Goal: Task Accomplishment & Management: Manage account settings

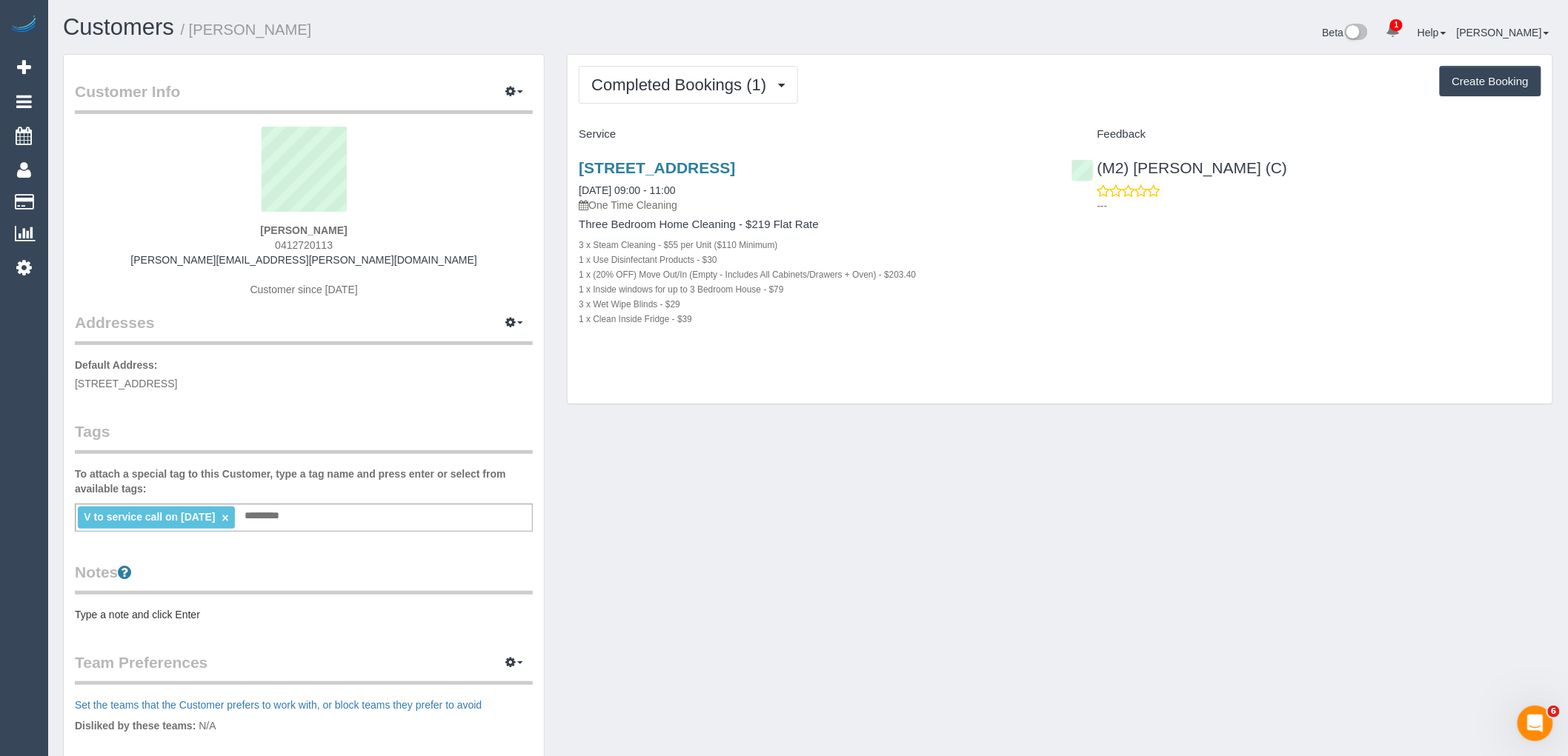
click at [867, 319] on div "1 x Clean Inside Fridge - $39" at bounding box center [813, 318] width 469 height 14
drag, startPoint x: 368, startPoint y: 231, endPoint x: 231, endPoint y: 229, distance: 137.0
click at [231, 229] on div "Michael Walkley 0412720113 michael.walkley@gmail.com Customer since 2025" at bounding box center [303, 219] width 458 height 185
copy strong "Michael Walkley"
click at [306, 333] on legend "Addresses Manage Addresses Add New Address" at bounding box center [303, 245] width 458 height 201
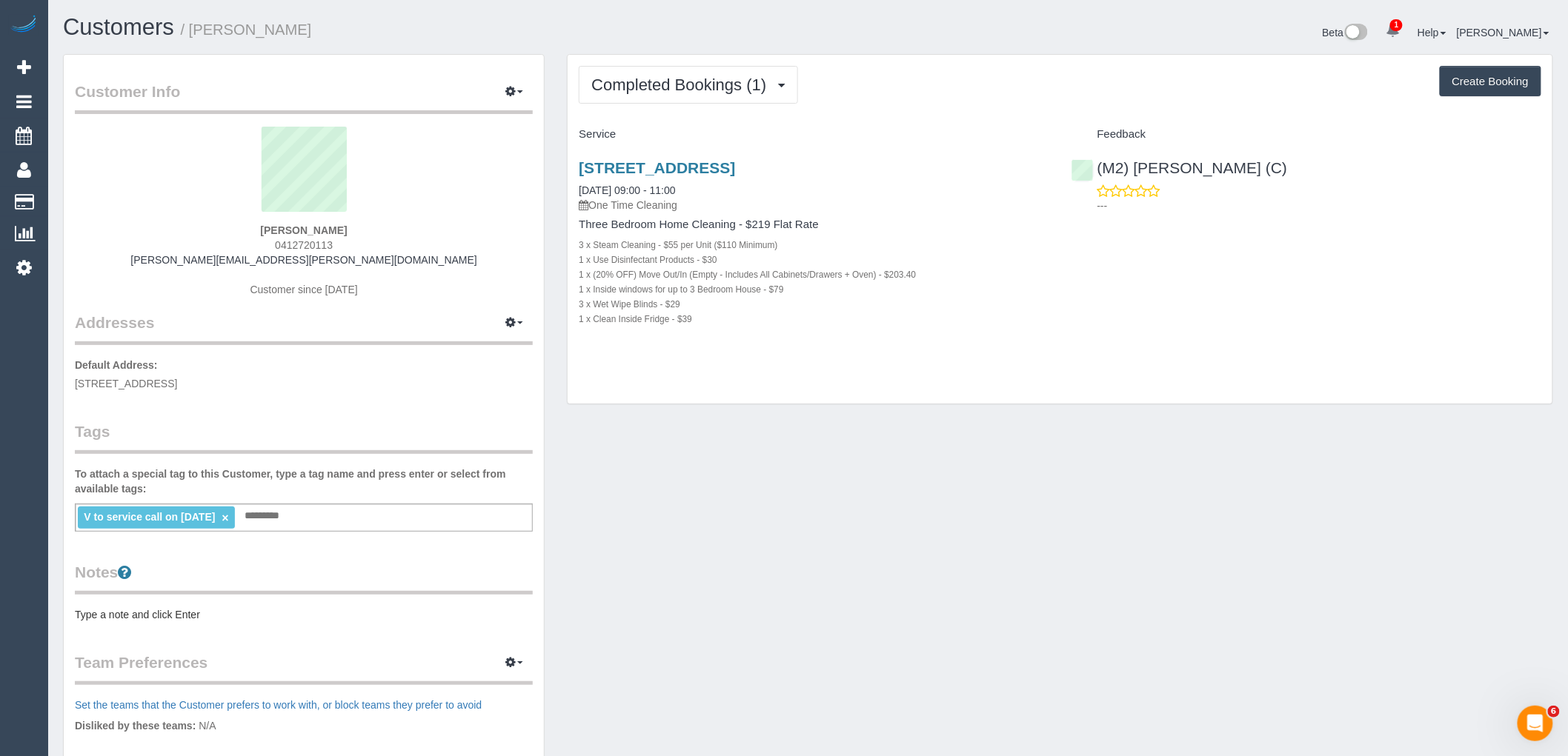
click at [228, 519] on link "×" at bounding box center [225, 517] width 7 height 12
click at [126, 518] on input "text" at bounding box center [103, 516] width 50 height 19
type input "**********"
click at [206, 397] on div "Customer Info Edit Contact Info Send Message Email Preferences Special Sales Ta…" at bounding box center [303, 530] width 480 height 950
drag, startPoint x: 115, startPoint y: 516, endPoint x: 138, endPoint y: 515, distance: 23.0
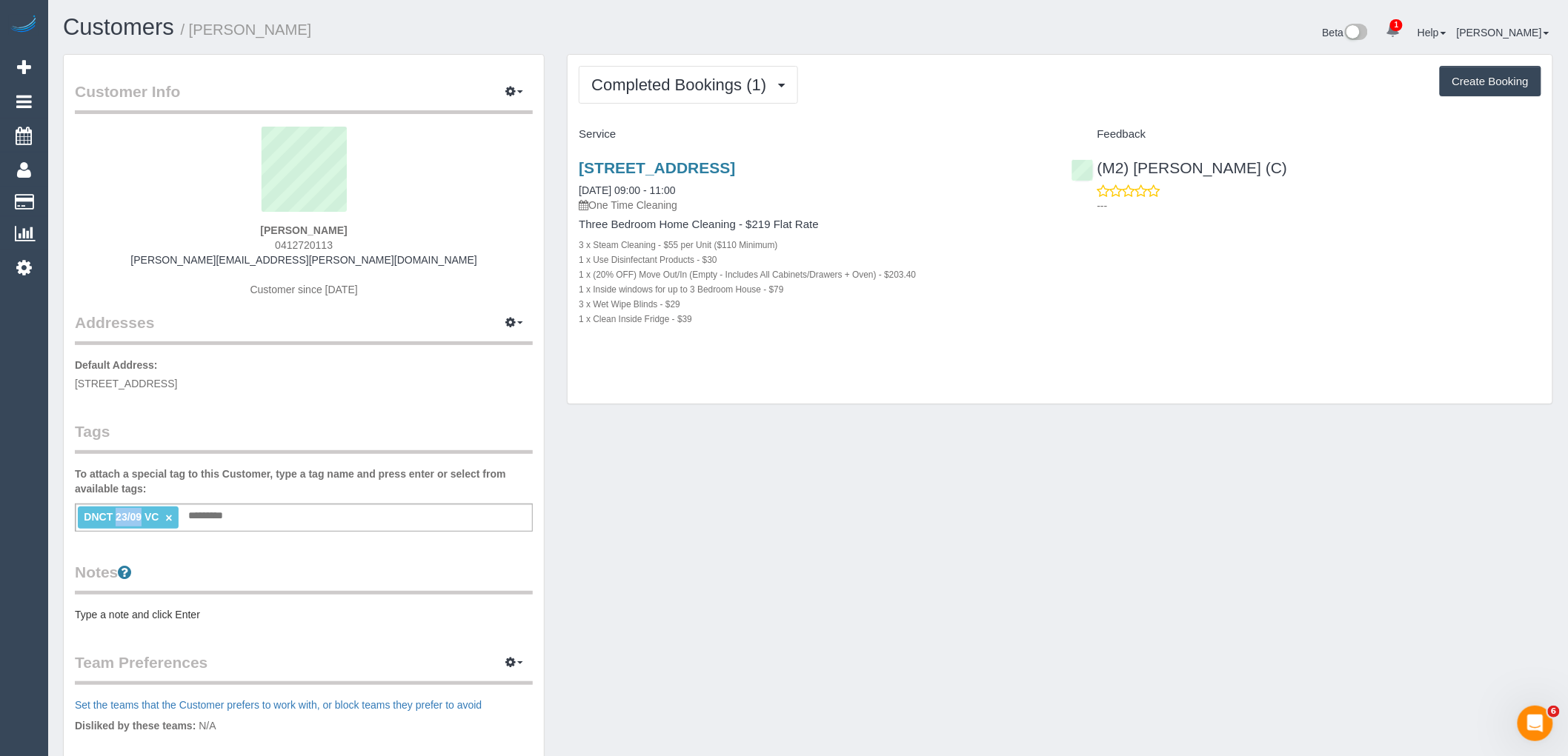
click at [138, 515] on span "DNCT 23/09 VC" at bounding box center [121, 517] width 75 height 12
drag, startPoint x: 115, startPoint y: 515, endPoint x: 105, endPoint y: 516, distance: 10.0
click at [105, 516] on span "DNCT 23/09 VC" at bounding box center [121, 517] width 75 height 12
drag, startPoint x: 115, startPoint y: 515, endPoint x: 67, endPoint y: 513, distance: 48.0
click at [67, 513] on div "Customer Info Edit Contact Info Send Message Email Preferences Special Sales Ta…" at bounding box center [303, 530] width 480 height 950
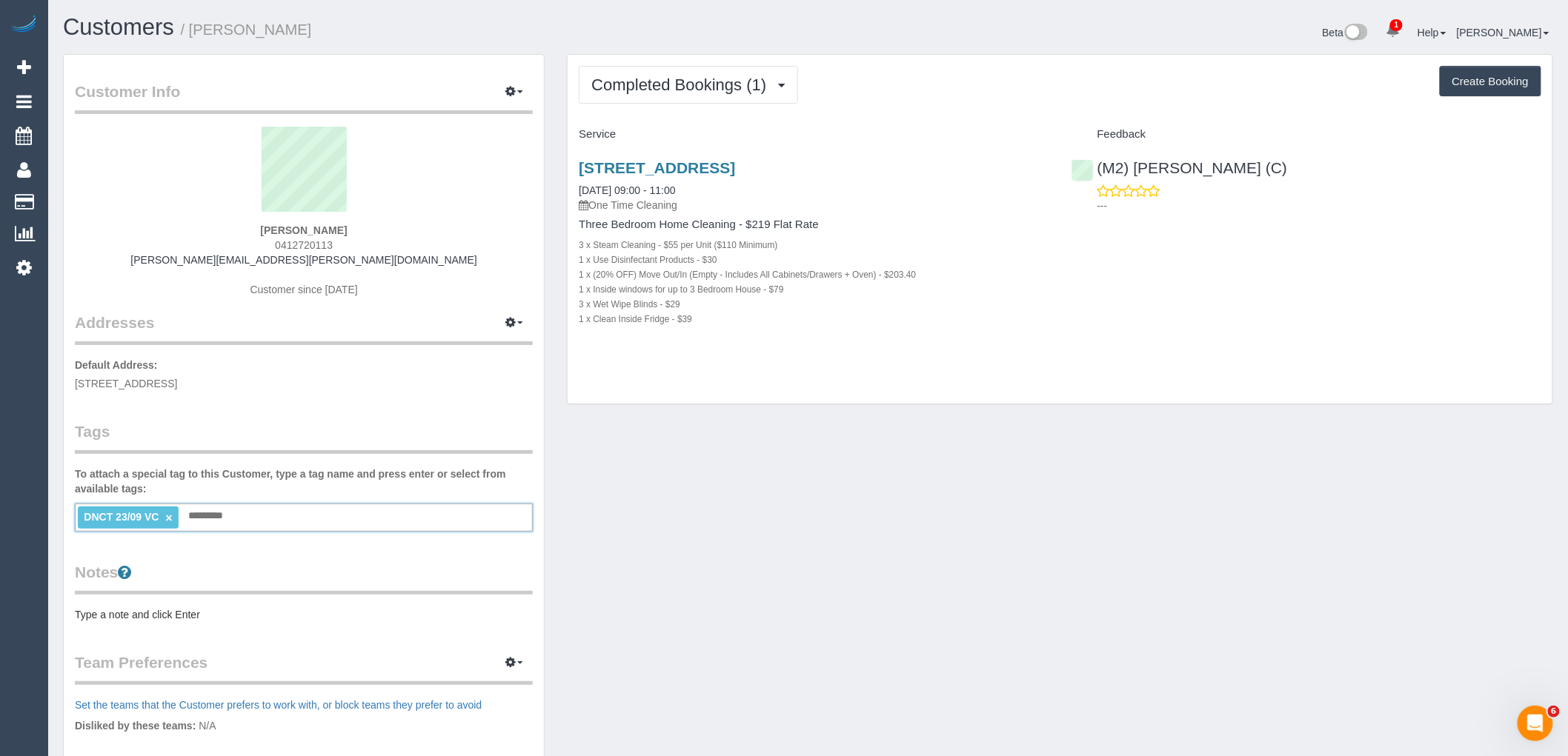
click at [249, 519] on div "DNCT 23/09 VC × Add a tag" at bounding box center [303, 517] width 458 height 28
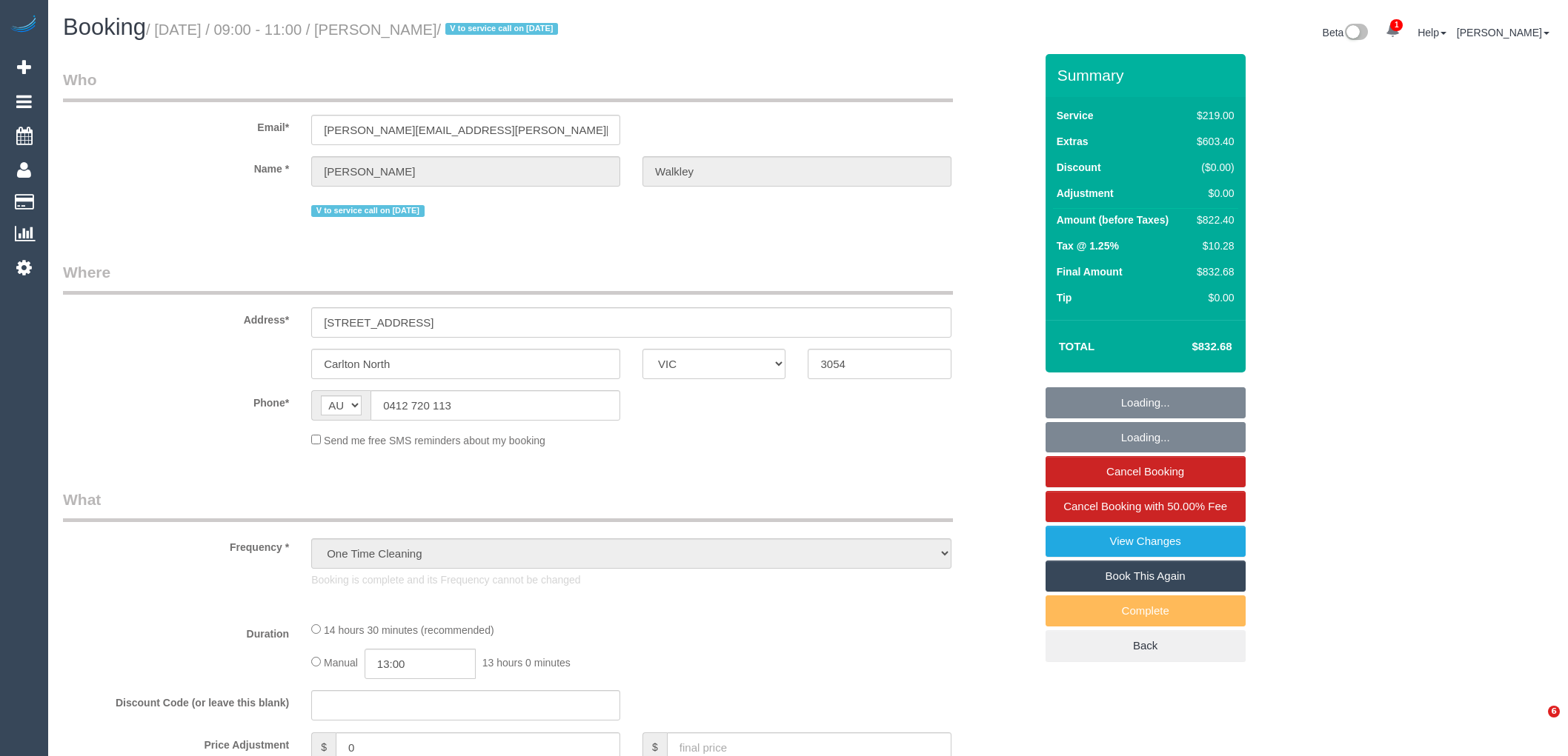
select select "VIC"
select select "string:stripe-pm_1RyWXR2GScqysDRVCAc4FNRi"
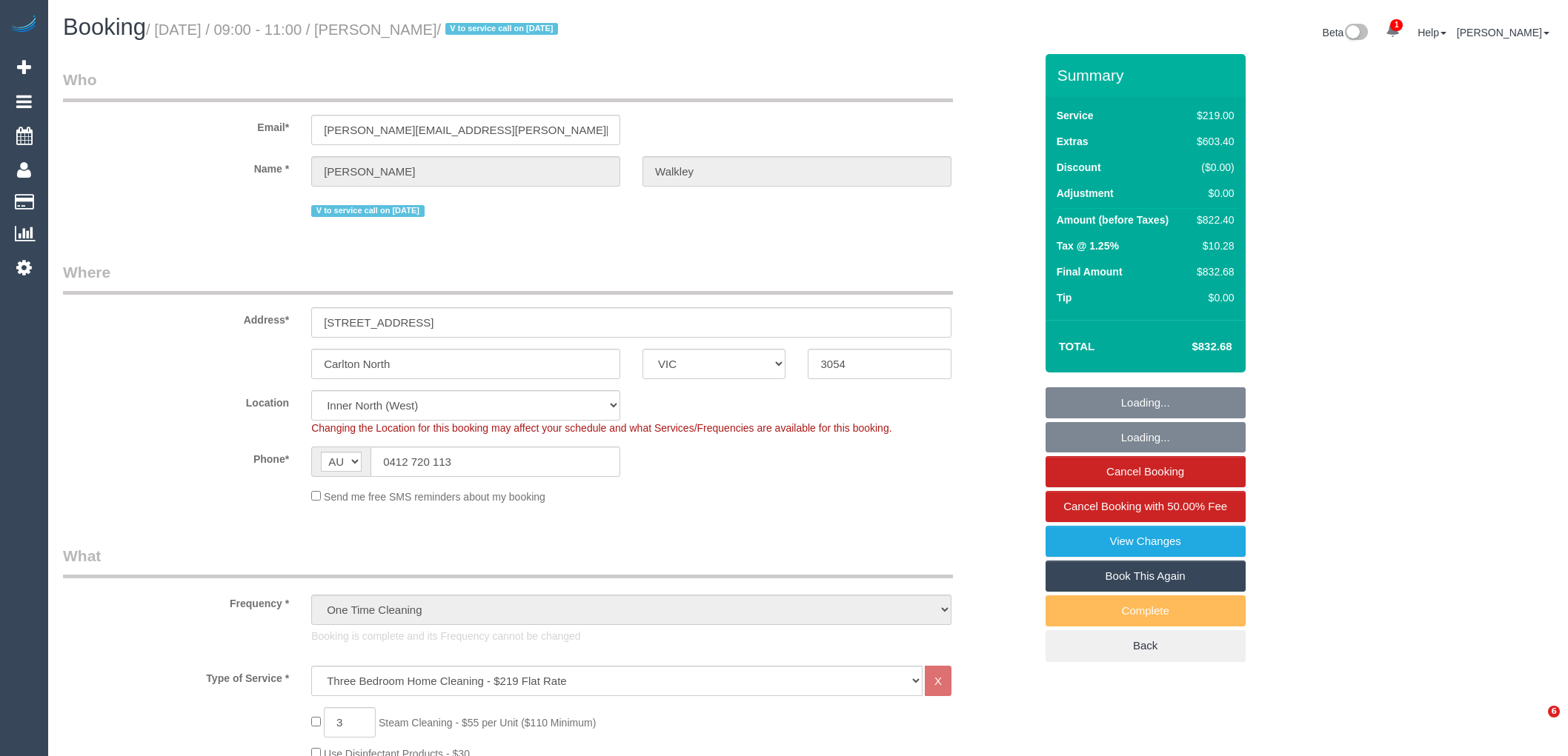
select select "object:1744"
select select "spot1"
select select "number:28"
select select "number:14"
select select "number:19"
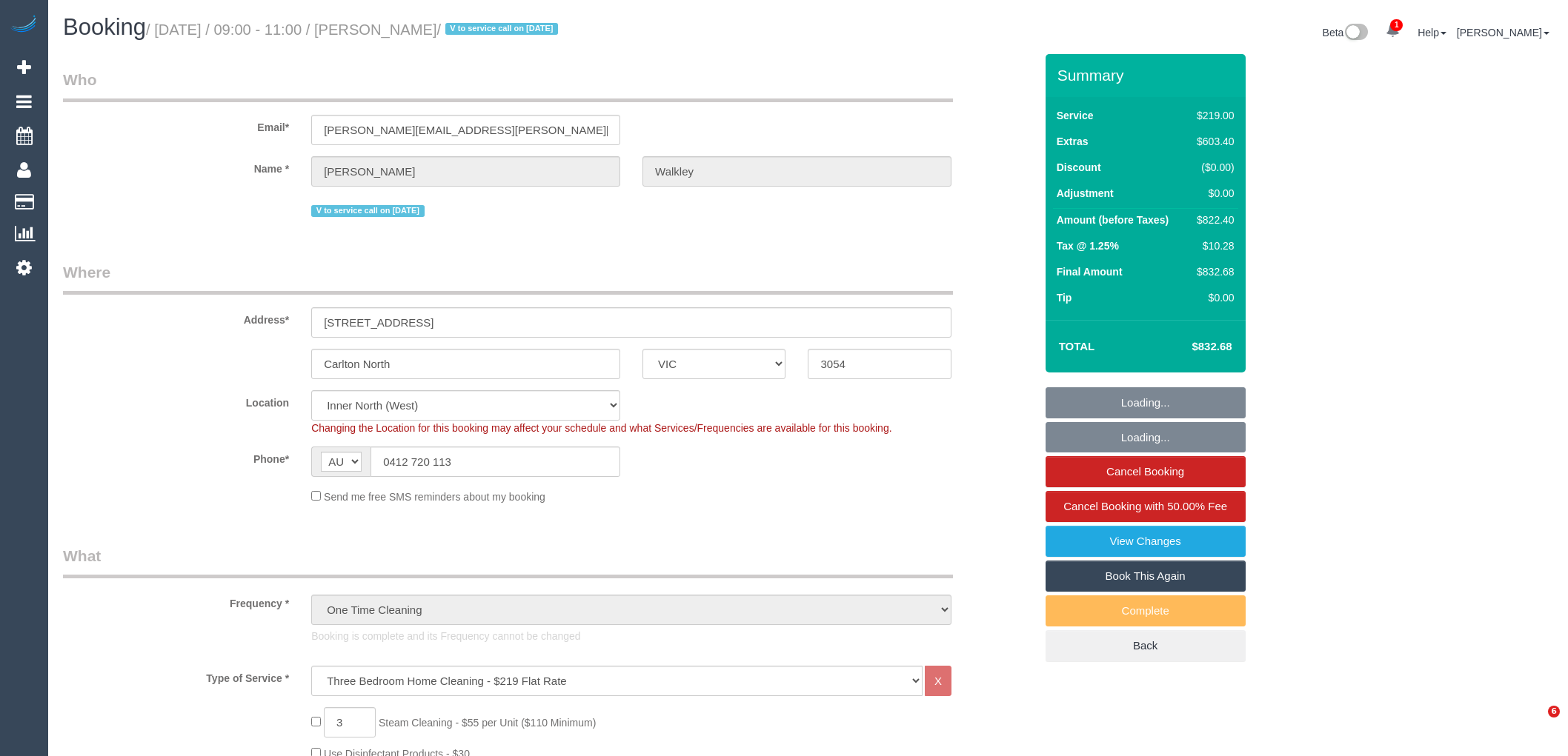
select select "number:25"
select select "number:13"
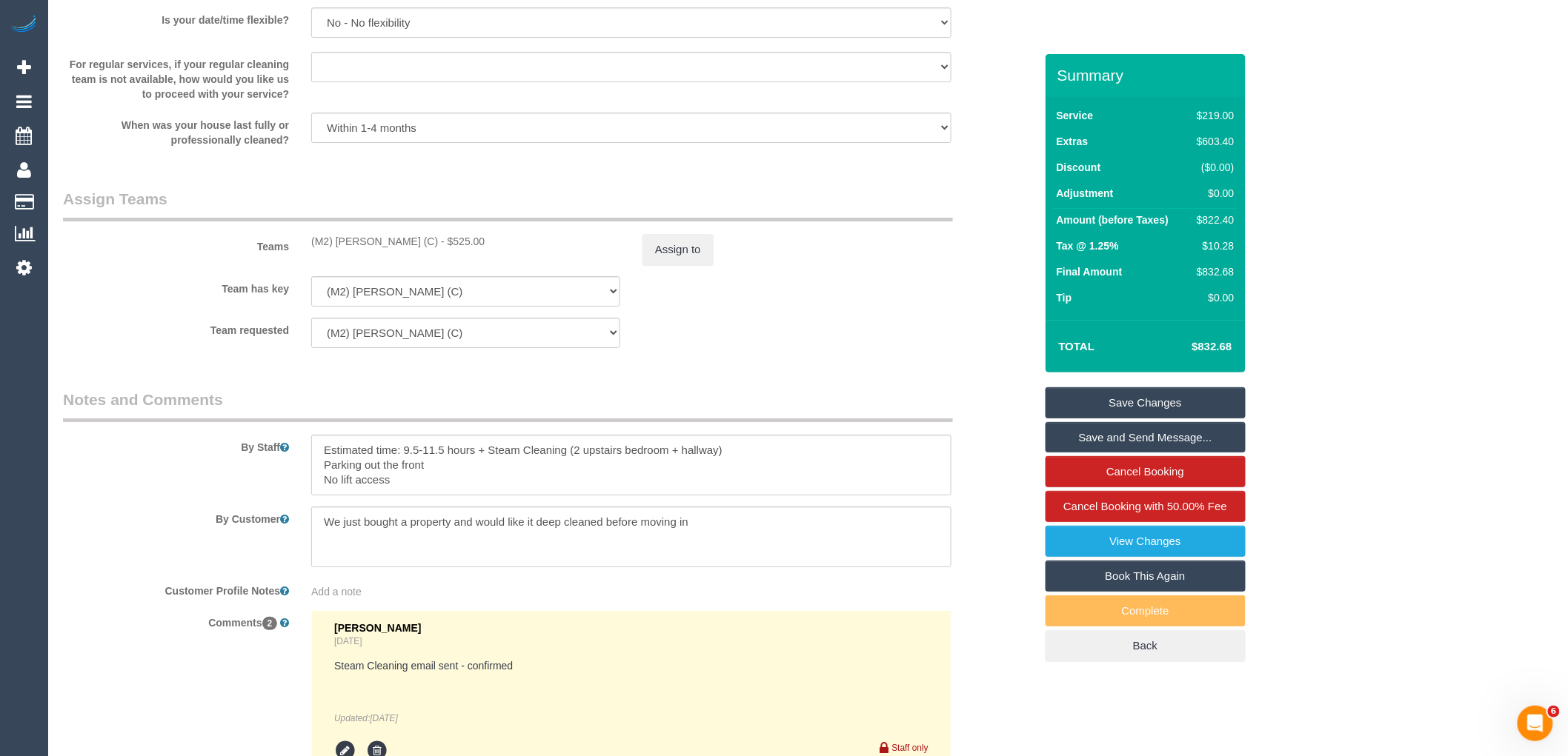
scroll to position [2222, 0]
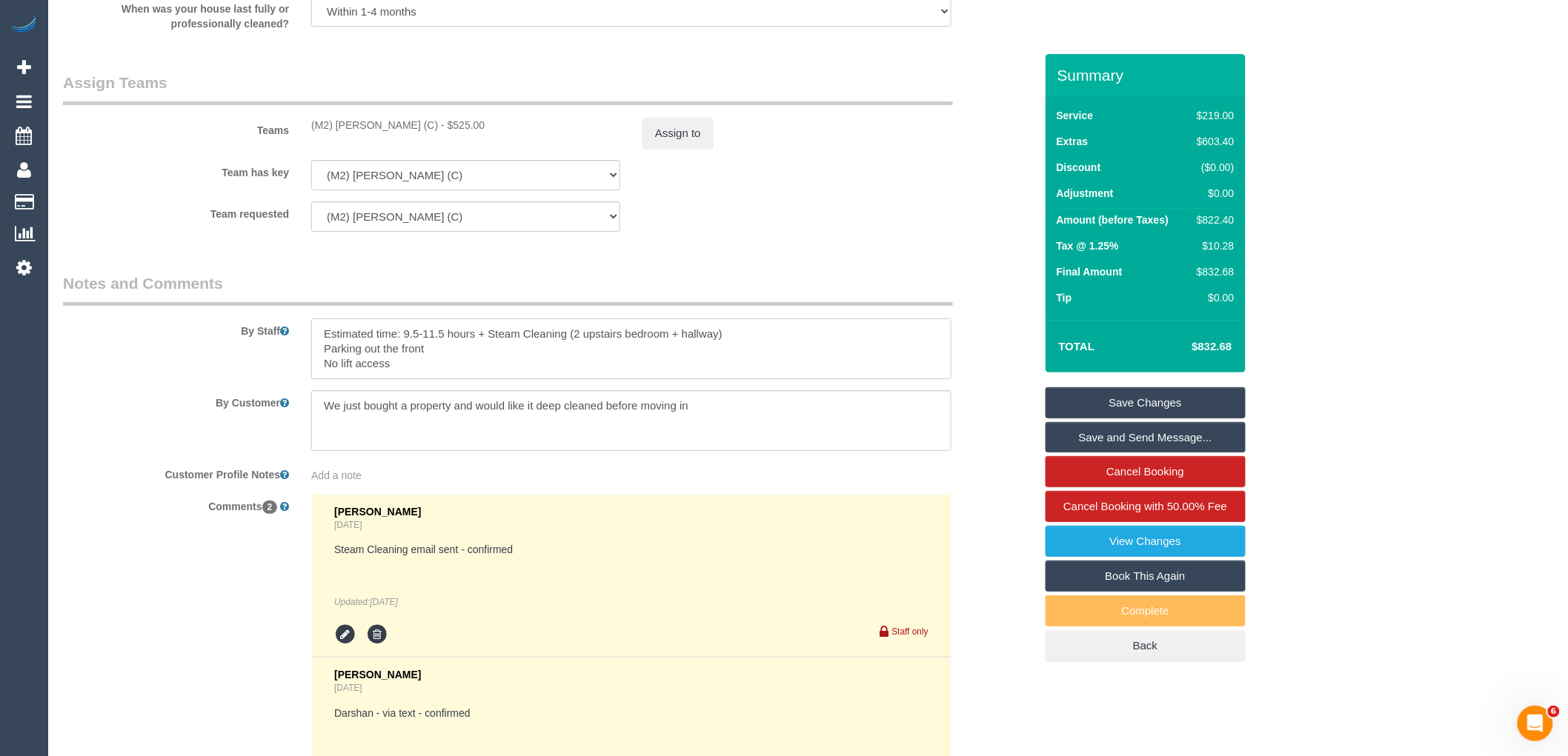
drag, startPoint x: 403, startPoint y: 349, endPoint x: 564, endPoint y: 350, distance: 161.0
click at [564, 350] on textarea at bounding box center [630, 348] width 640 height 60
click at [588, 379] on textarea at bounding box center [630, 348] width 640 height 60
drag, startPoint x: 401, startPoint y: 345, endPoint x: 474, endPoint y: 349, distance: 73.1
click at [474, 349] on textarea at bounding box center [630, 348] width 640 height 60
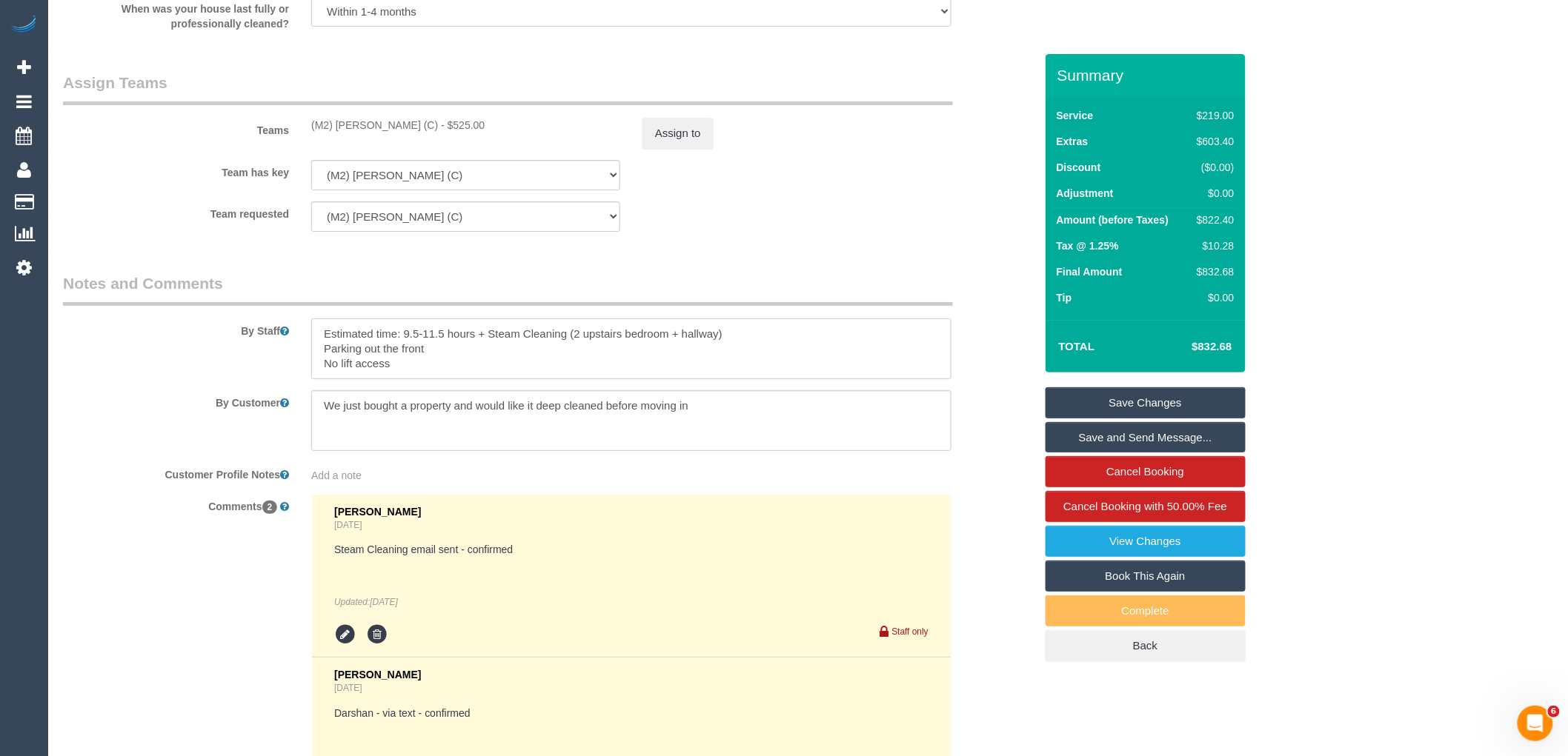
click at [469, 372] on textarea at bounding box center [630, 348] width 640 height 60
drag, startPoint x: 401, startPoint y: 349, endPoint x: 571, endPoint y: 351, distance: 170.0
click at [571, 351] on textarea at bounding box center [630, 348] width 640 height 60
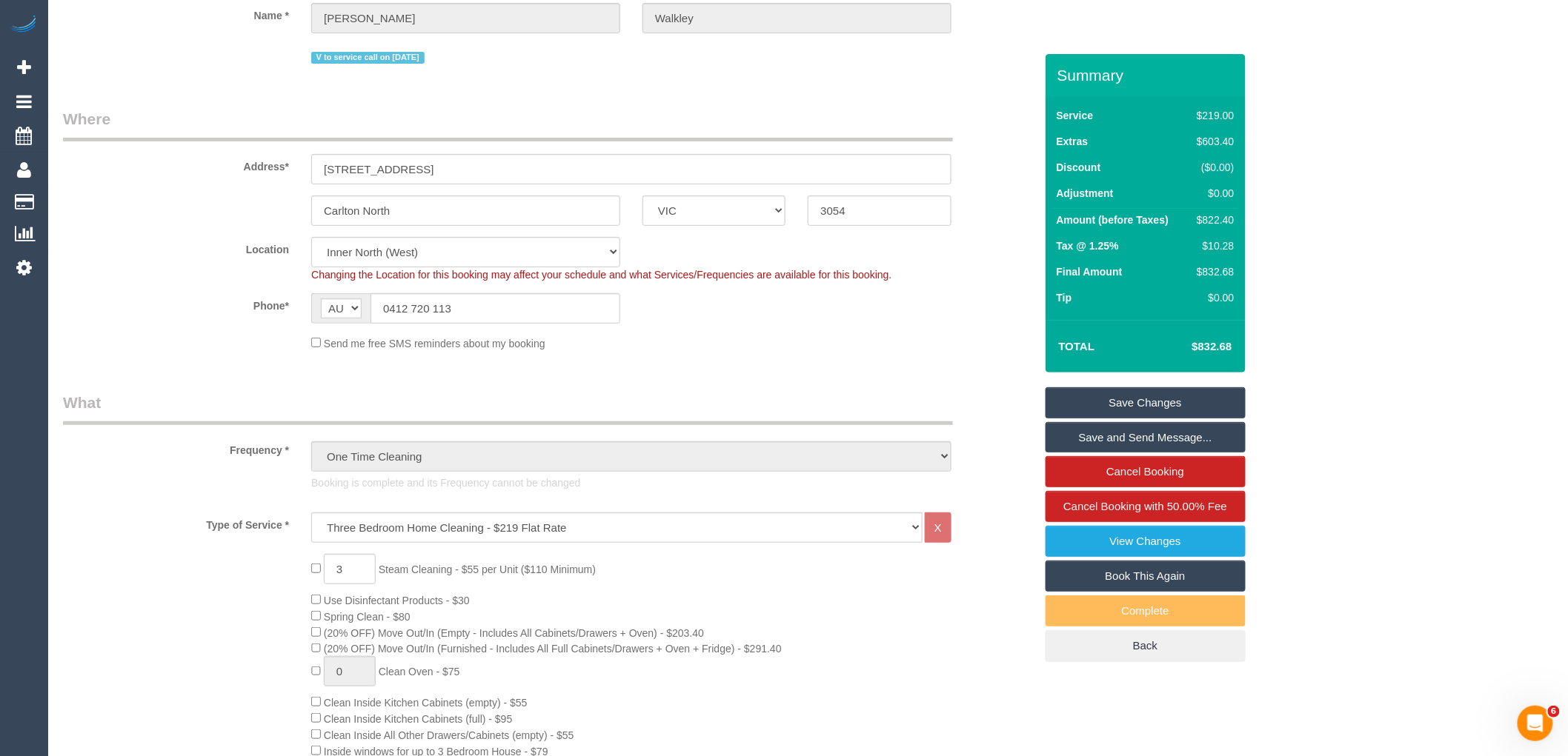
scroll to position [83, 0]
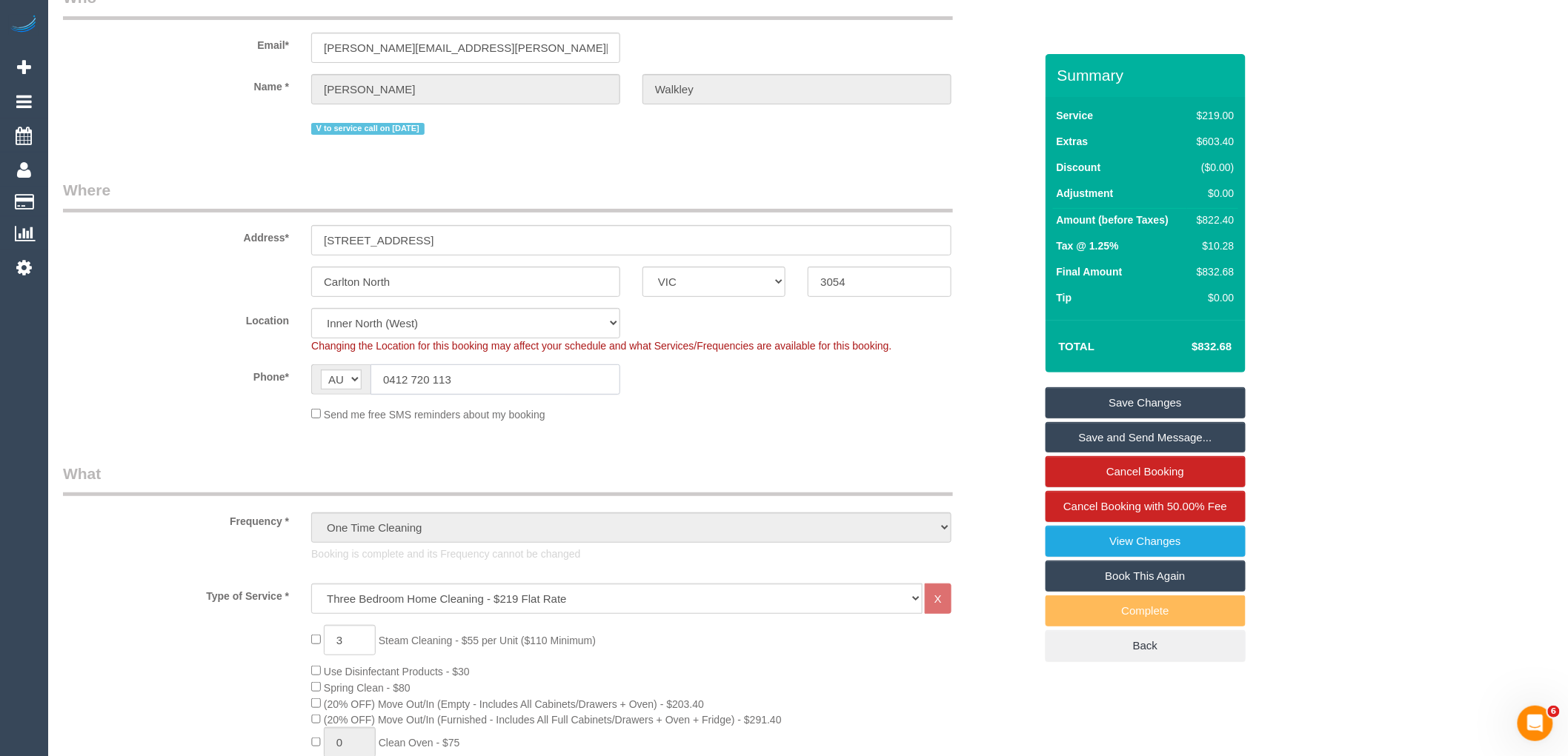
drag, startPoint x: 519, startPoint y: 382, endPoint x: 286, endPoint y: 375, distance: 233.1
click at [287, 375] on div "Phone* AF AL DZ AD AO AI AQ AG AR AM AW AU AT AZ BS BH BD BB BY BE BZ BJ BM BT …" at bounding box center [548, 380] width 993 height 31
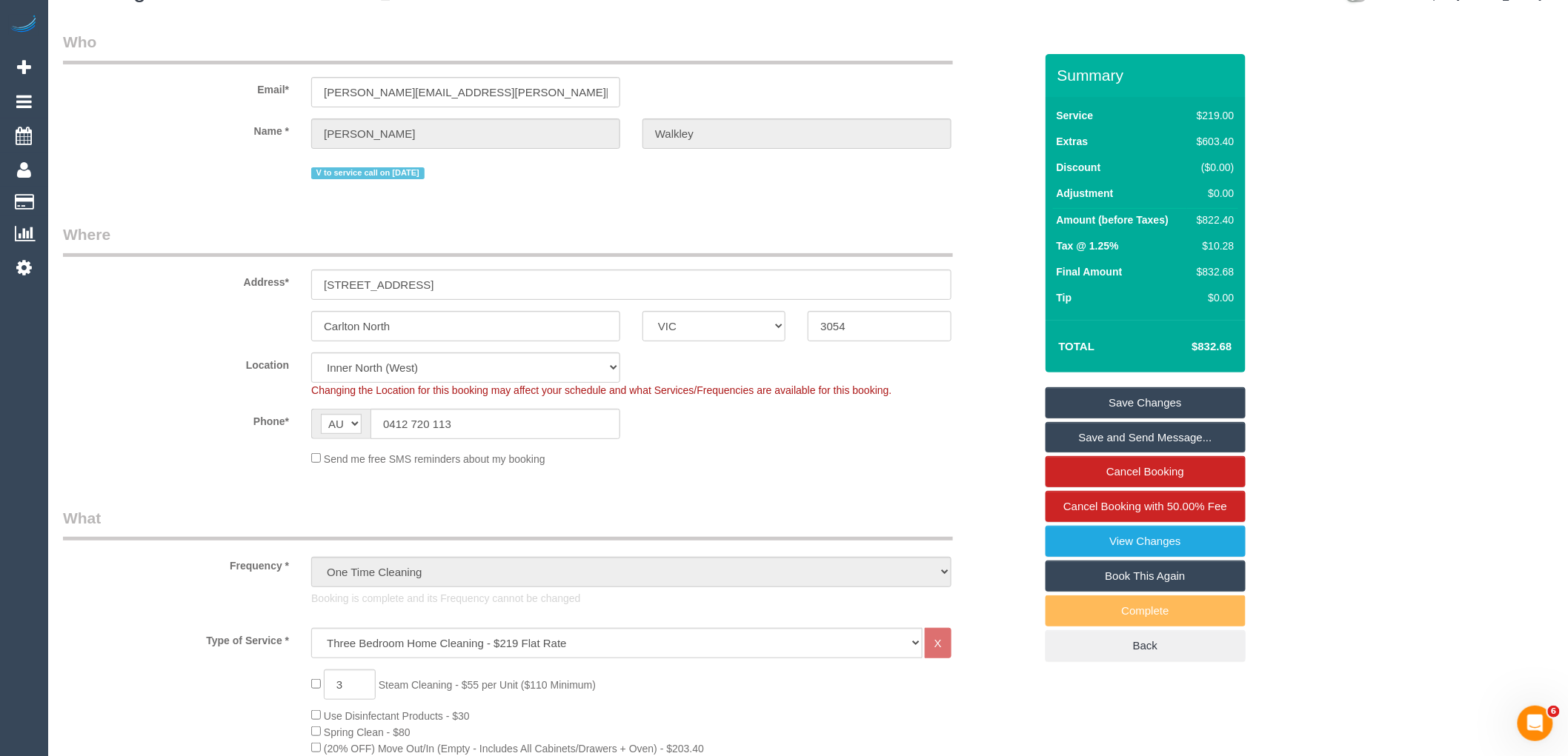
scroll to position [0, 0]
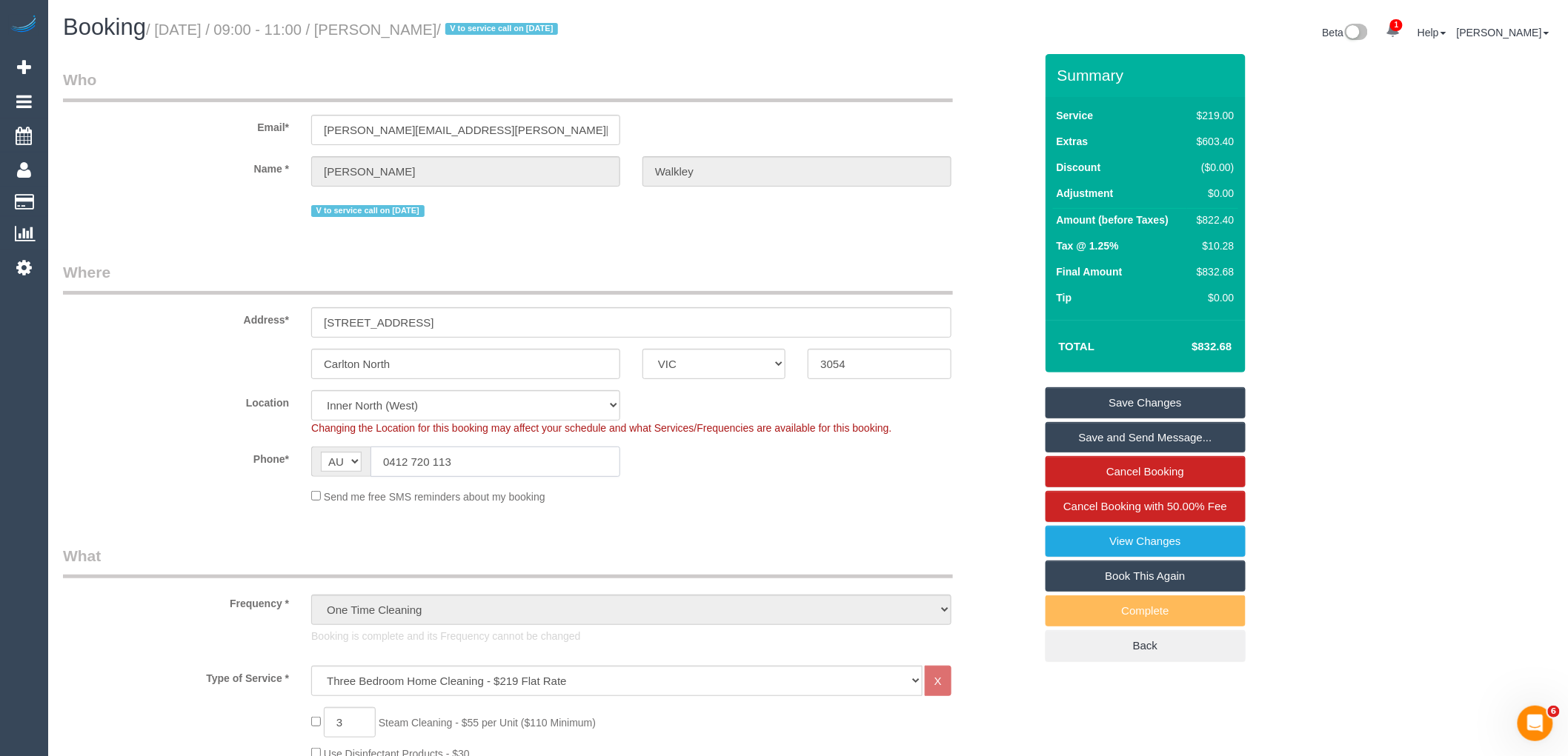
drag, startPoint x: 476, startPoint y: 455, endPoint x: 340, endPoint y: 453, distance: 136.0
click at [340, 453] on div "AF AL DZ AD AO AI AQ AG AR AM AW AU AT AZ BS BH BD BB BY BE BZ BJ BM BT BO BA B…" at bounding box center [465, 462] width 309 height 31
click at [860, 461] on div "Phone* AF AL DZ AD AO AI AQ AG AR AM AW AU AT AZ BS BH BD BB BY BE BZ BJ BM BT …" at bounding box center [548, 462] width 993 height 31
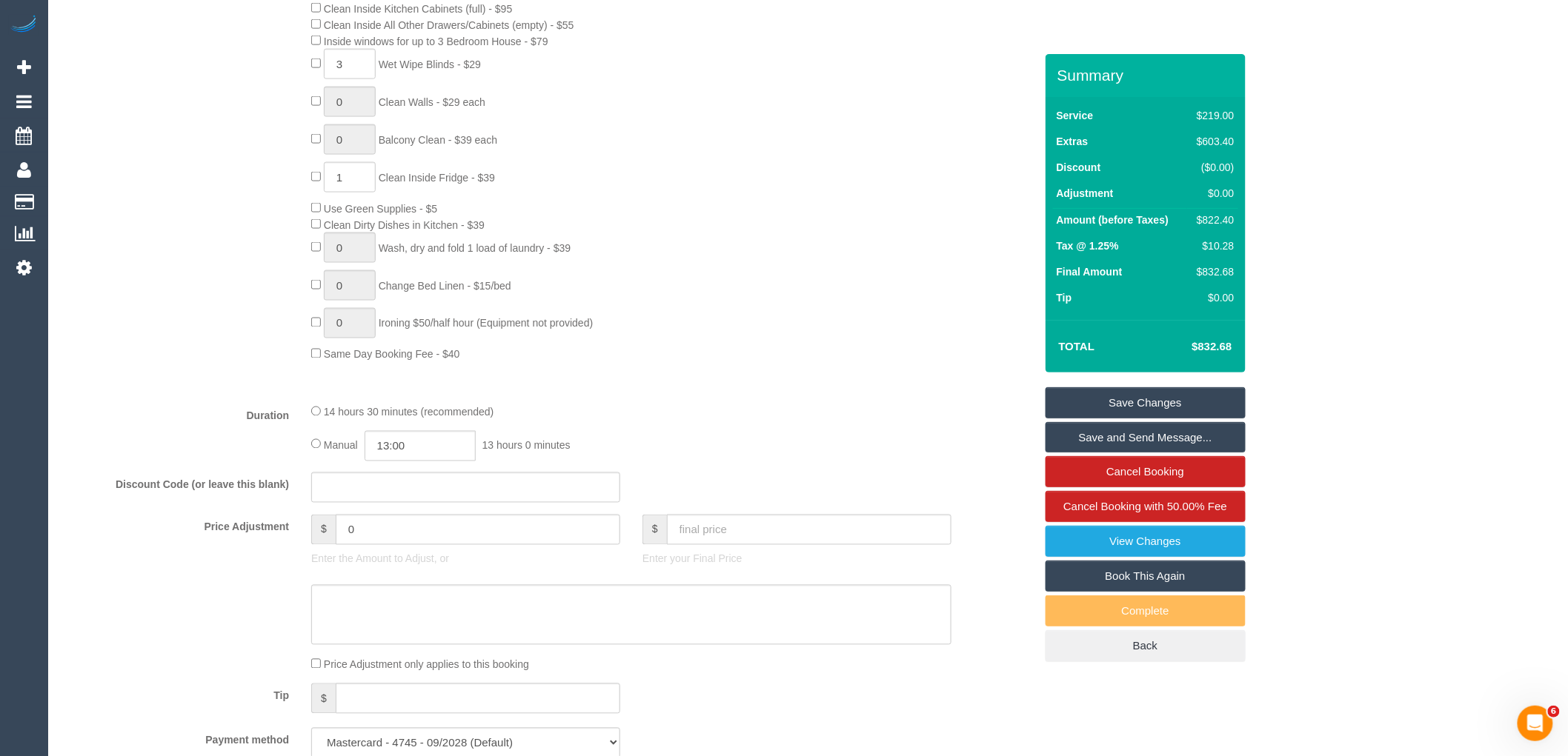
scroll to position [987, 0]
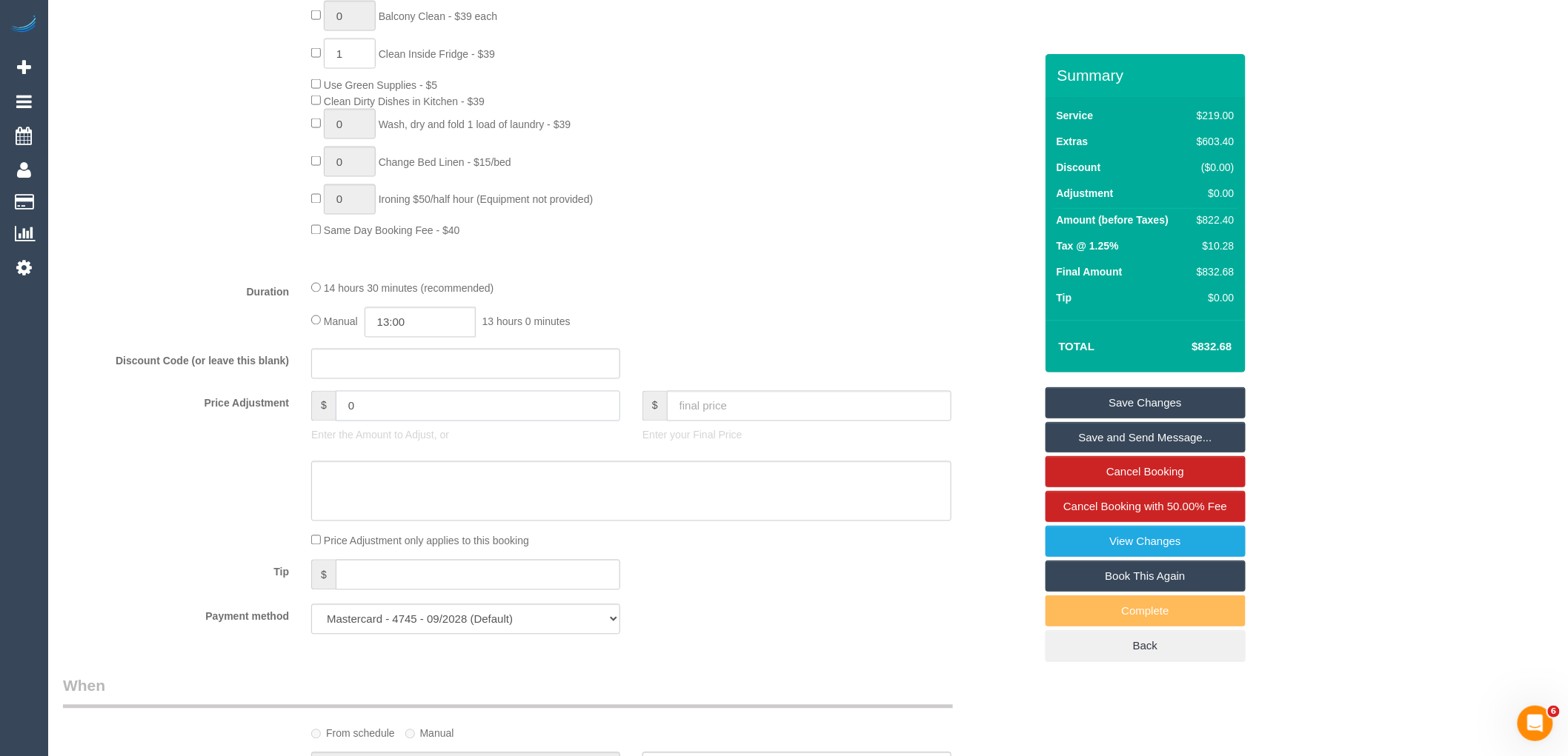
click at [427, 421] on input "0" at bounding box center [478, 407] width 284 height 31
click at [455, 521] on textarea at bounding box center [630, 491] width 640 height 60
type input "-82.2"
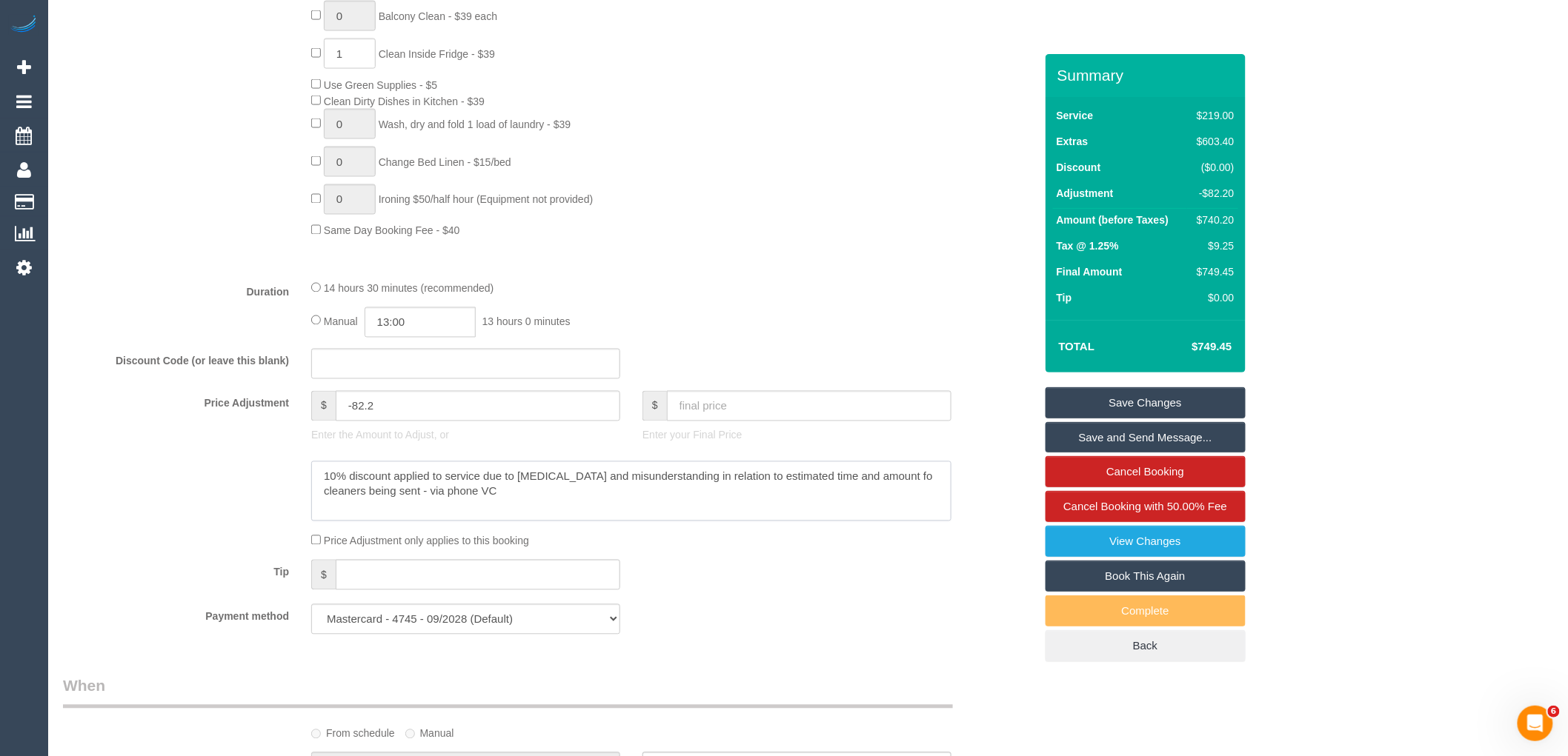
type textarea "10% discount applied to service due to hiccups and misunderstanding in relation…"
click at [716, 593] on div "Tip $" at bounding box center [548, 577] width 993 height 34
click at [1153, 405] on link "Save Changes" at bounding box center [1145, 403] width 200 height 31
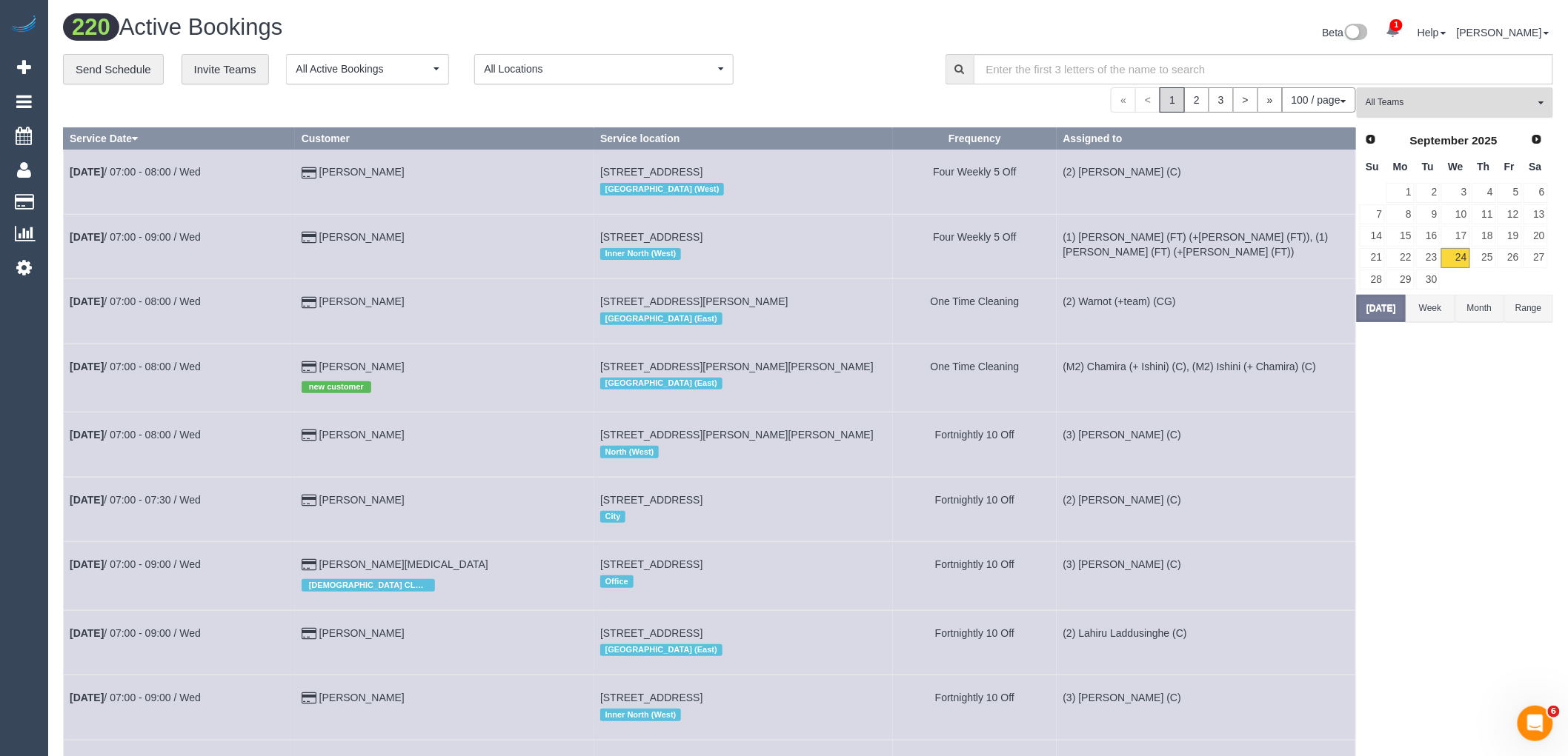
click at [1433, 111] on button "All Teams" at bounding box center [1455, 103] width 197 height 31
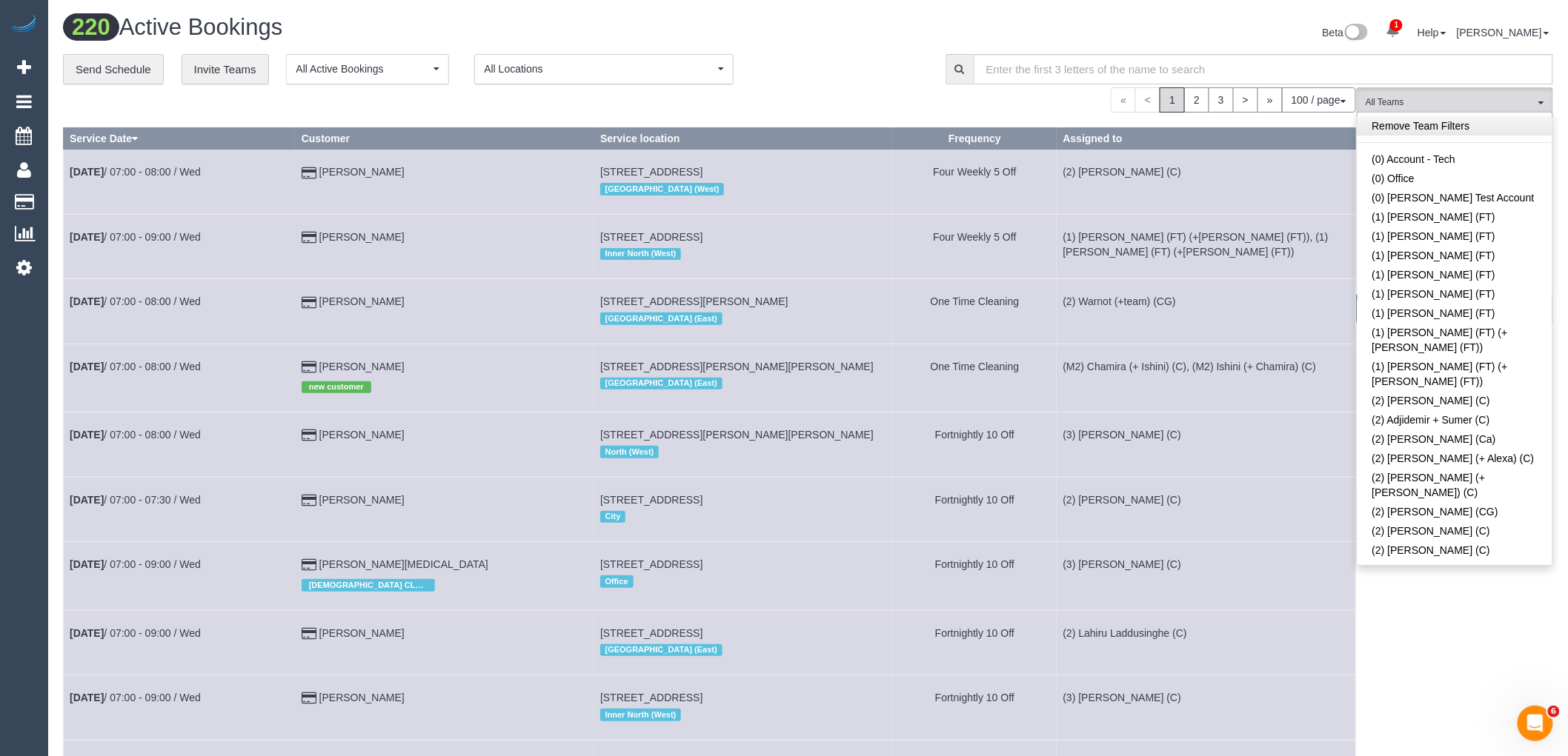
click at [1419, 130] on link "Remove Team Filters" at bounding box center [1454, 126] width 195 height 19
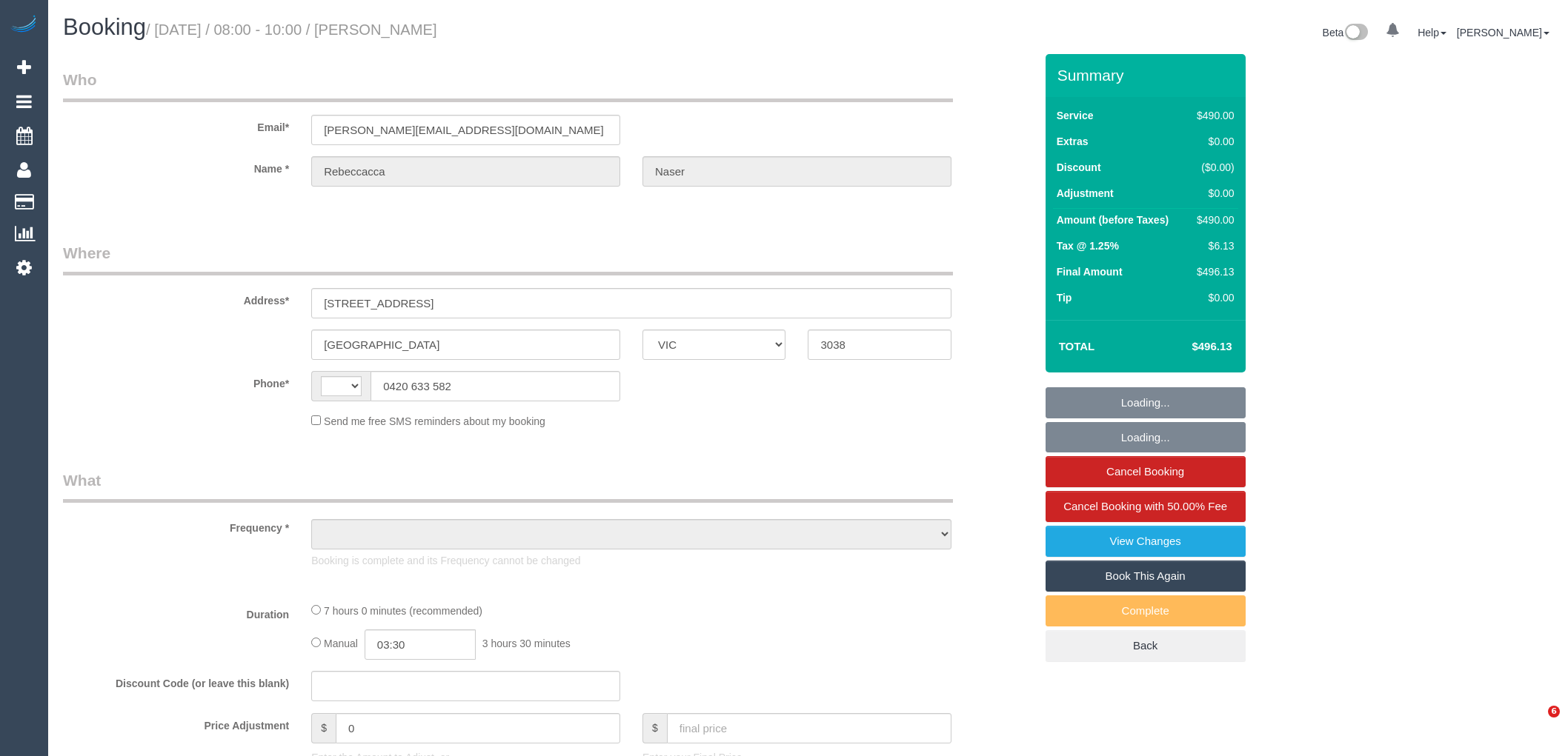
select select "VIC"
select select "string:AU"
select select "number:28"
select select "number:14"
select select "number:19"
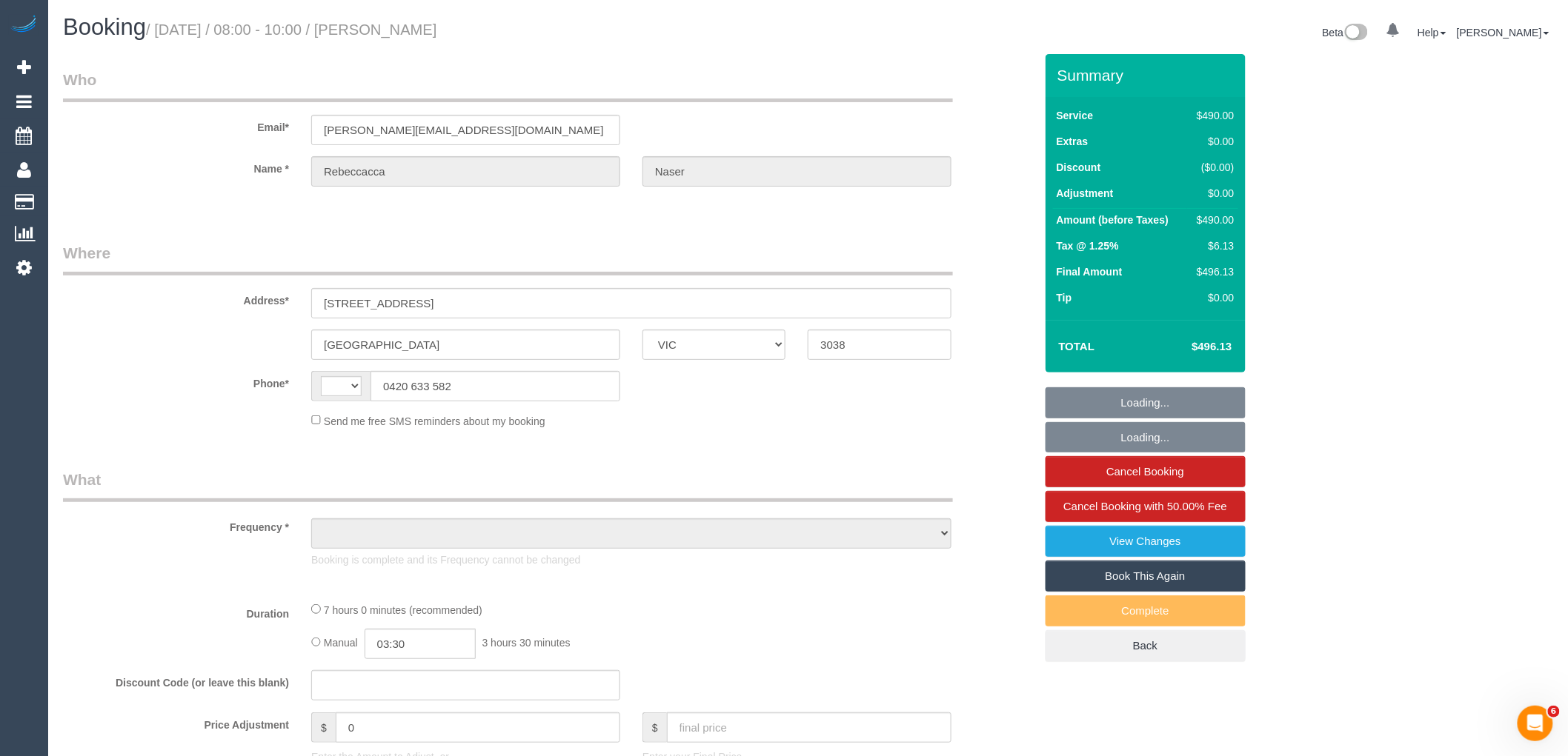
select select "number:25"
select select "number:12"
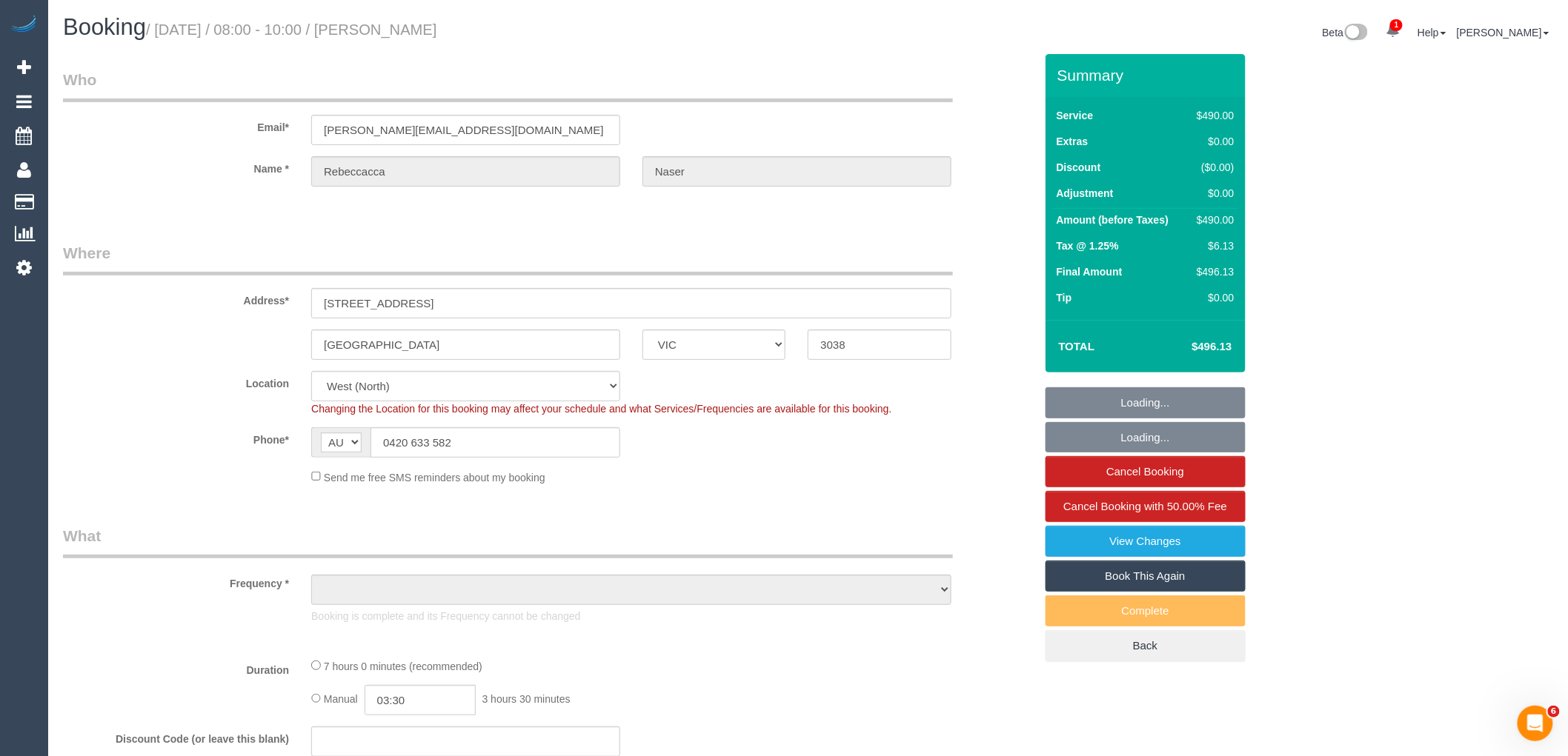
select select "string:stripe-pm_1S8Cl62GScqysDRV0fhkle3R"
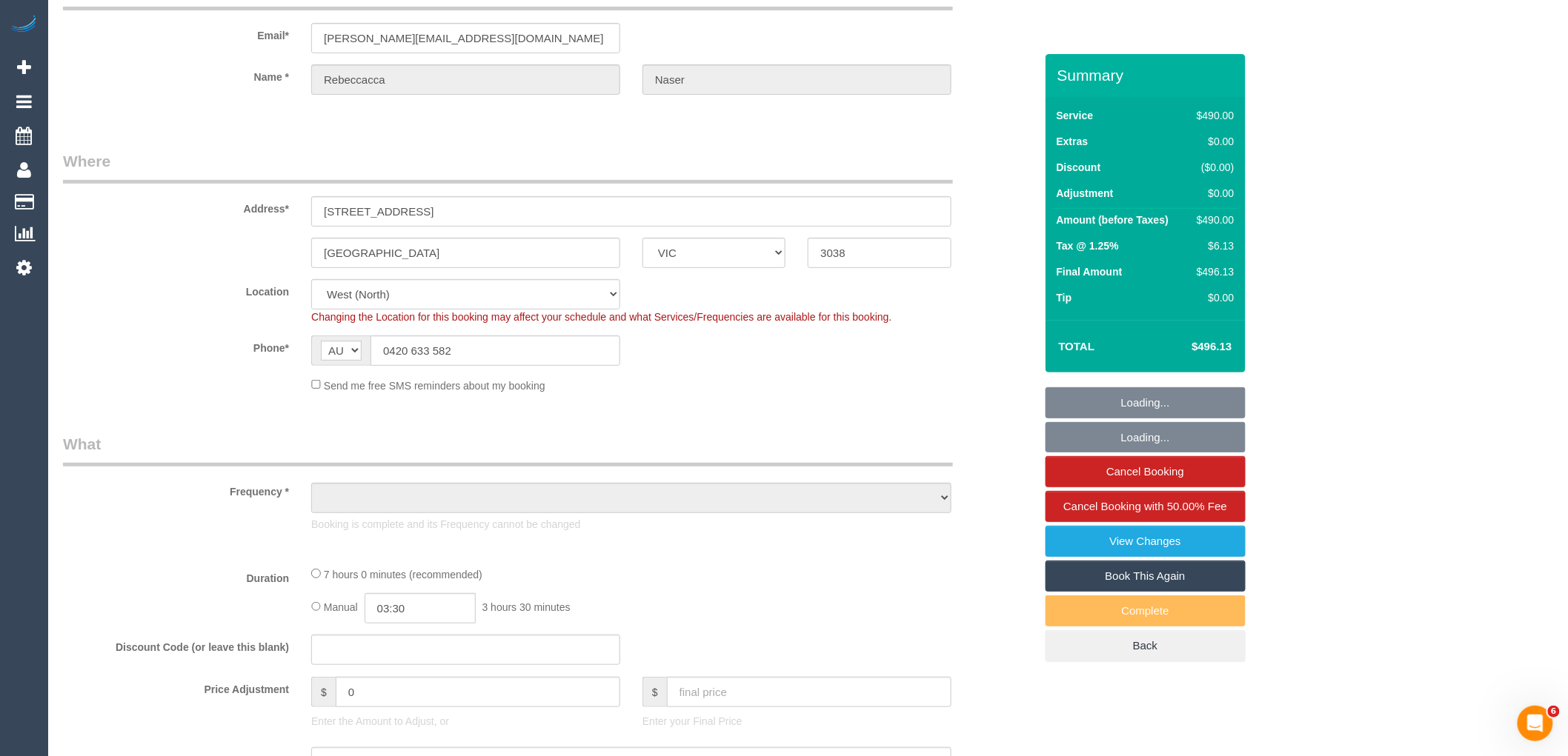
select select "object:763"
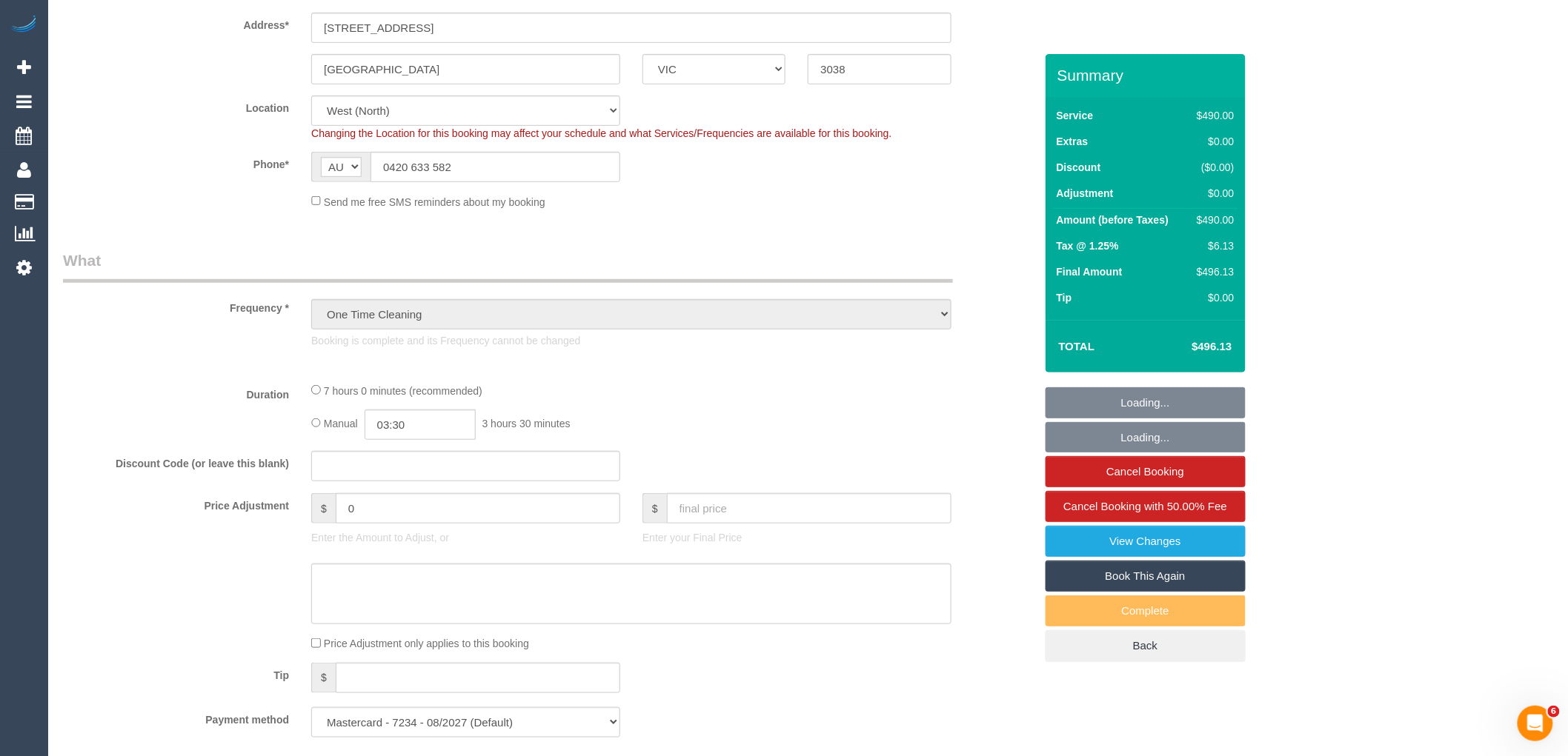
select select "420"
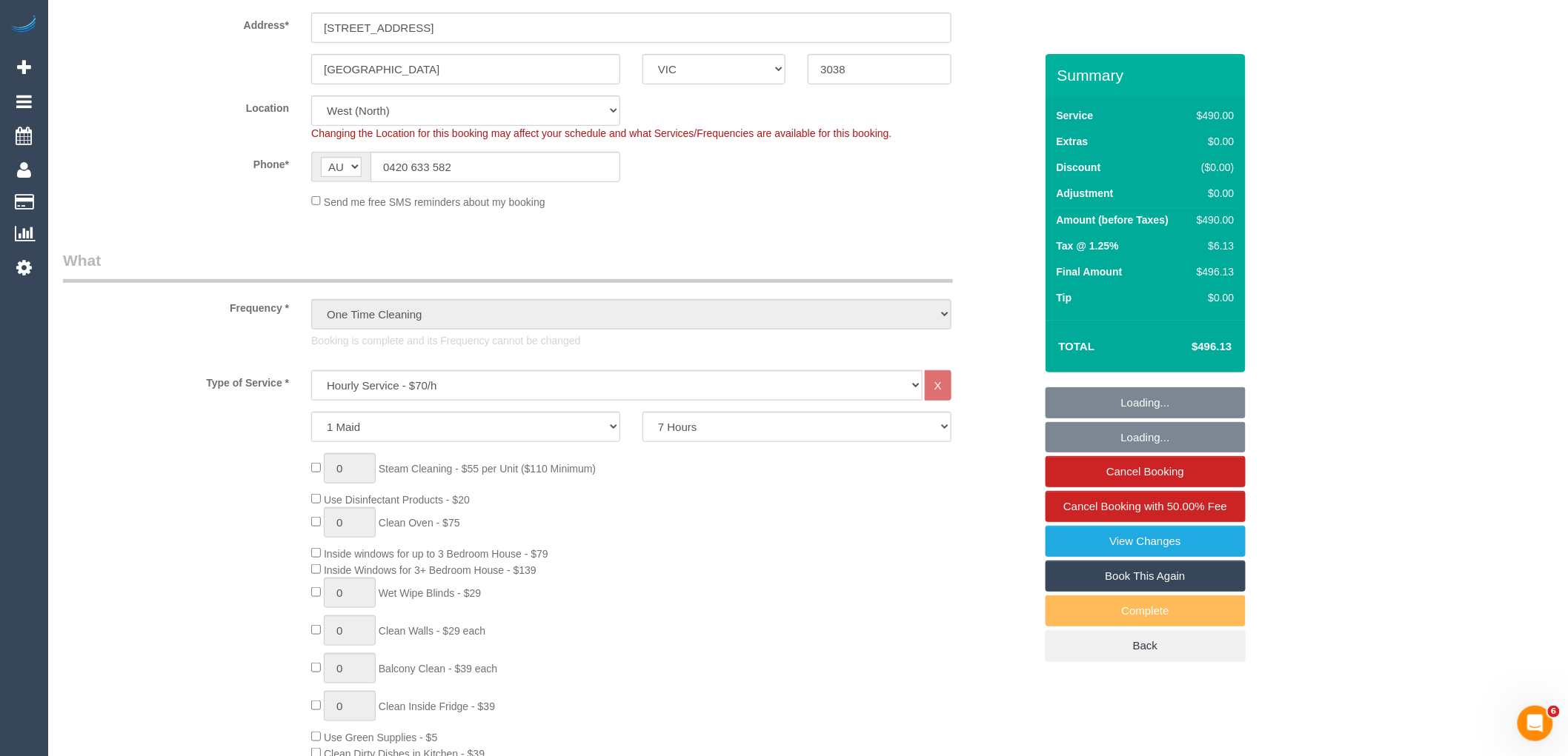
select select "object:1323"
select select "spot1"
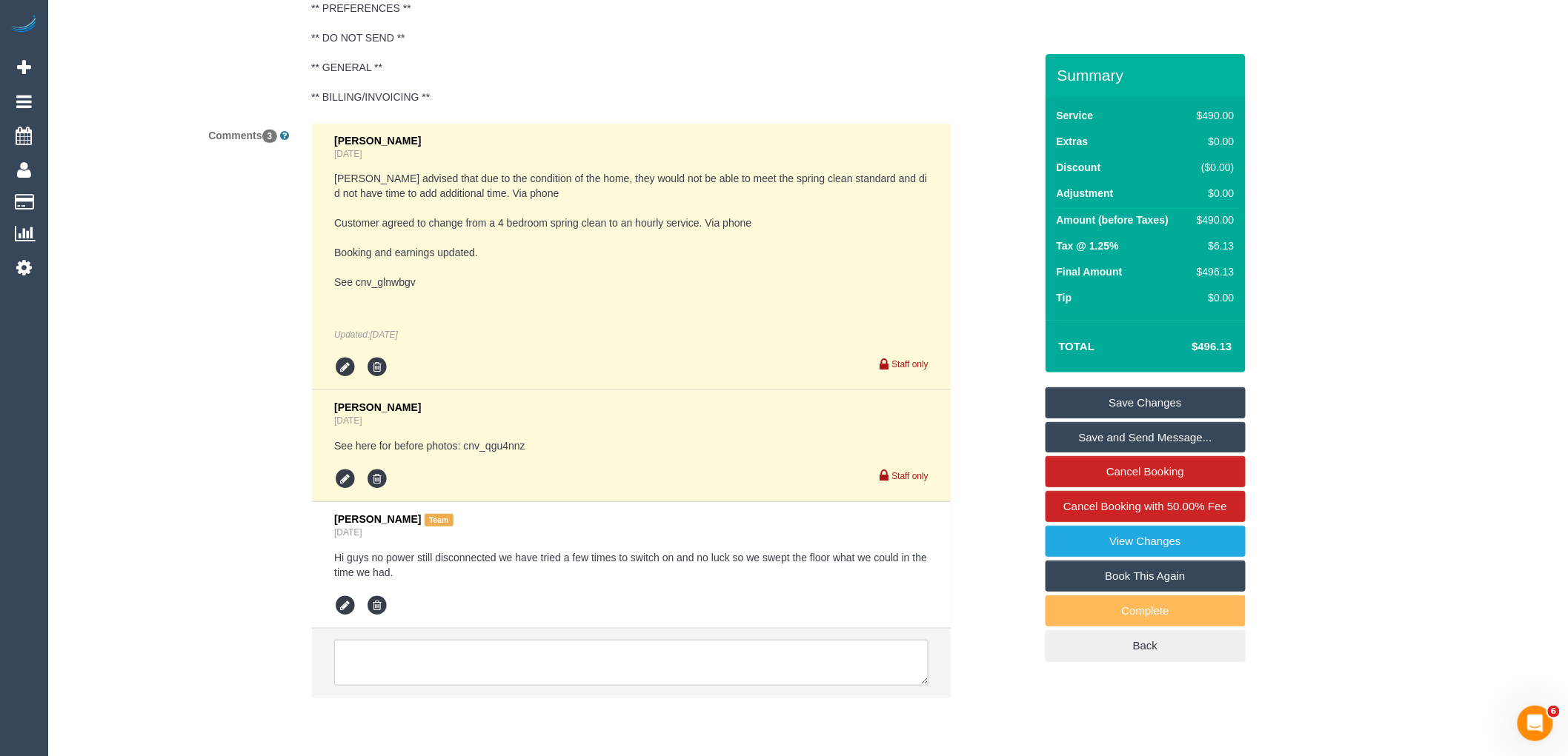
scroll to position [2551, 0]
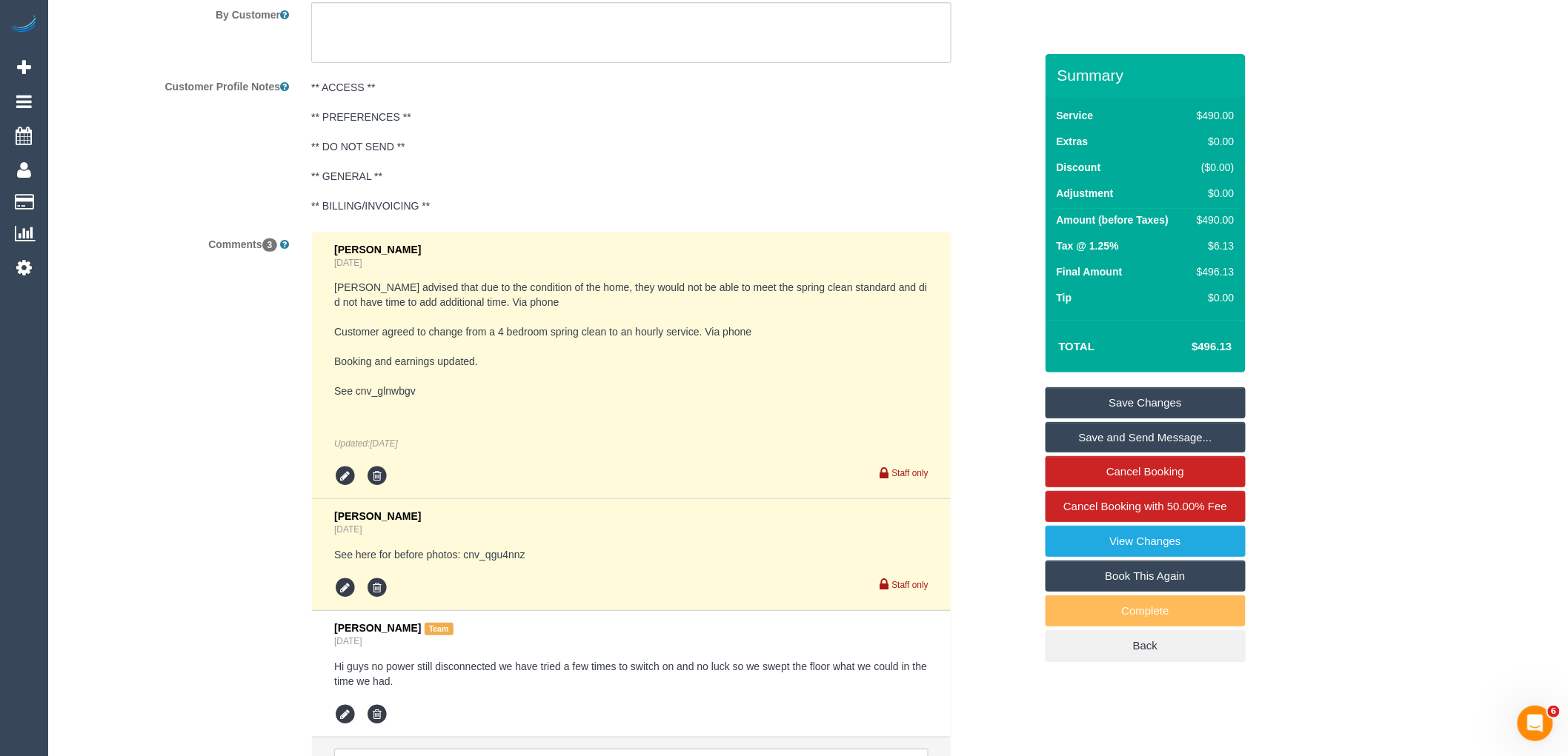
click at [238, 641] on div "Comments 3 Eleni Diacos 1 day ago Tony advised that due to the condition of the…" at bounding box center [548, 527] width 993 height 590
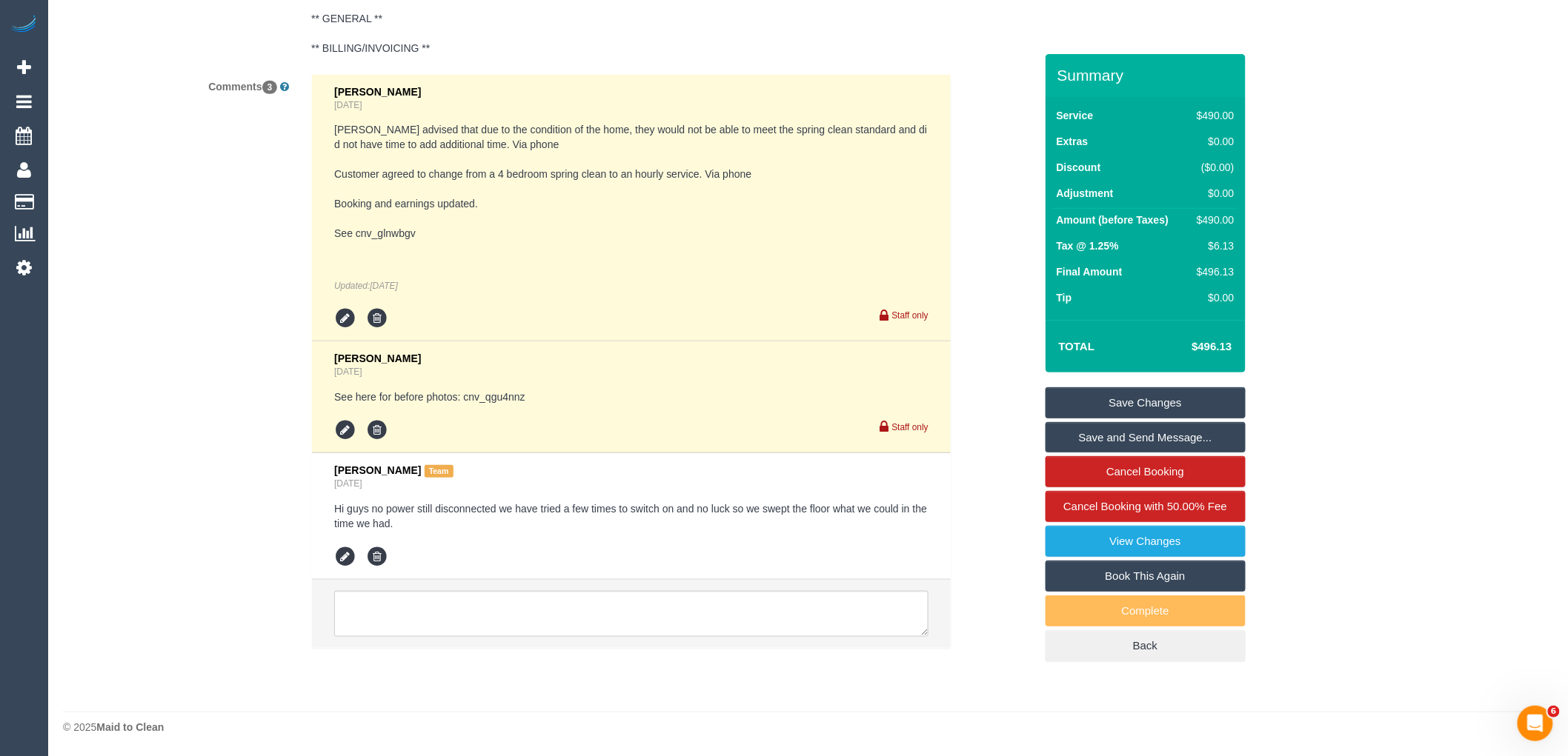
scroll to position [2716, 0]
click at [463, 605] on textarea at bounding box center [630, 614] width 594 height 46
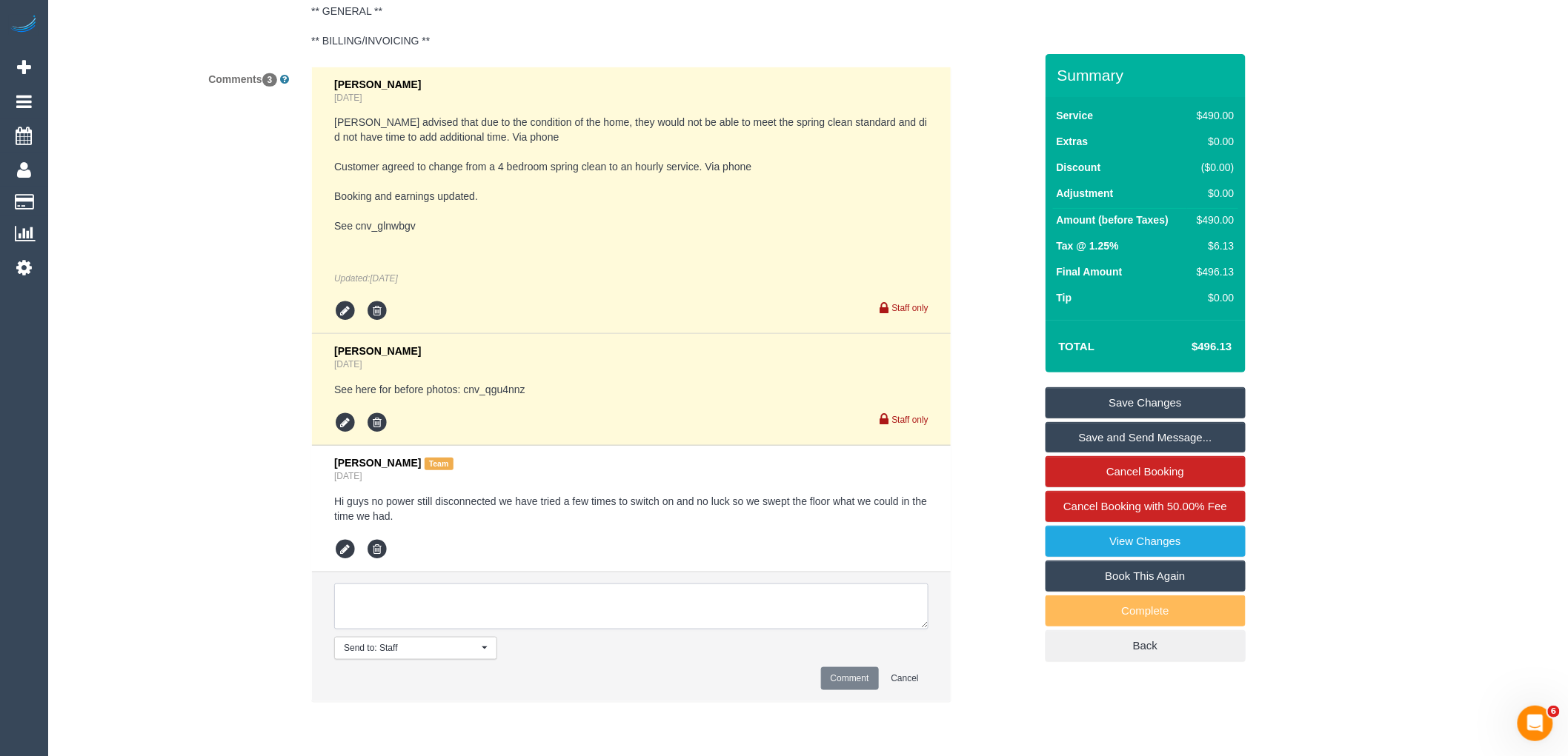
paste textarea "Hey Tony and Liz, Eleni here. The customer has agreed to change this to a 7 hou…"
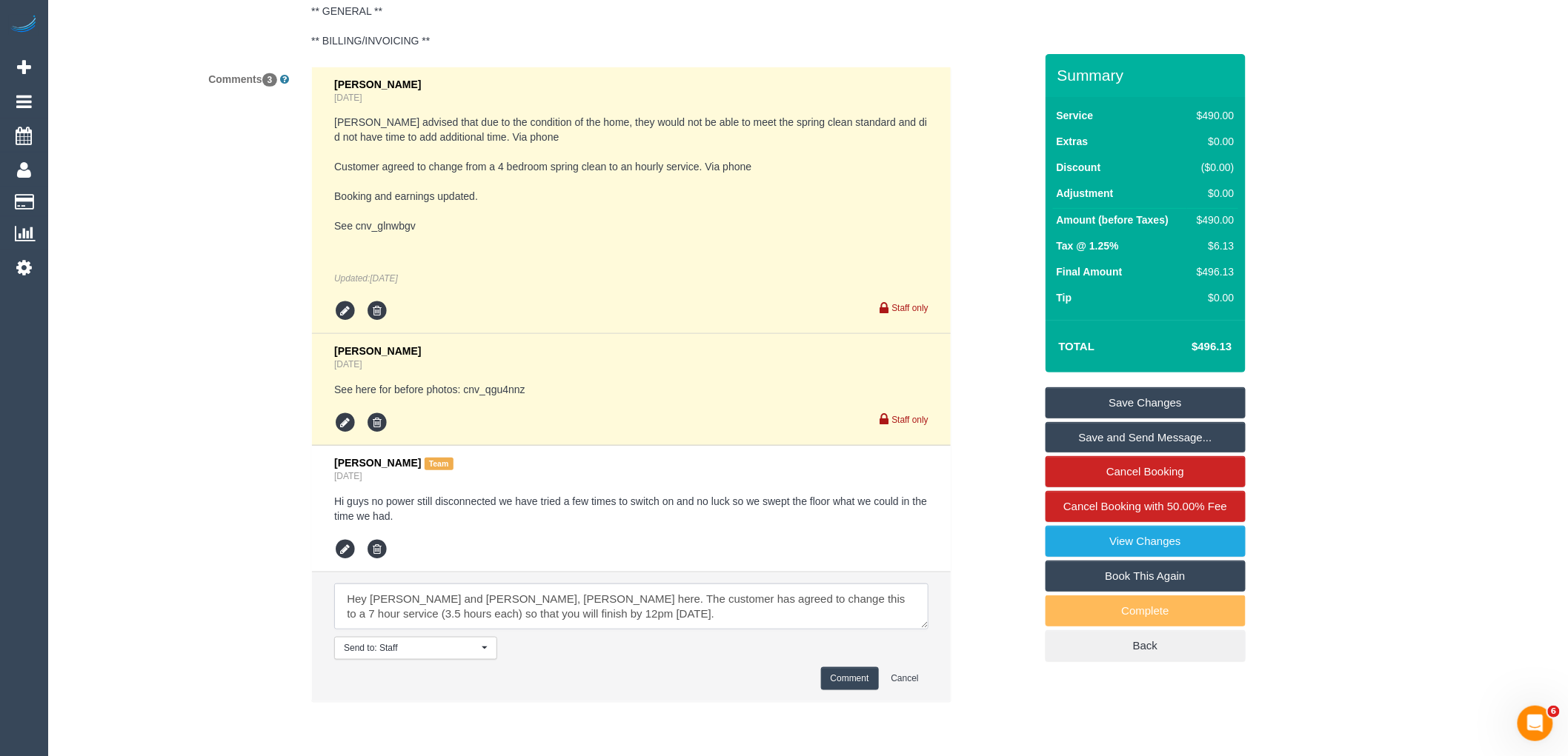
scroll to position [80, 0]
type textarea "Hey Tony and Liz, Eleni here. The customer has agreed to change this to a 7 hou…"
click at [834, 677] on button "Comment" at bounding box center [849, 679] width 58 height 23
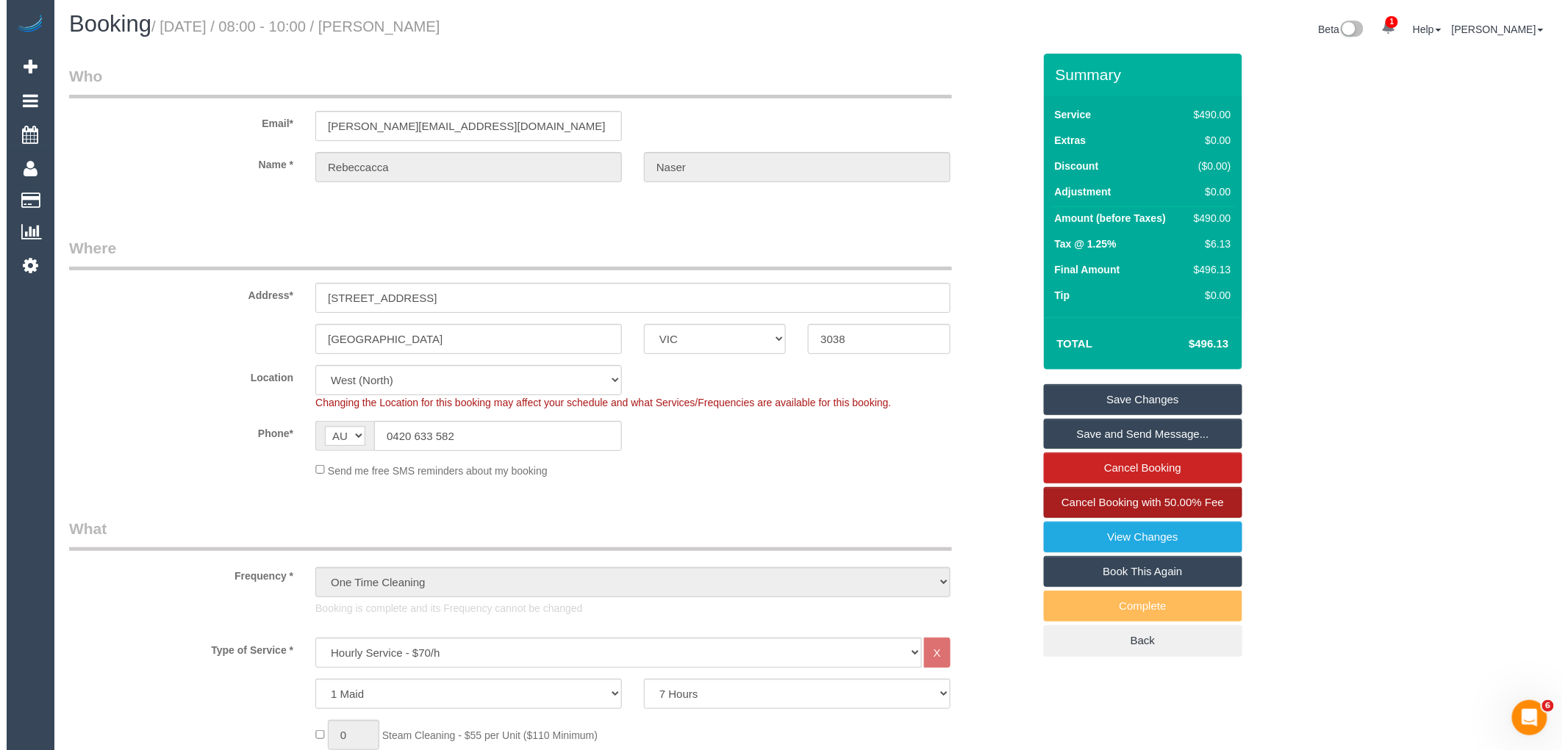
scroll to position [0, 0]
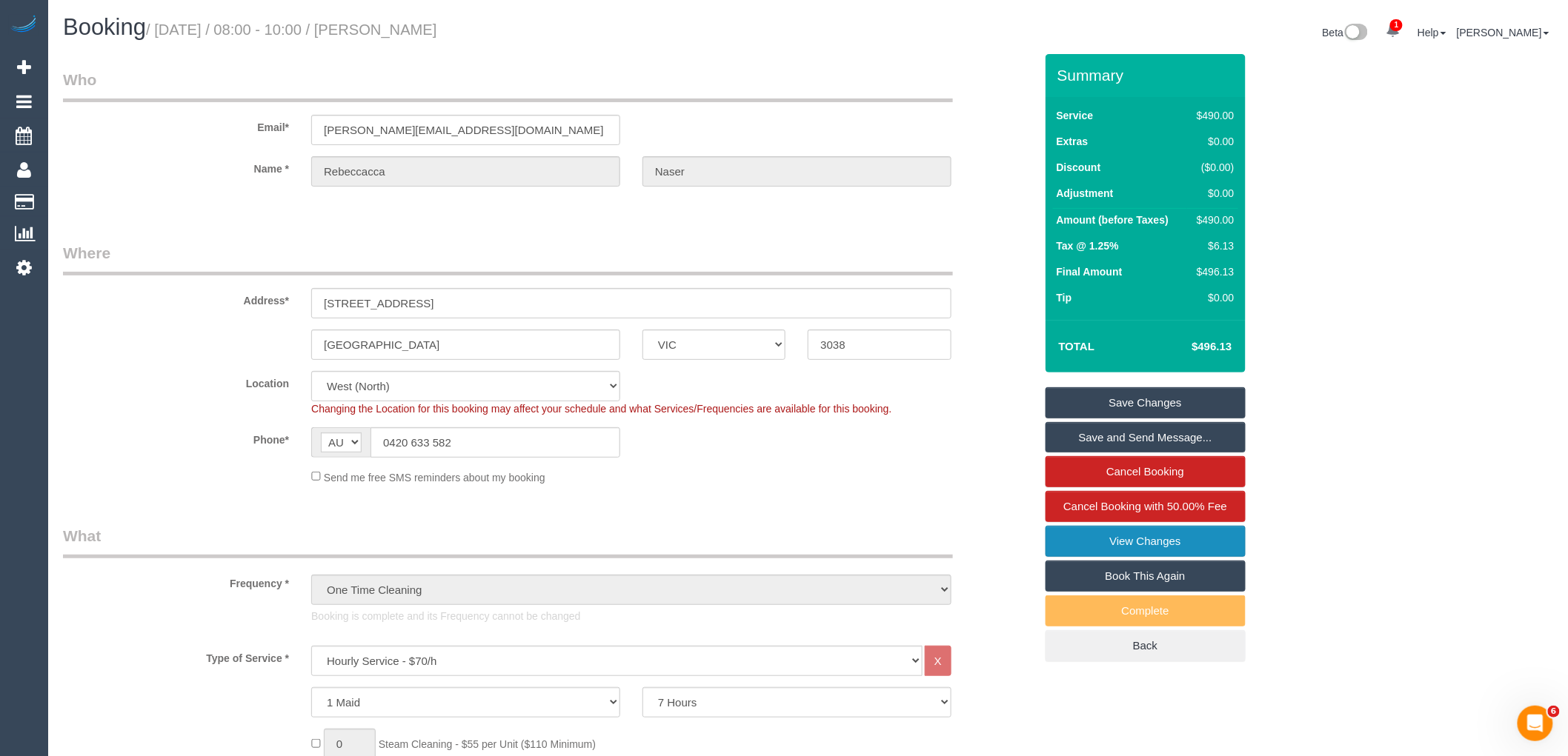
click at [1143, 542] on link "View Changes" at bounding box center [1145, 541] width 200 height 31
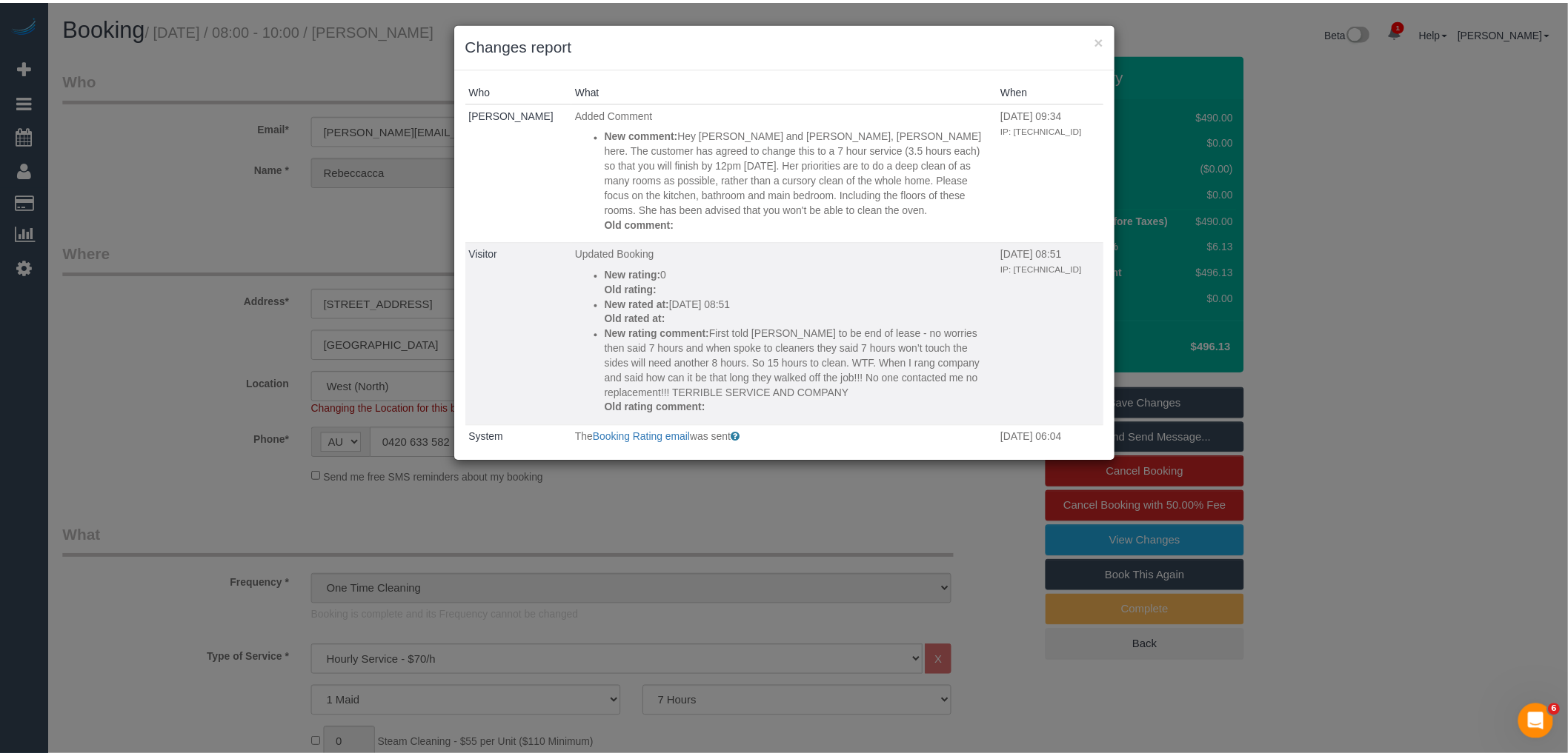
scroll to position [83, 0]
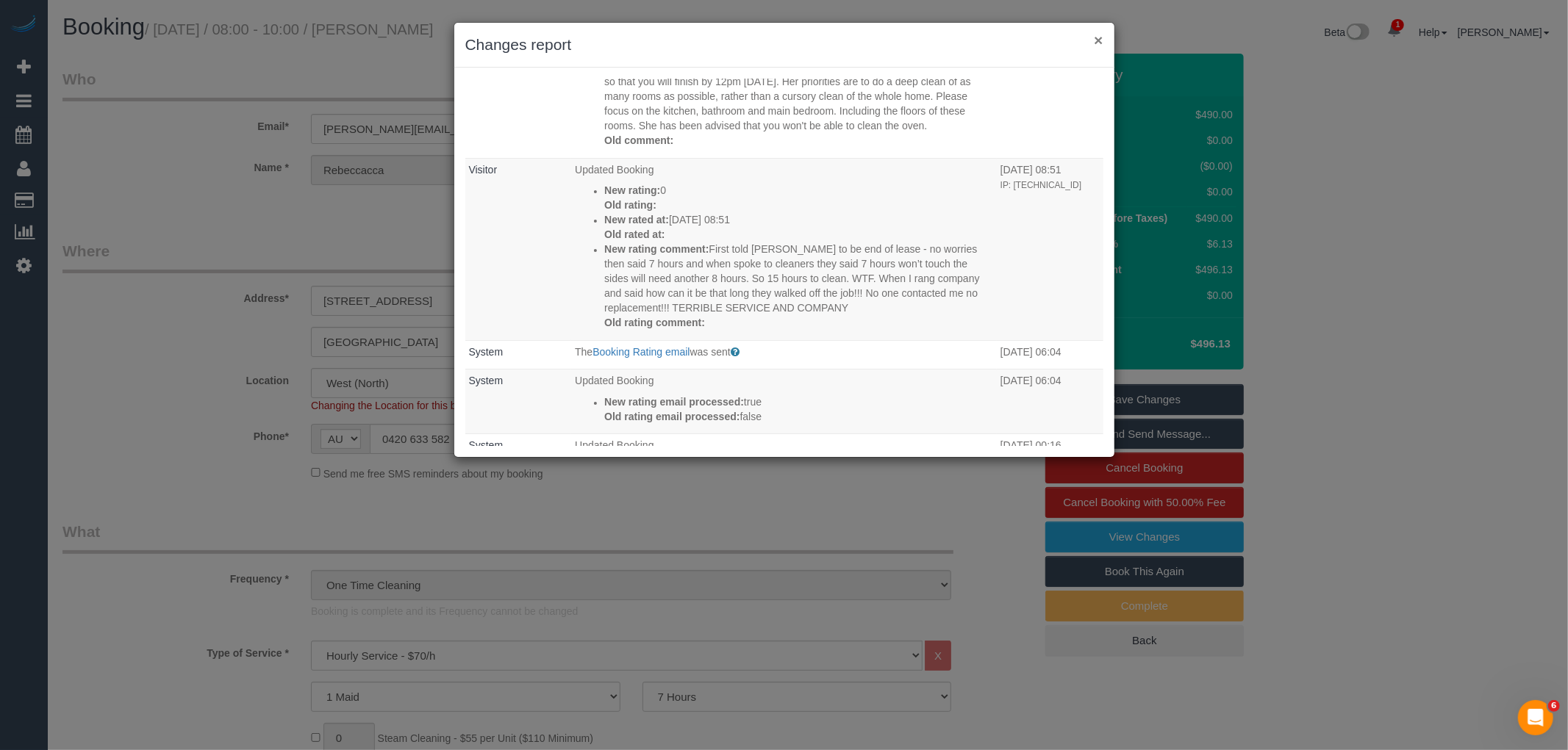
click at [1102, 34] on button "×" at bounding box center [1098, 40] width 9 height 15
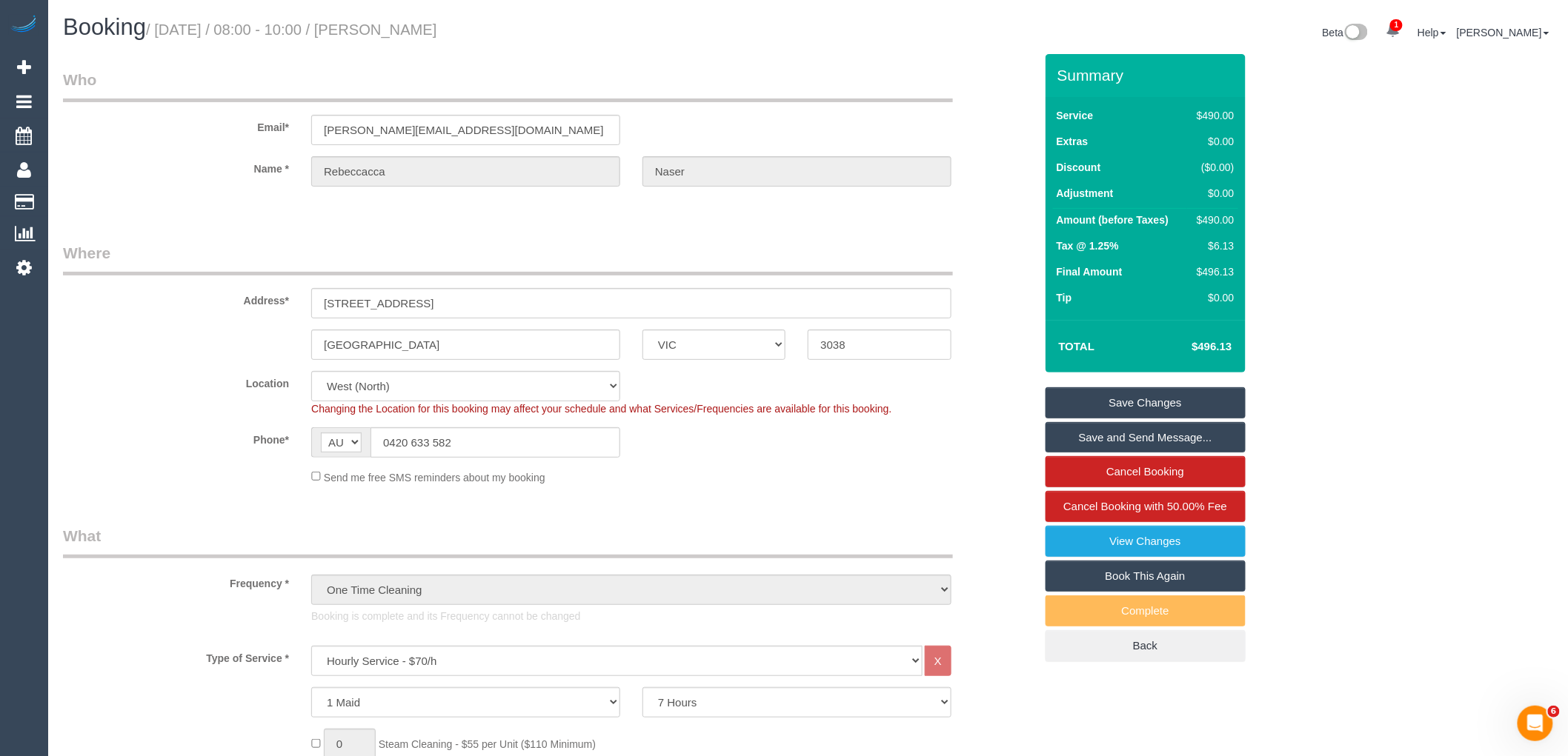
drag, startPoint x: 141, startPoint y: 463, endPoint x: 240, endPoint y: 402, distance: 116.3
click at [148, 457] on sui-booking-location "Location Office City East (North) East (South) Inner East Inner North (East) In…" at bounding box center [549, 428] width 971 height 114
click at [494, 490] on fieldset "Where Address* 7 Rutherglen way Taylors Lakes ACT NSW NT QLD SA TAS VIC WA 3038…" at bounding box center [549, 368] width 971 height 254
drag, startPoint x: 486, startPoint y: 447, endPoint x: 282, endPoint y: 438, distance: 204.2
click at [282, 438] on div "Phone* AF AL DZ AD AO AI AQ AG AR AM AW AU AT AZ BS BH BD BB BY BE BZ BJ BM BT …" at bounding box center [548, 442] width 993 height 31
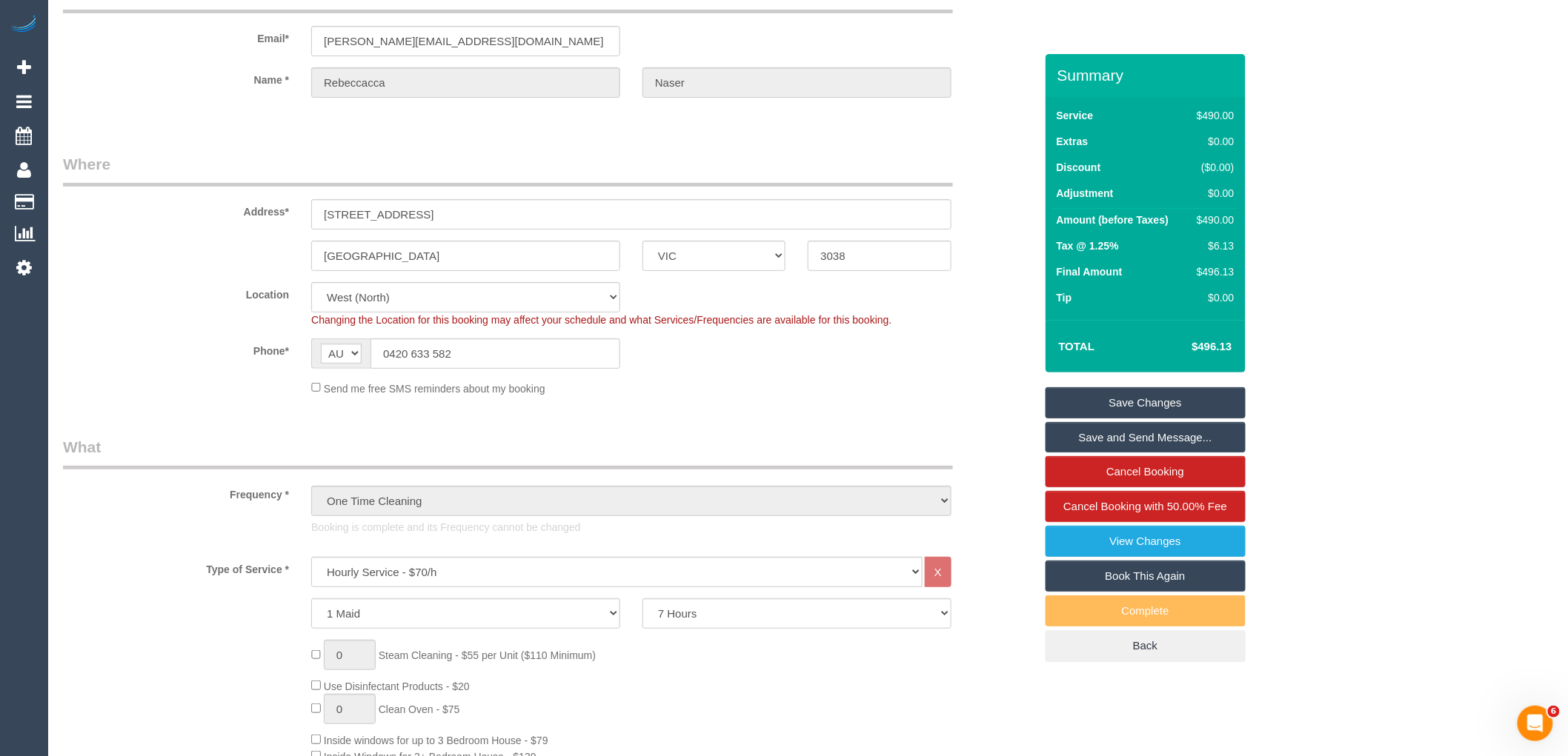
scroll to position [0, 0]
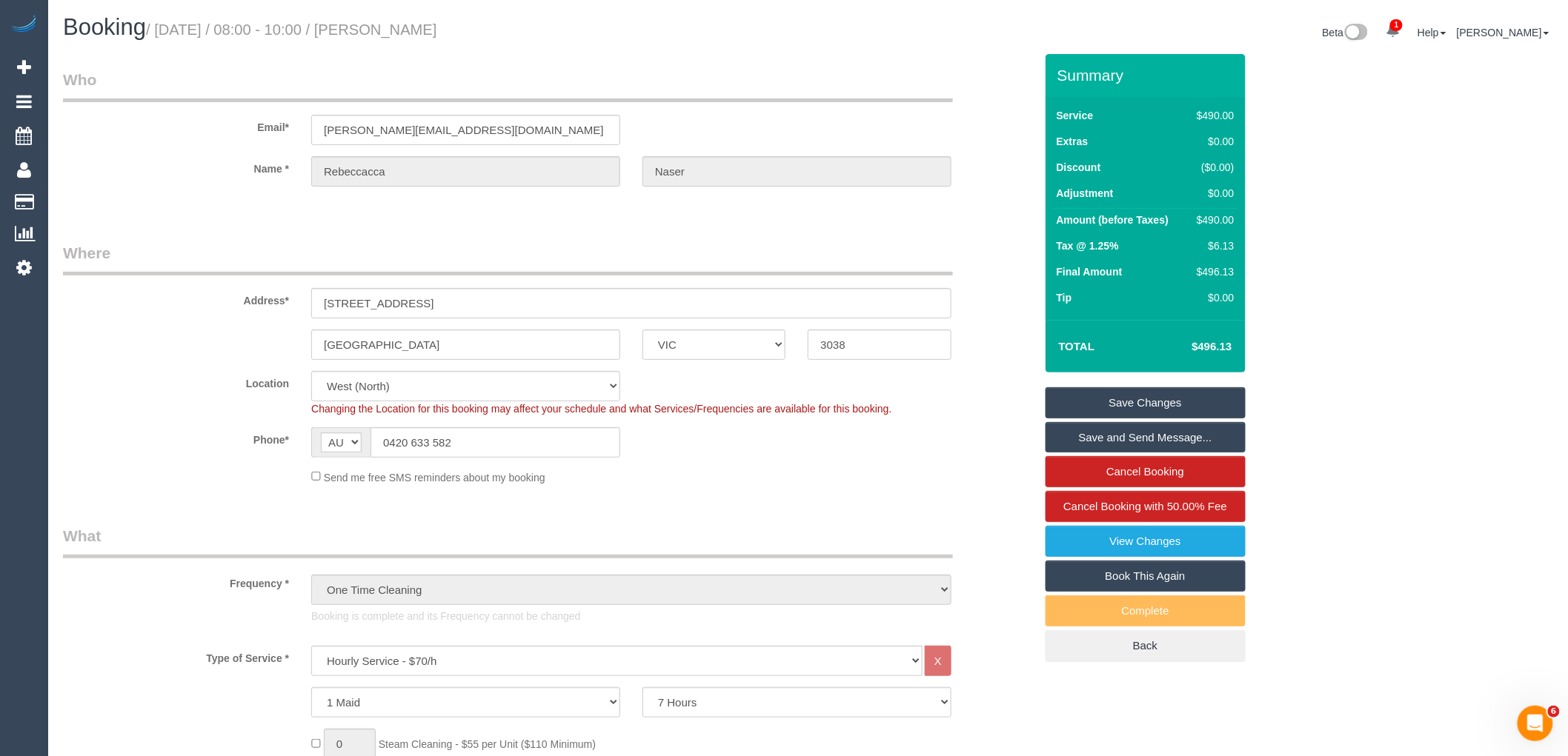
drag, startPoint x: 507, startPoint y: 440, endPoint x: 323, endPoint y: 441, distance: 184.0
click at [324, 441] on div "AF AL DZ AD AO AI AQ AG AR AM AW AU AT AZ BS BH BD BB BY BE BZ BJ BM BT BO BA B…" at bounding box center [465, 442] width 309 height 31
drag, startPoint x: 482, startPoint y: 448, endPoint x: 304, endPoint y: 436, distance: 178.4
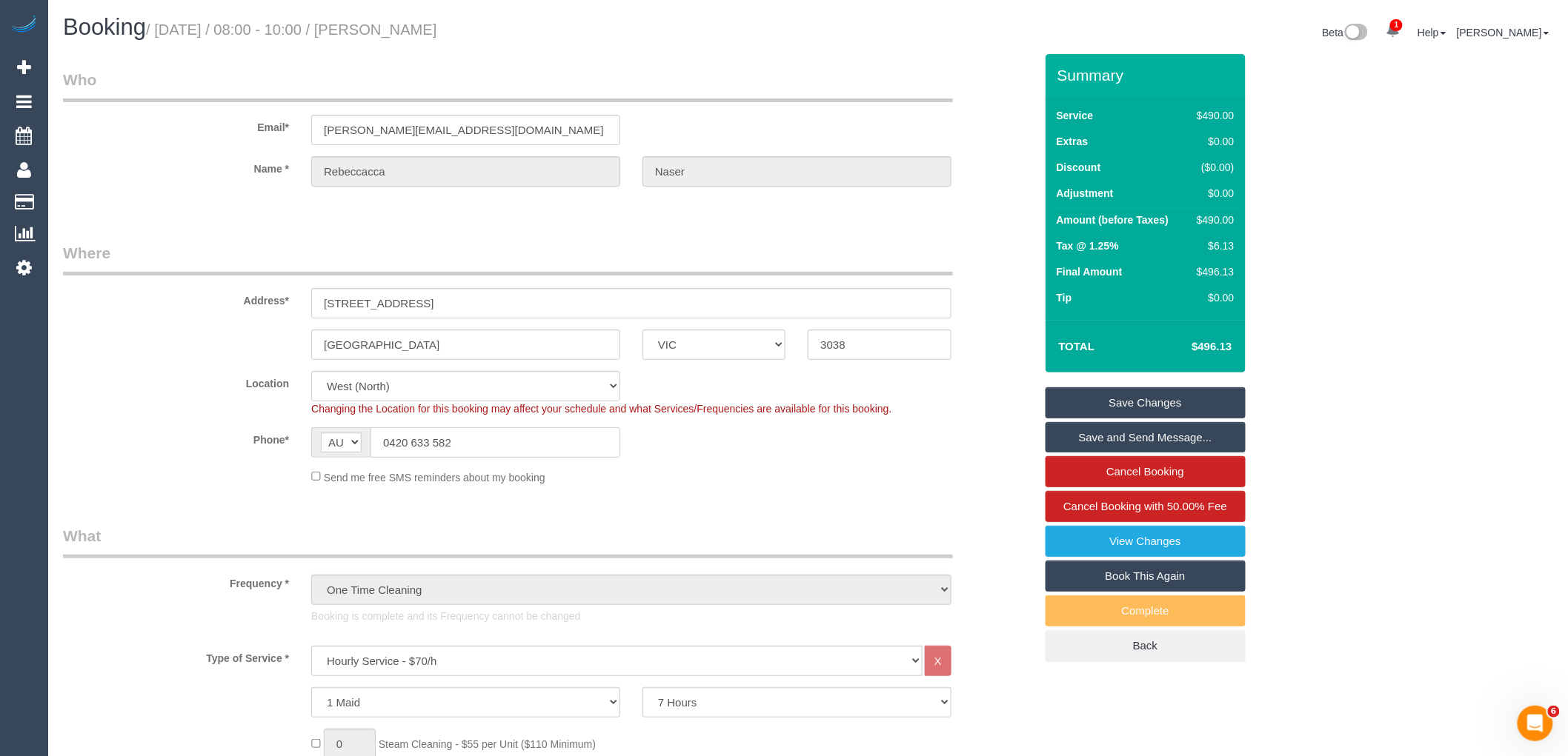
click at [304, 436] on div "AF AL DZ AD AO AI AQ AG AR AM AW AU AT AZ BS BH BD BB BY BE BZ BJ BM BT BO BA B…" at bounding box center [465, 442] width 331 height 31
click at [689, 463] on sui-booking-location "Location Office City East (North) East (South) Inner East Inner North (East) In…" at bounding box center [549, 428] width 971 height 114
drag, startPoint x: 463, startPoint y: 128, endPoint x: 147, endPoint y: 128, distance: 316.0
click at [148, 128] on div "Email* r.spong@outlook.com" at bounding box center [548, 107] width 993 height 77
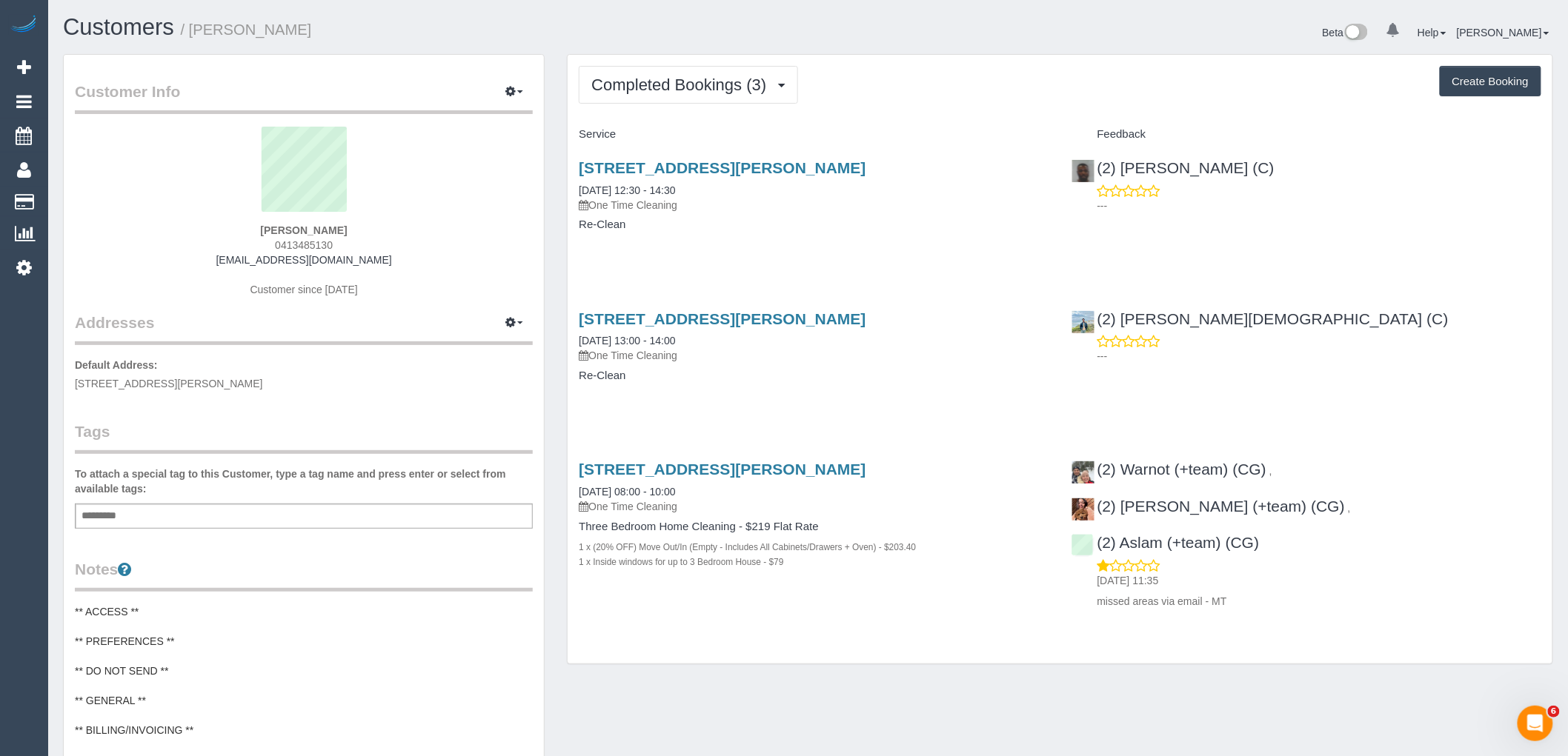
click at [734, 55] on div "Completed Bookings (3) Completed Bookings (3) Upcoming Bookings (0) Cancelled B…" at bounding box center [1059, 359] width 985 height 609
drag, startPoint x: 724, startPoint y: 91, endPoint x: 720, endPoint y: 113, distance: 22.4
click at [724, 91] on span "Completed Bookings (3)" at bounding box center [682, 84] width 182 height 18
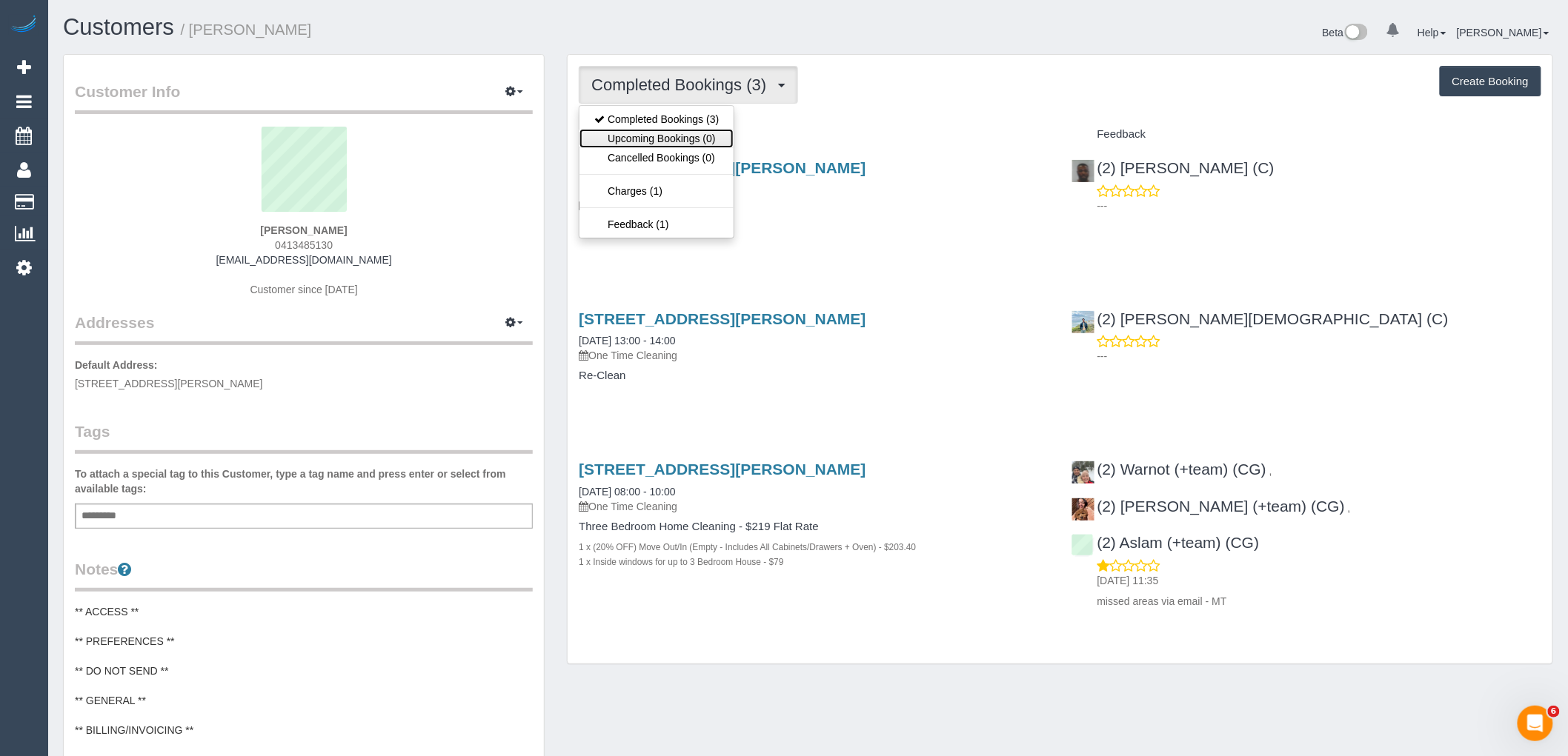
click at [717, 136] on link "Upcoming Bookings (0)" at bounding box center [656, 138] width 154 height 19
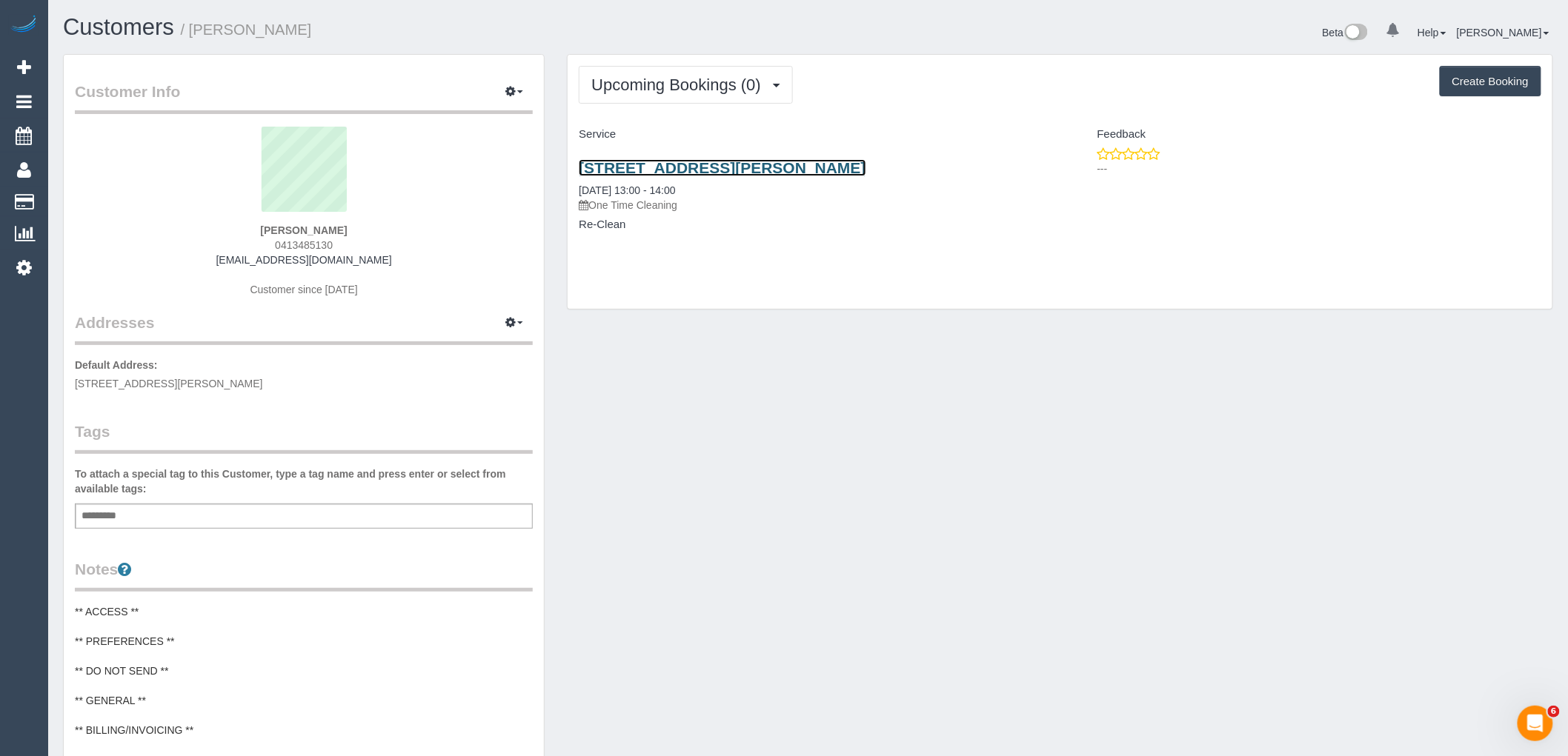
click at [706, 172] on link "[STREET_ADDRESS][PERSON_NAME]" at bounding box center [722, 168] width 287 height 17
drag, startPoint x: 365, startPoint y: 260, endPoint x: 207, endPoint y: 259, distance: 158.0
click at [207, 259] on div "[PERSON_NAME] 0413485130 [EMAIL_ADDRESS][DOMAIN_NAME] Customer since [DATE]" at bounding box center [303, 219] width 458 height 185
copy link "[EMAIL_ADDRESS][DOMAIN_NAME]"
click at [772, 163] on link "[STREET_ADDRESS][PERSON_NAME]" at bounding box center [722, 168] width 287 height 17
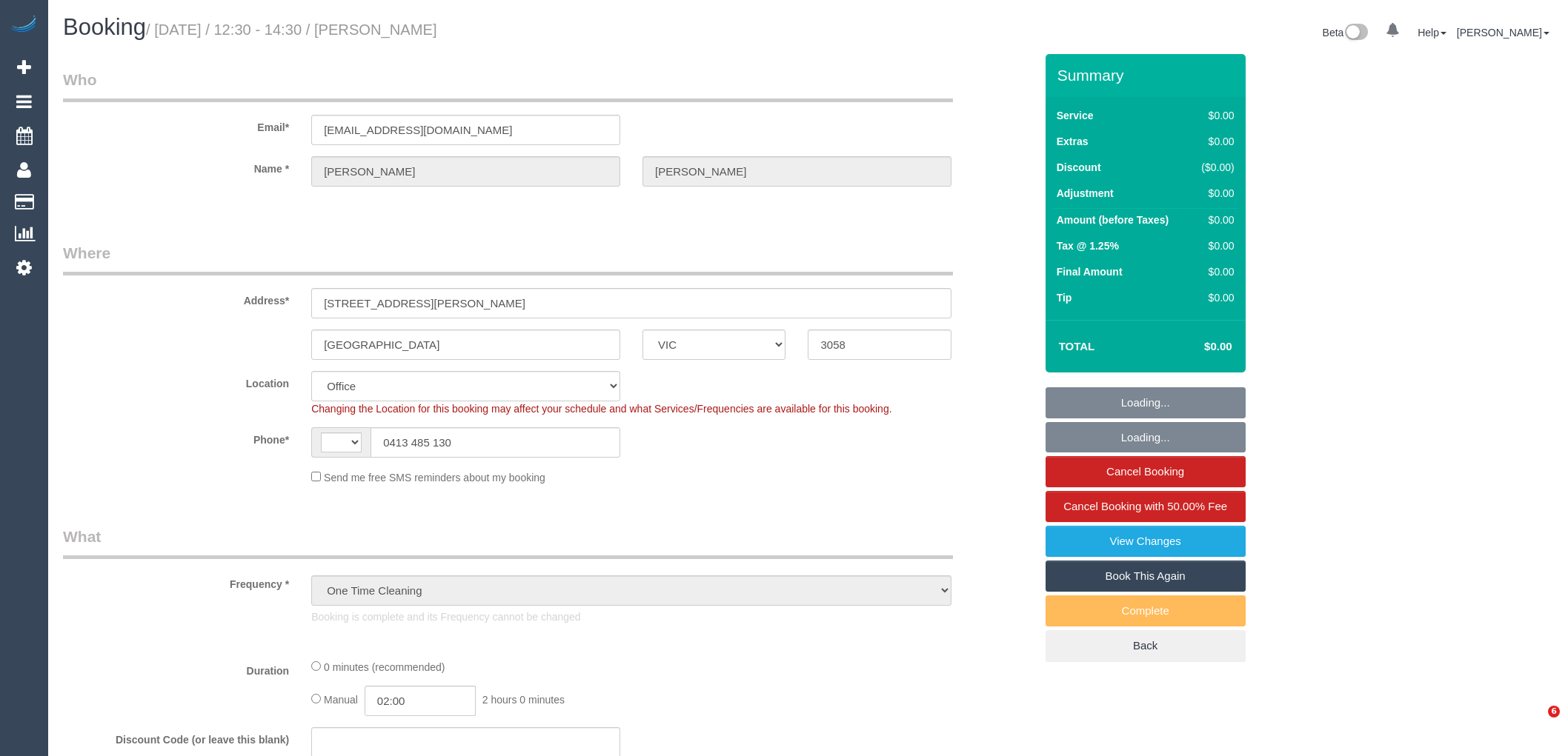
select select "VIC"
select select "string:AU"
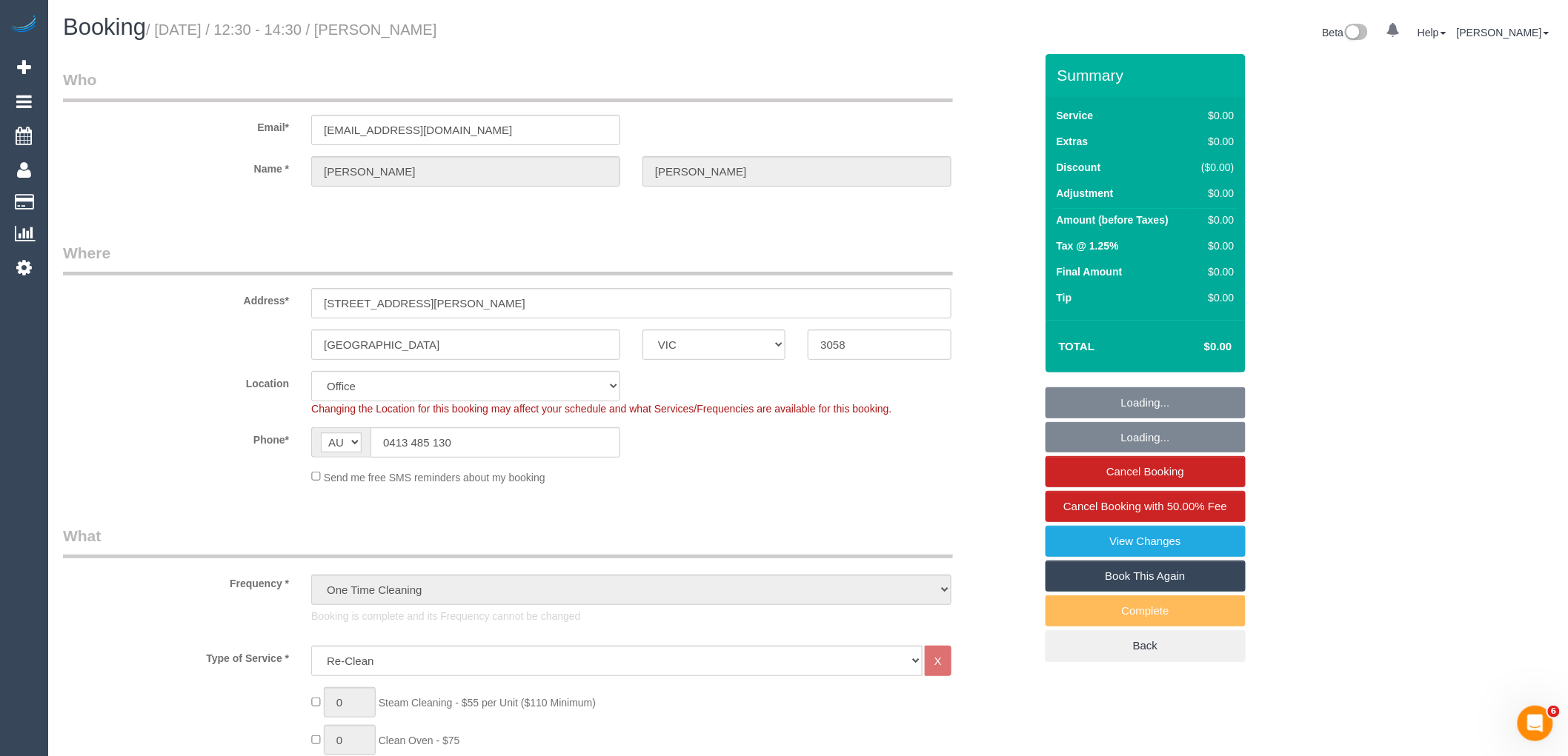
select select "string:stripe-pm_1Ry1ER2GScqysDRVt0ZAC5Tt"
select select "number:28"
select select "number:17"
select select "number:18"
select select "number:24"
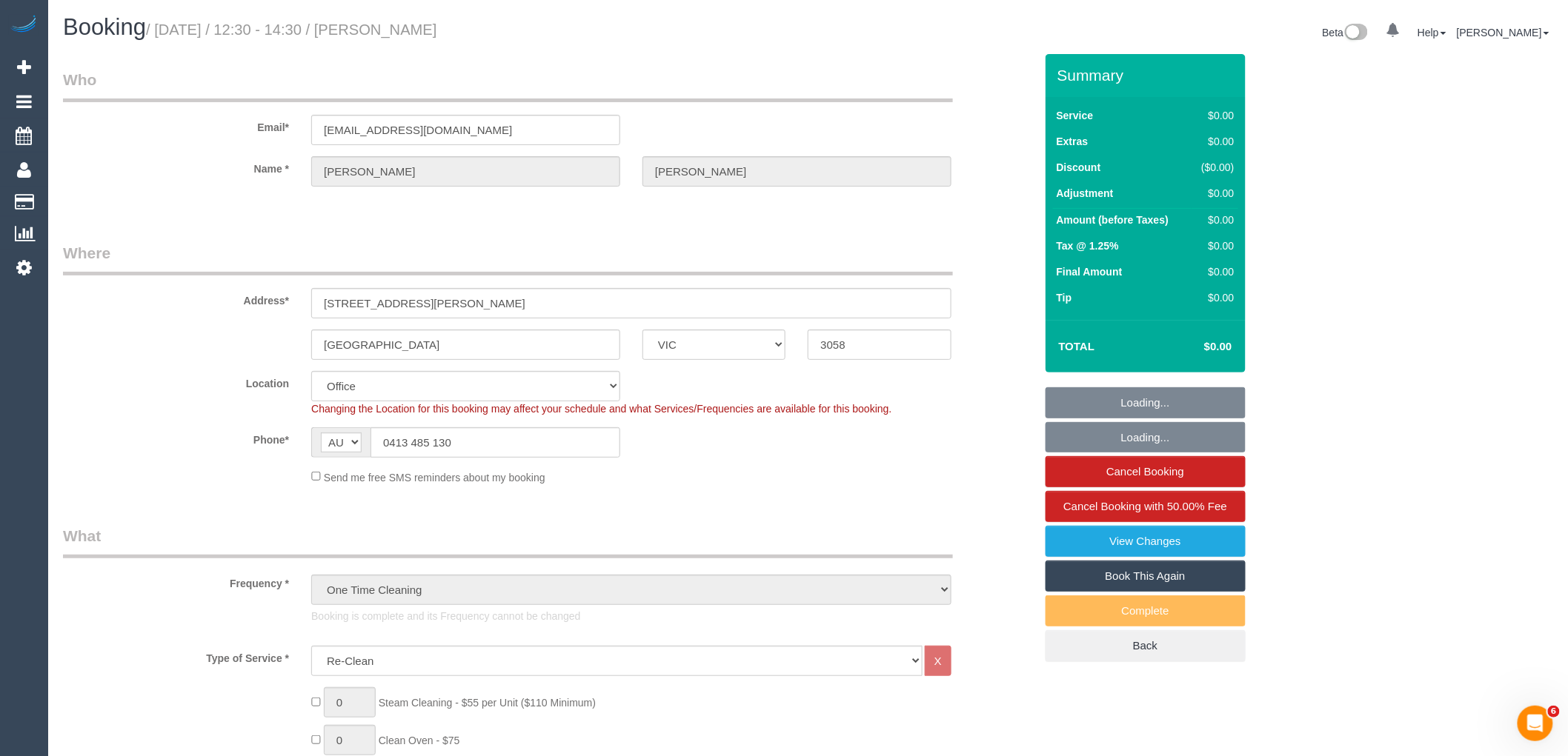
select select "object:805"
click at [1158, 579] on link "Book This Again" at bounding box center [1145, 576] width 200 height 31
select select "VIC"
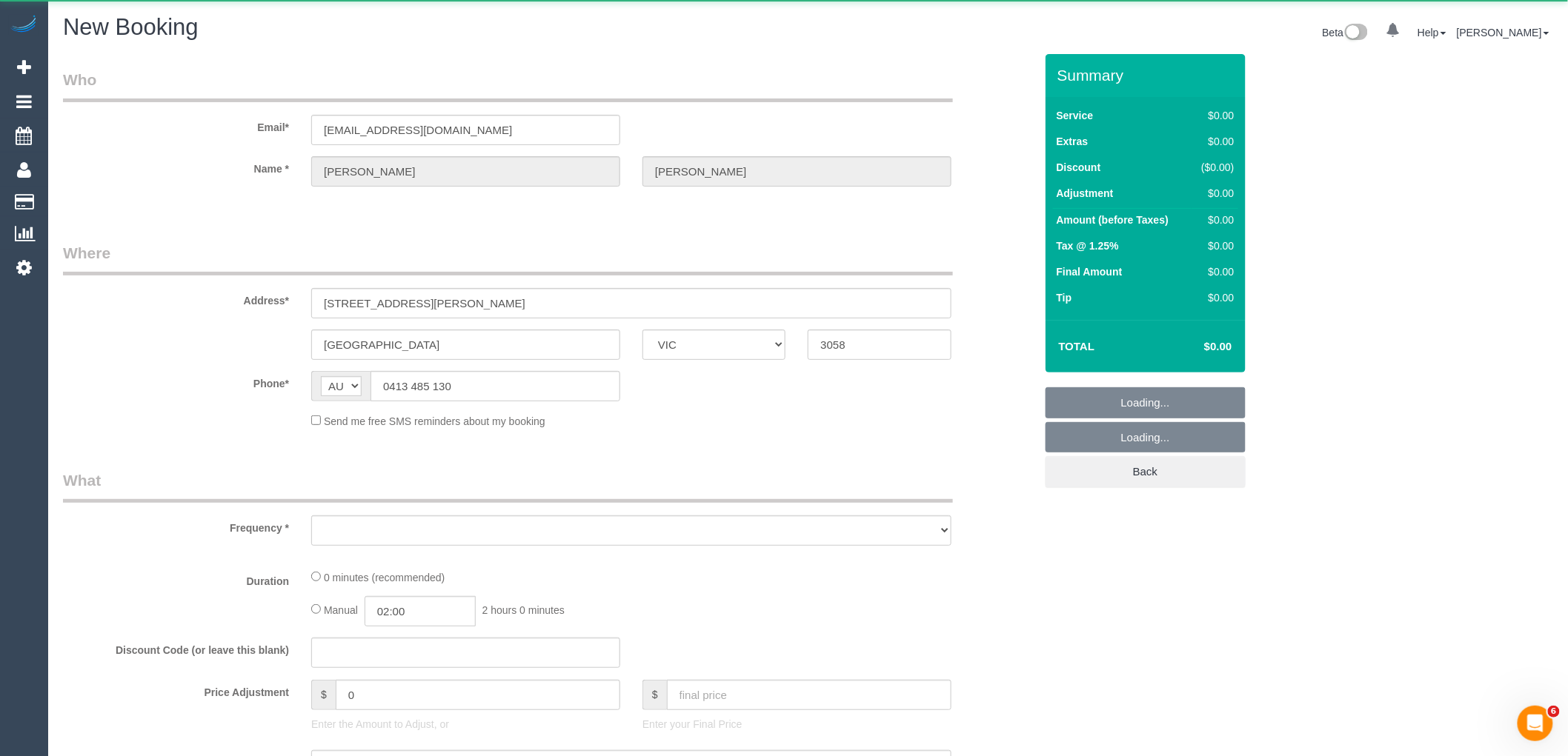
select select "number:28"
select select "number:17"
select select "number:18"
select select "number:24"
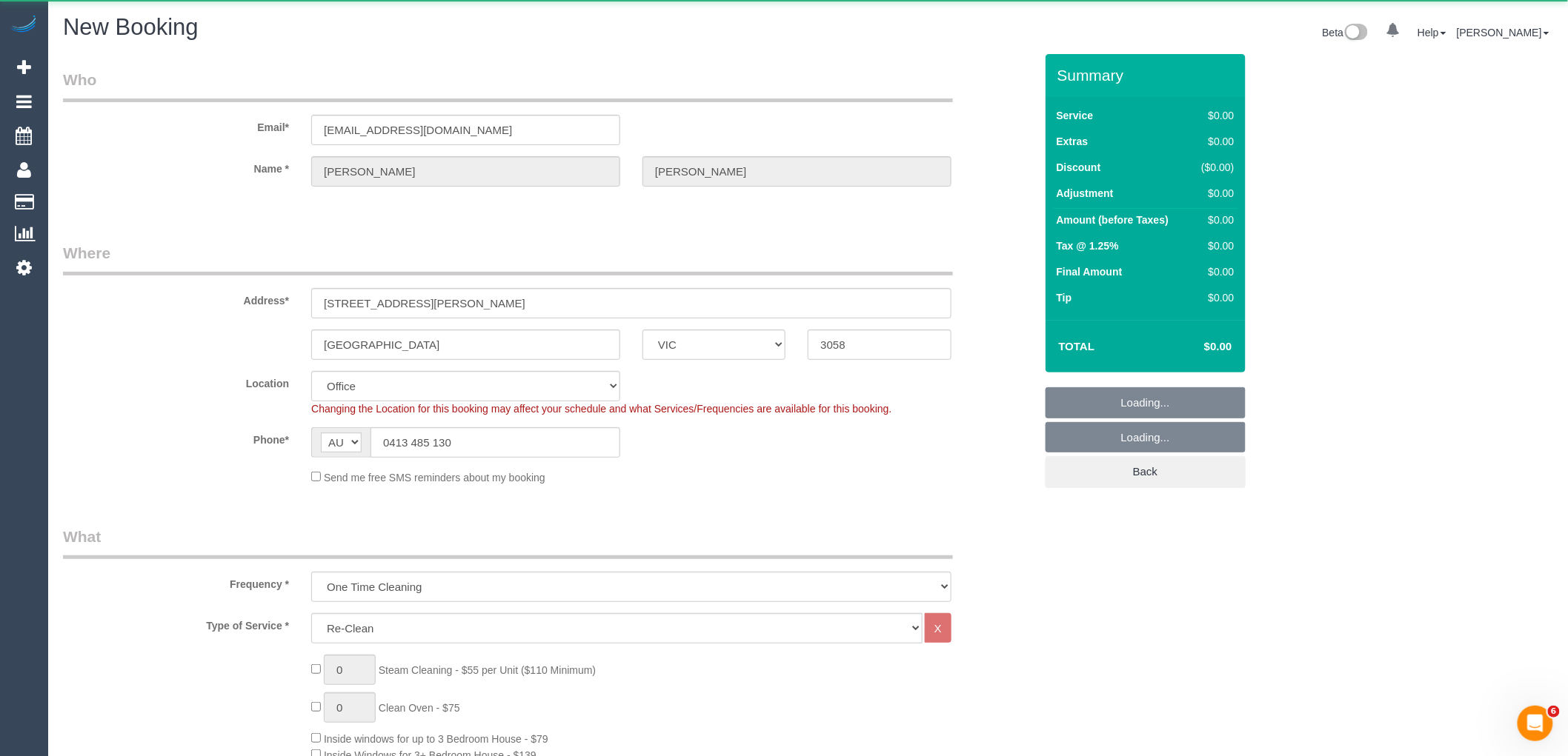
select select "object:3621"
select select "string:stripe-pm_1Ry1ER2GScqysDRVt0ZAC5Tt"
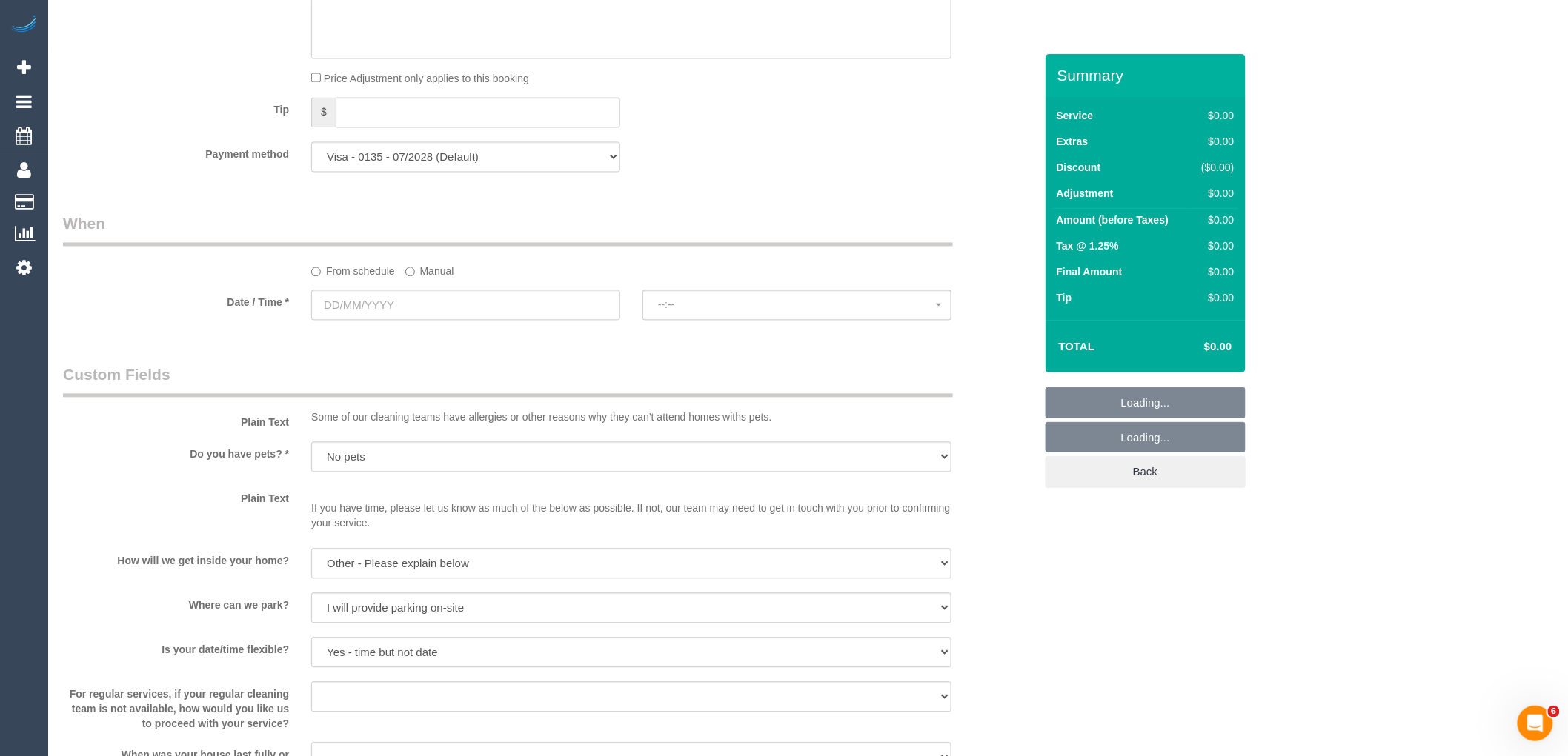
select select "object:5147"
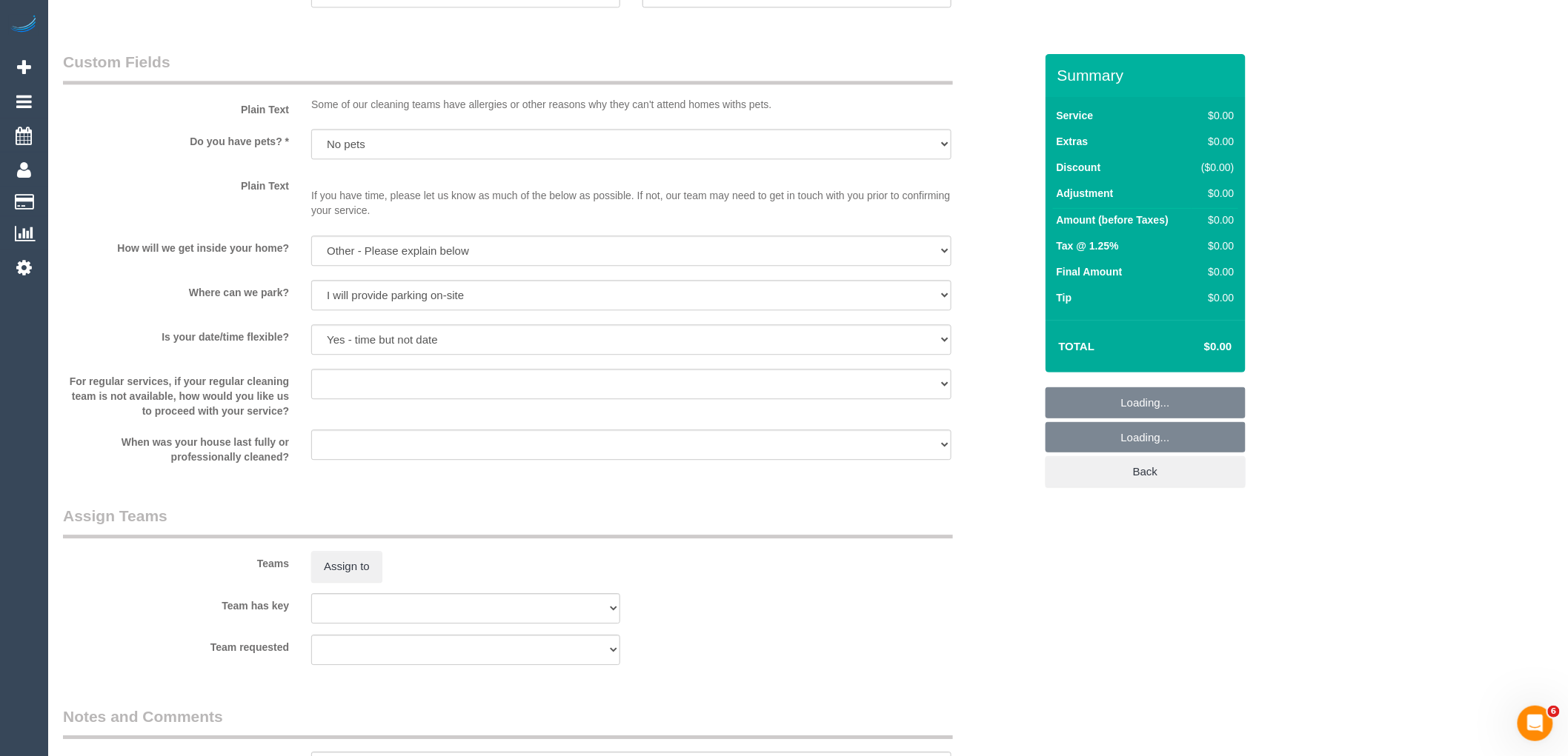
select select "61"
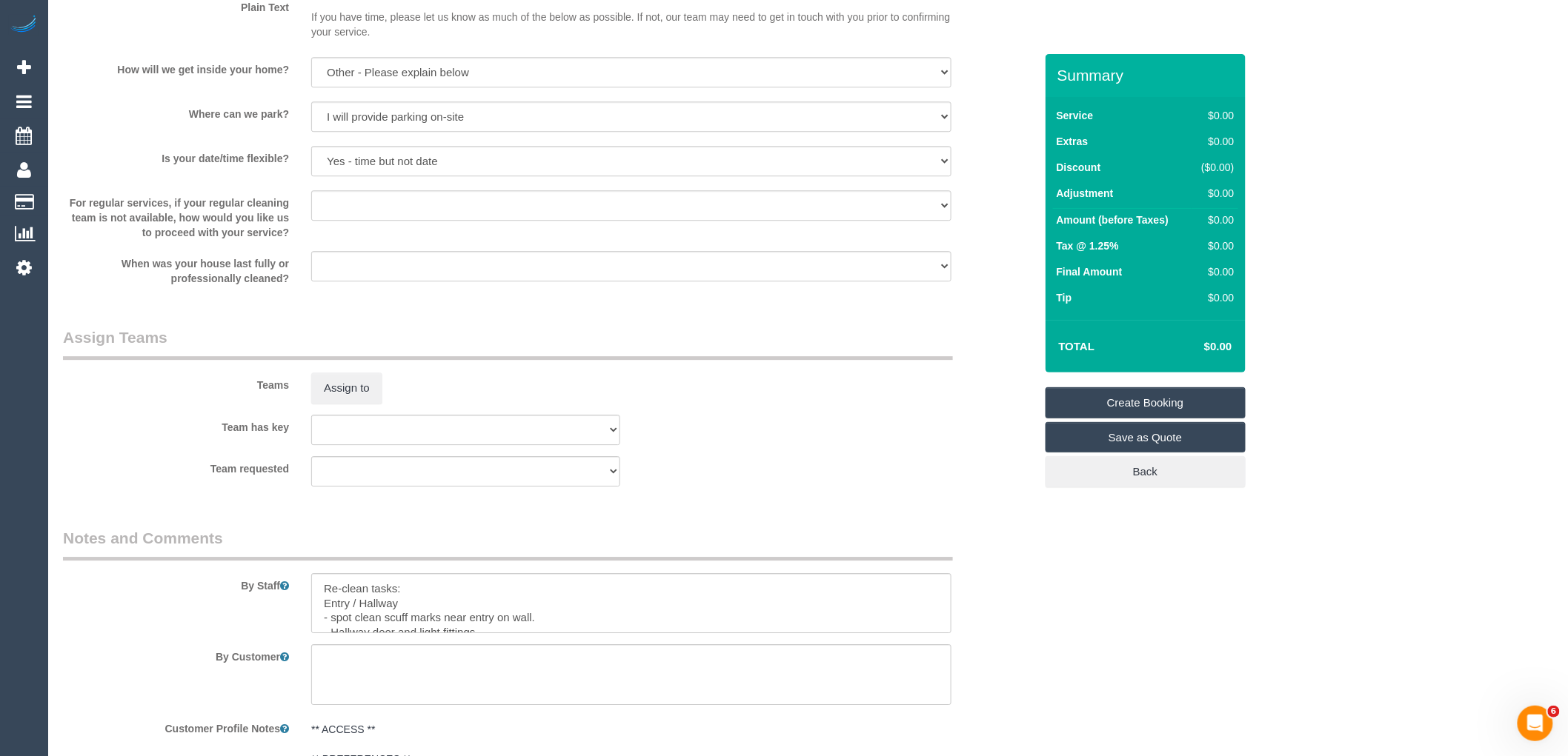
select select "object:5152"
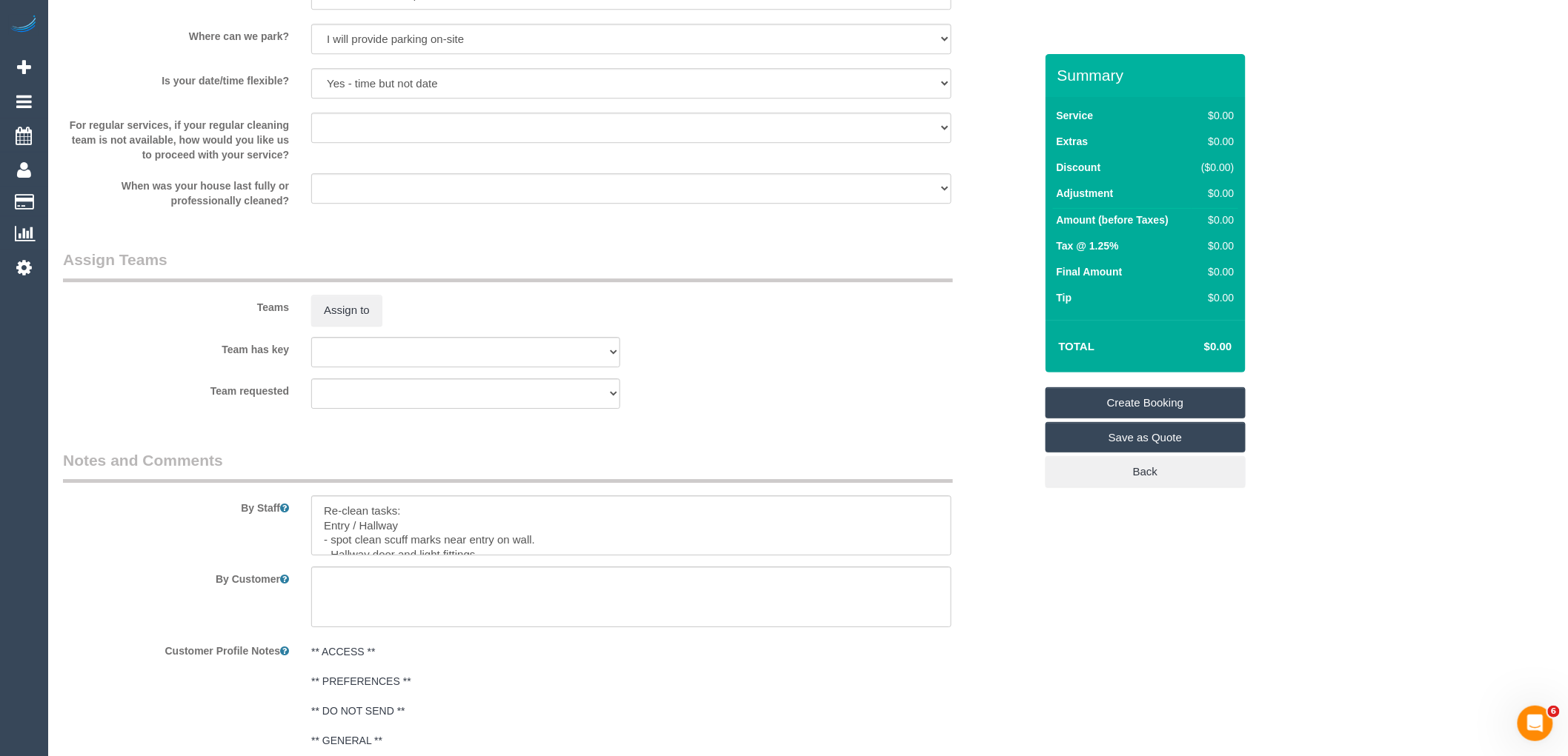
select select "209"
select select "1"
select select "120"
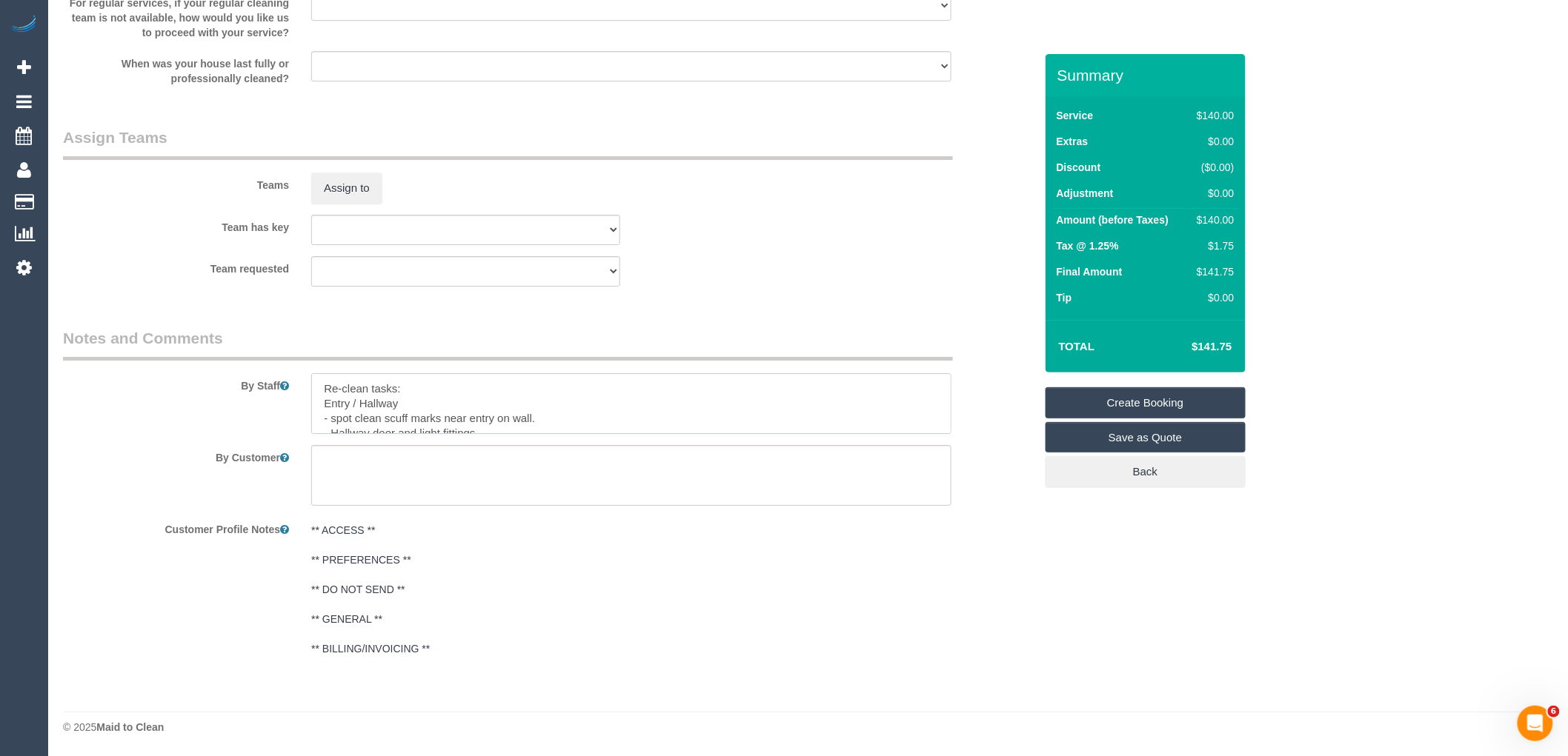
drag, startPoint x: 405, startPoint y: 398, endPoint x: 314, endPoint y: 400, distance: 91.0
click at [314, 400] on textarea at bounding box center [630, 403] width 640 height 60
paste textarea "- Floors haven’t been mopped - ALL light shades have not been cleaned - windows…"
click at [544, 400] on textarea at bounding box center [630, 403] width 640 height 60
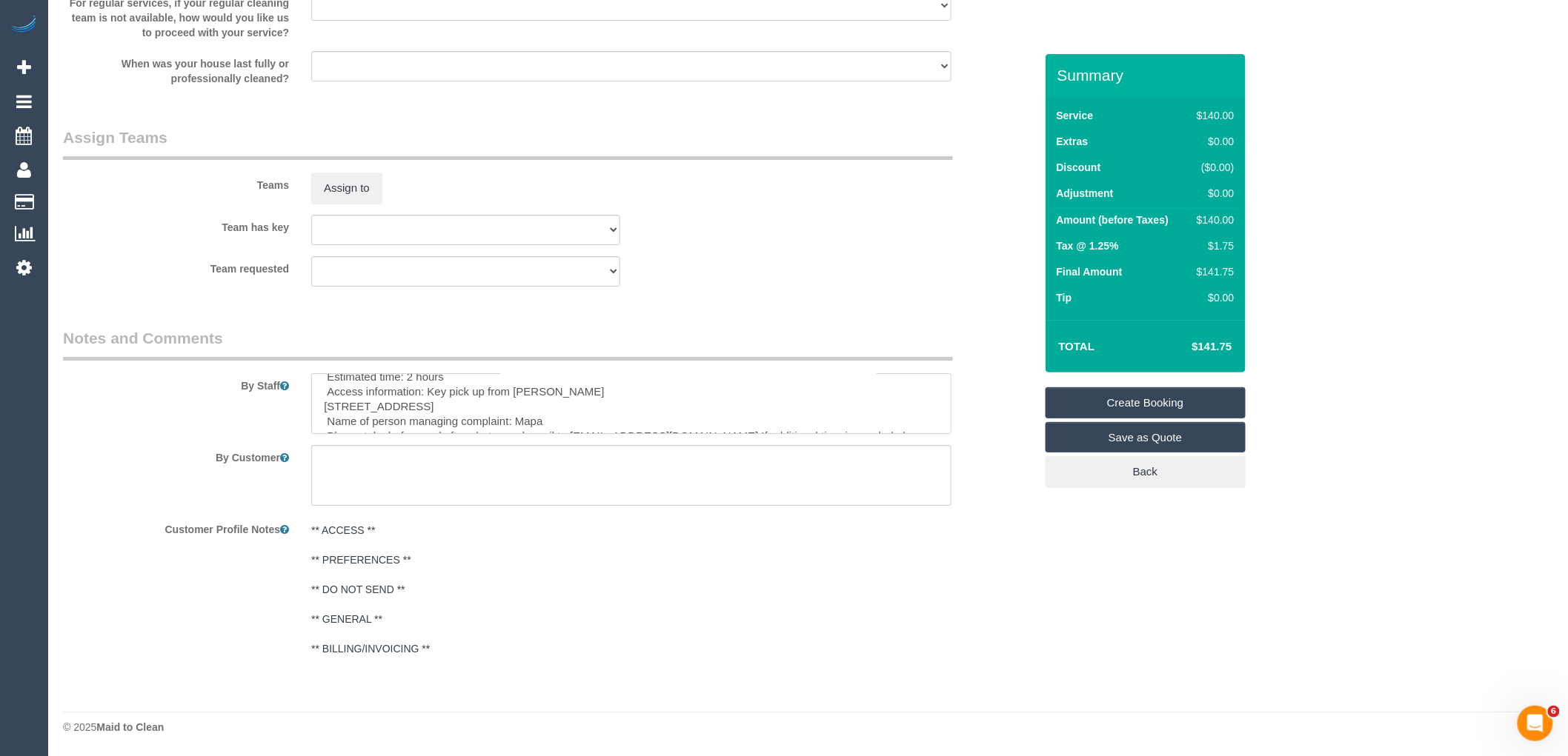
scroll to position [131, 0]
click at [561, 393] on textarea at bounding box center [630, 403] width 640 height 60
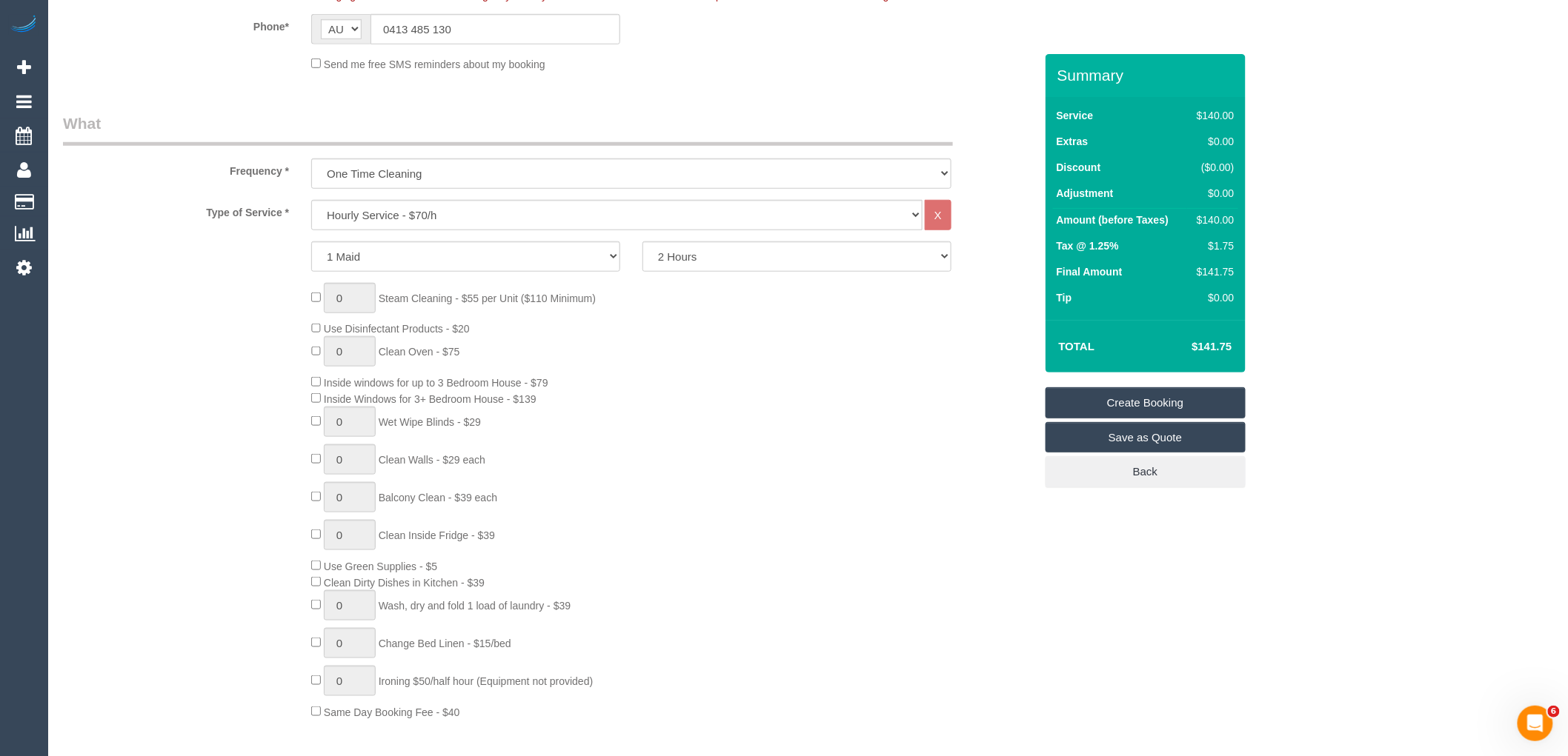
scroll to position [440, 0]
type textarea "Re-clean tasks: - Floors haven’t been mopped - ALL light shades have not been c…"
click at [450, 213] on select "Hourly Service - $70/h Hourly Service - $65/h Hourly Service - $60/h Hourly Ser…" at bounding box center [616, 216] width 611 height 31
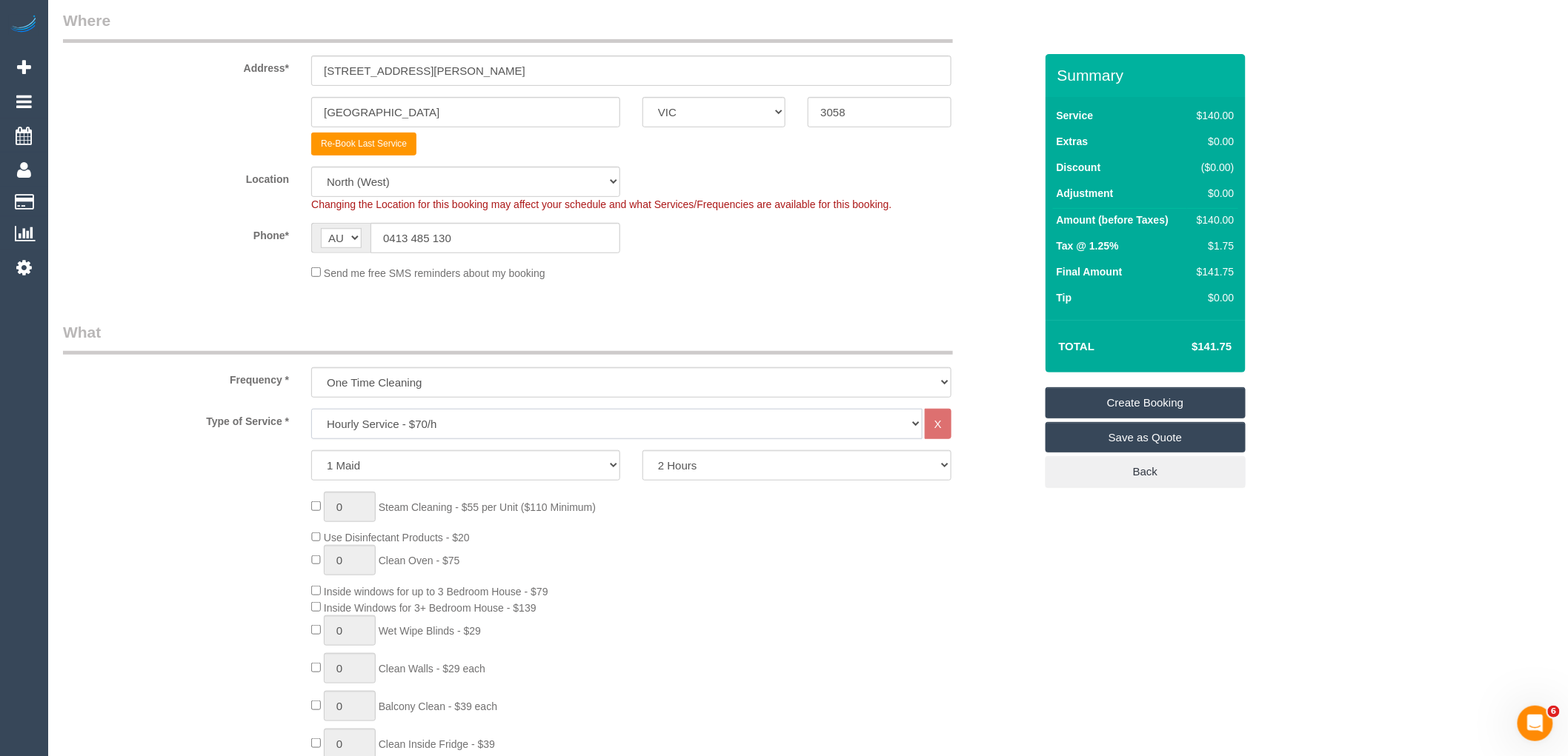
scroll to position [112, 0]
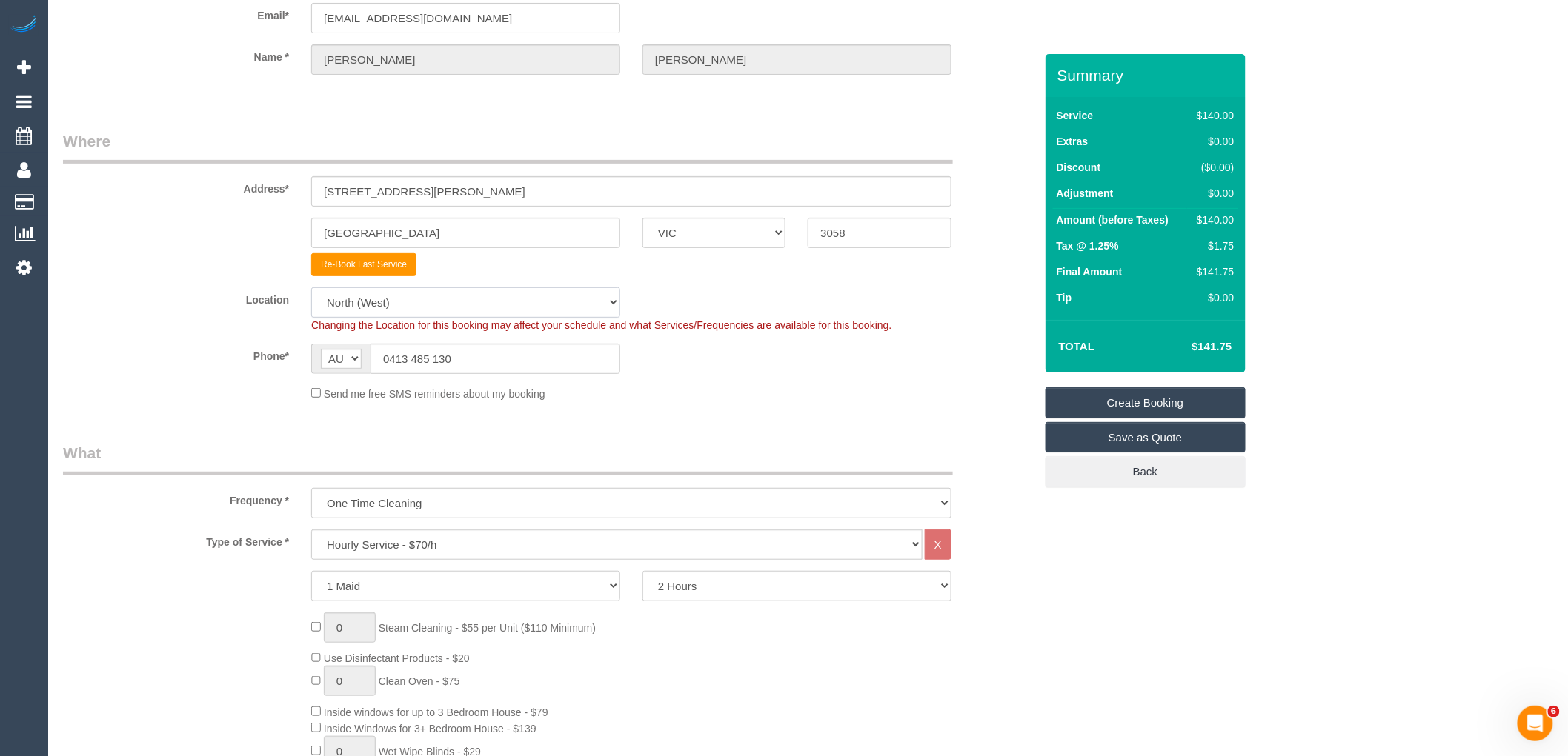
click at [441, 300] on select "Office City East (North) East (South) Inner East Inner North (East) Inner North…" at bounding box center [465, 303] width 309 height 31
select select "50"
click at [311, 288] on select "Office City East (North) East (South) Inner East Inner North (East) Inner North…" at bounding box center [465, 303] width 309 height 31
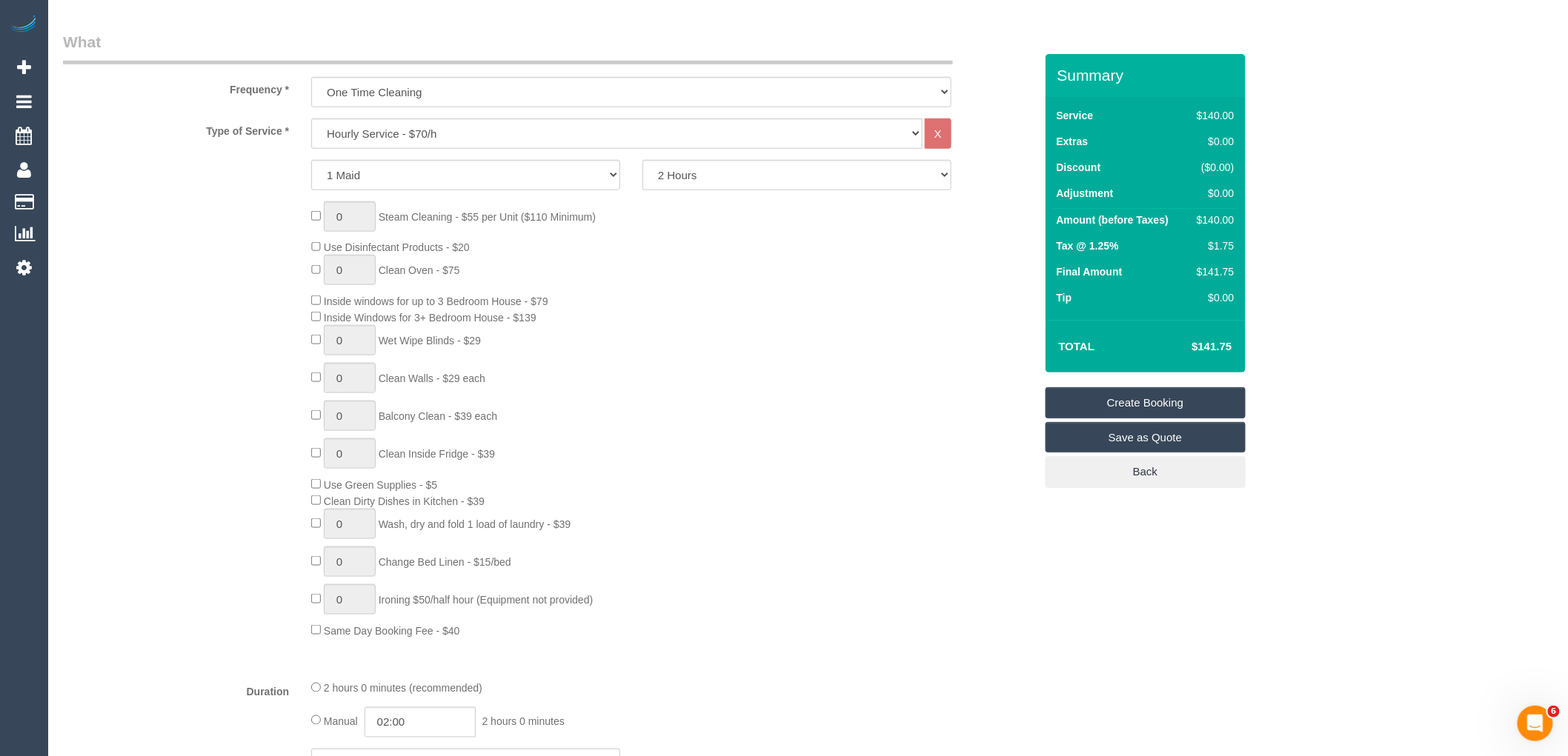
select select "object:6041"
click at [480, 135] on select "Hourly Service - $70/h Hourly Service - $65/h Hourly Service - $60/h Hourly Ser…" at bounding box center [616, 134] width 611 height 31
select select "28"
click at [311, 119] on select "Hourly Service - $70/h Hourly Service - $65/h Hourly Service - $60/h Hourly Ser…" at bounding box center [616, 134] width 611 height 31
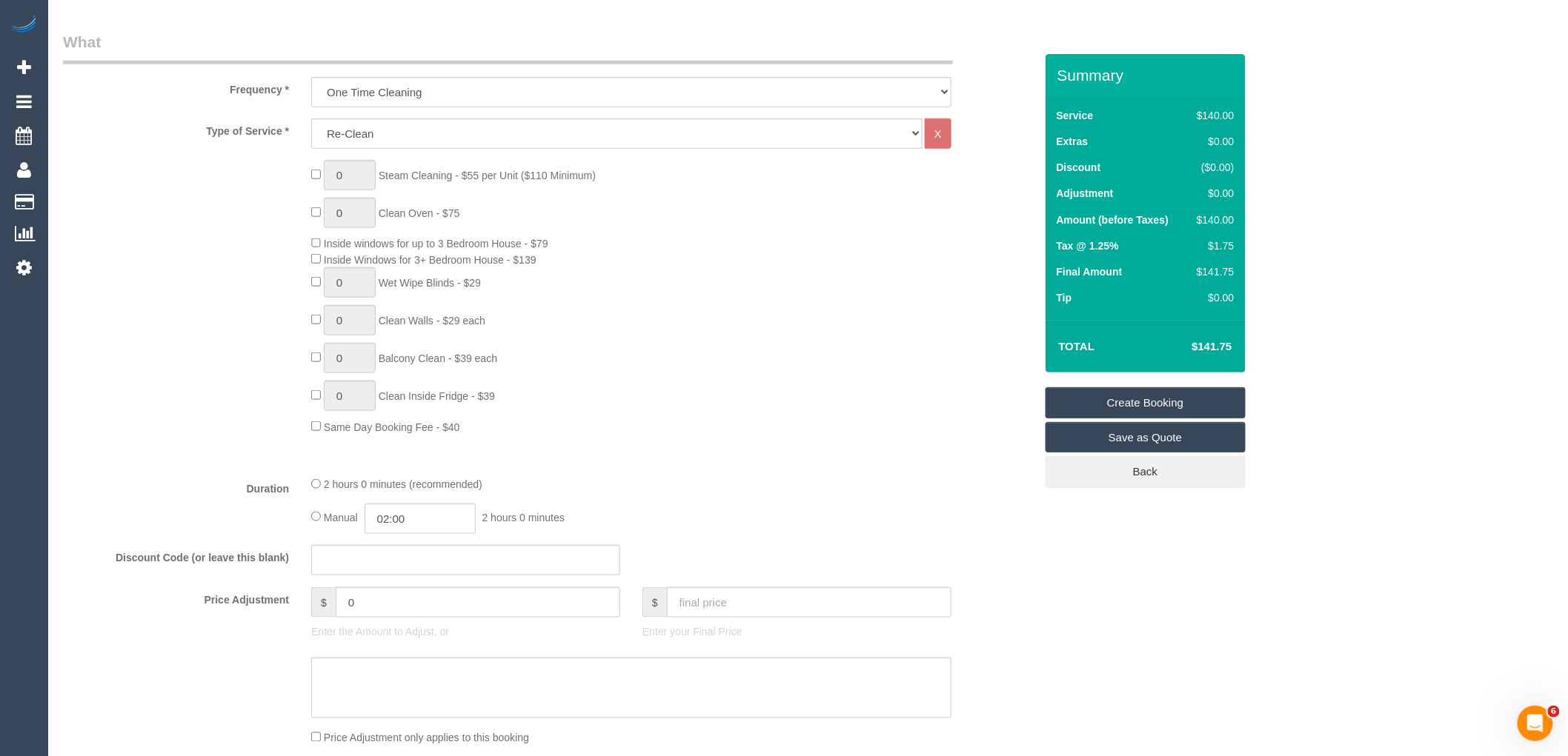
click at [185, 340] on div "0 Steam Cleaning - $55 per Unit ($110 Minimum) 0 Clean Oven - $75 Inside window…" at bounding box center [548, 297] width 993 height 275
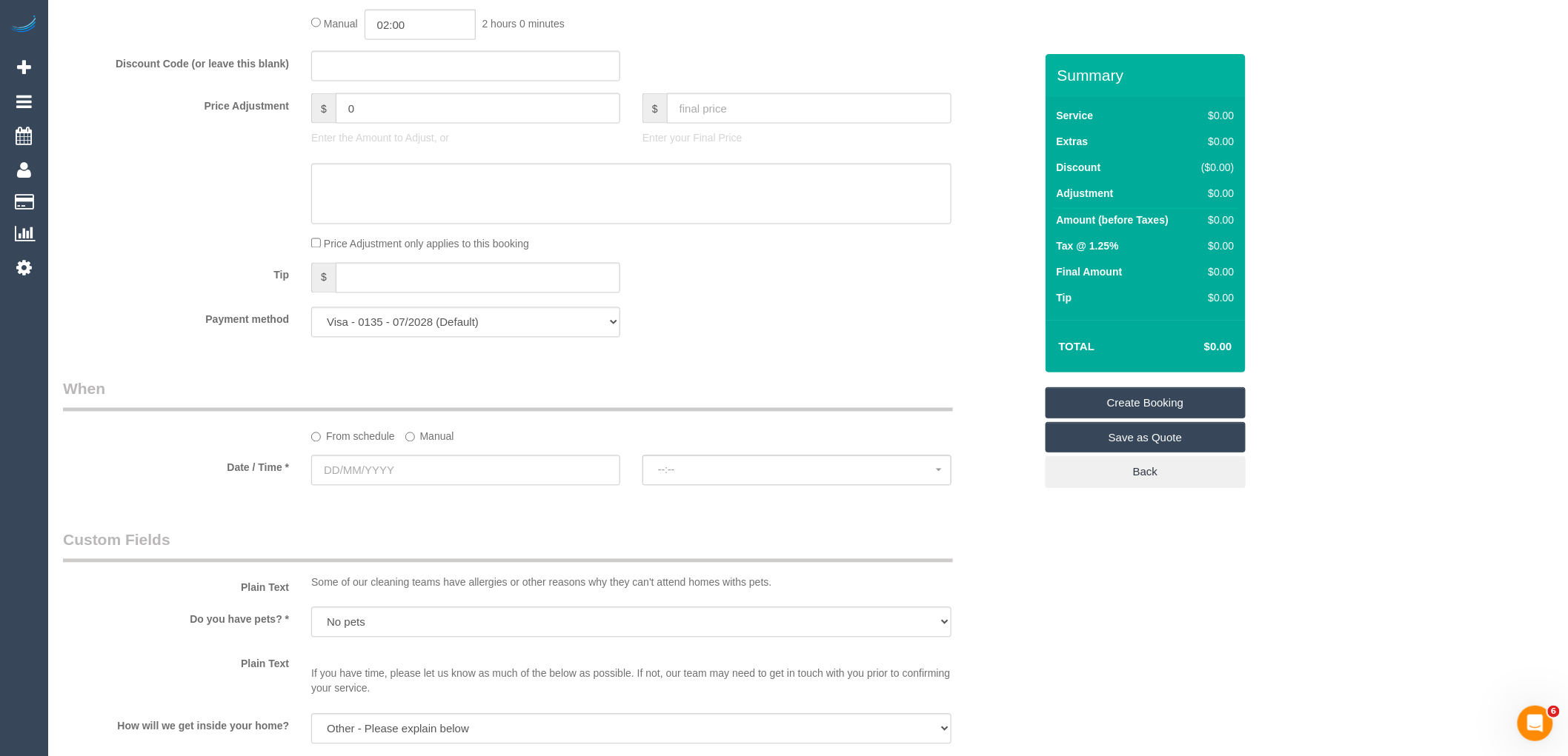
scroll to position [1181, 0]
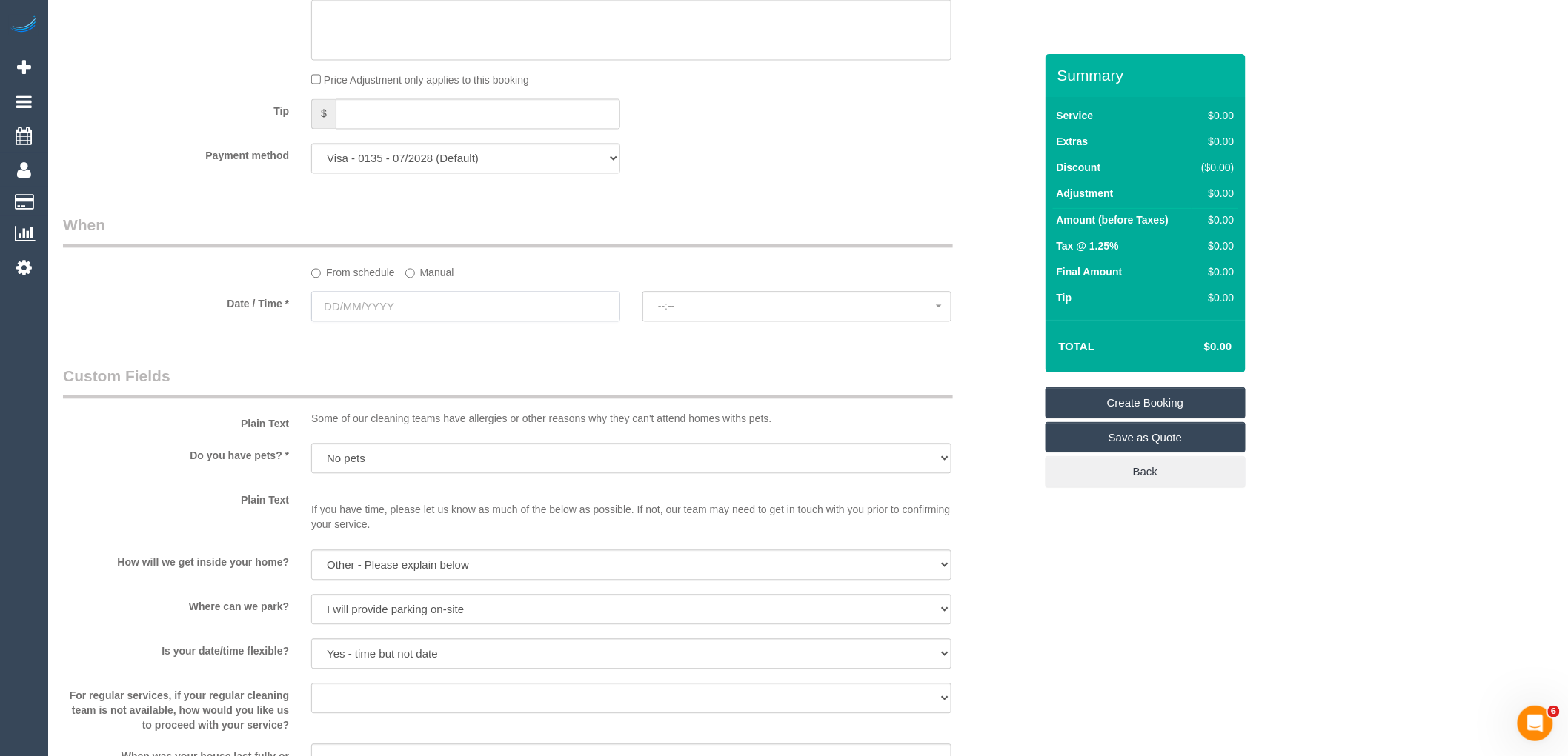
click at [394, 307] on input "text" at bounding box center [465, 306] width 309 height 31
click at [440, 280] on label "Manual" at bounding box center [429, 270] width 49 height 20
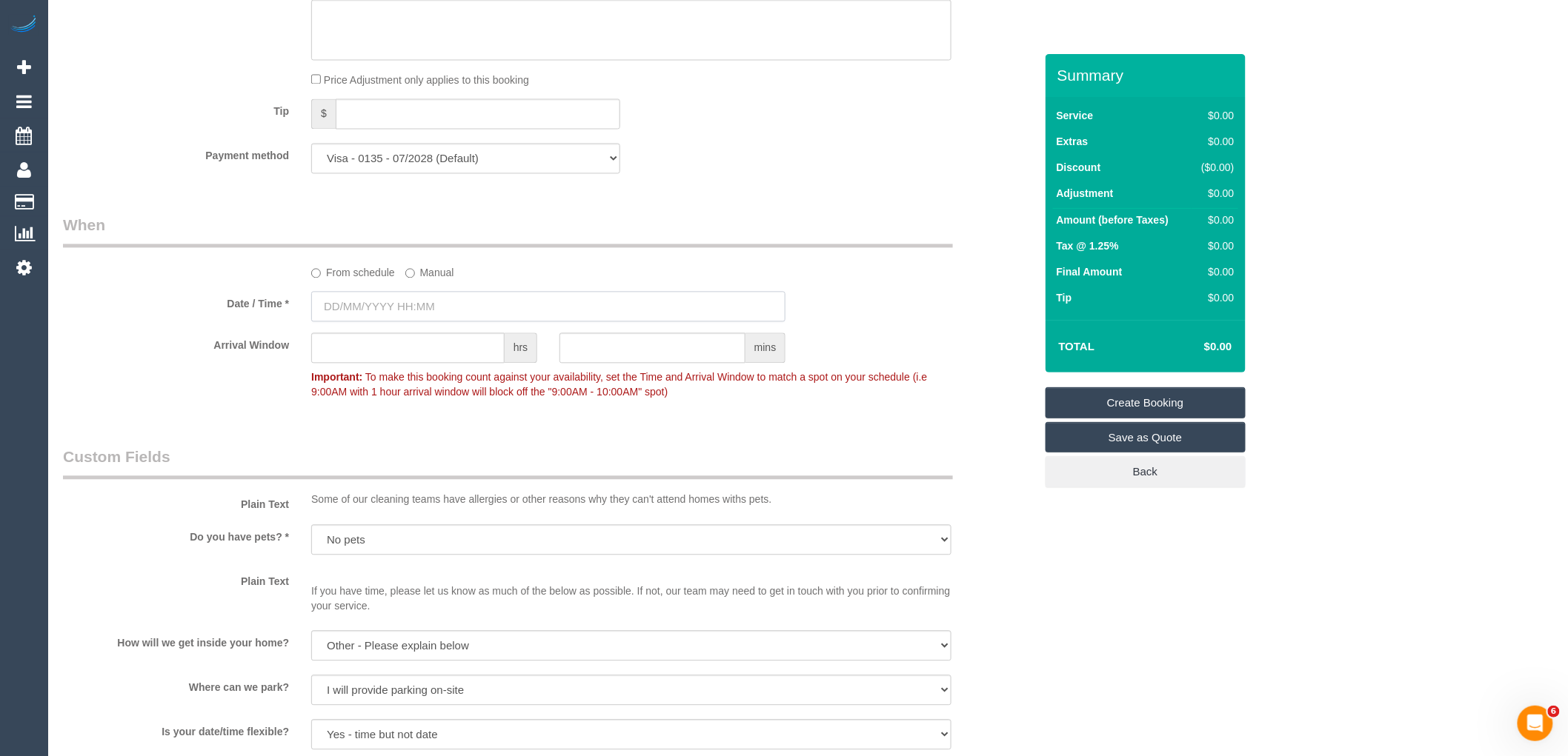
click at [440, 317] on input "text" at bounding box center [548, 306] width 474 height 31
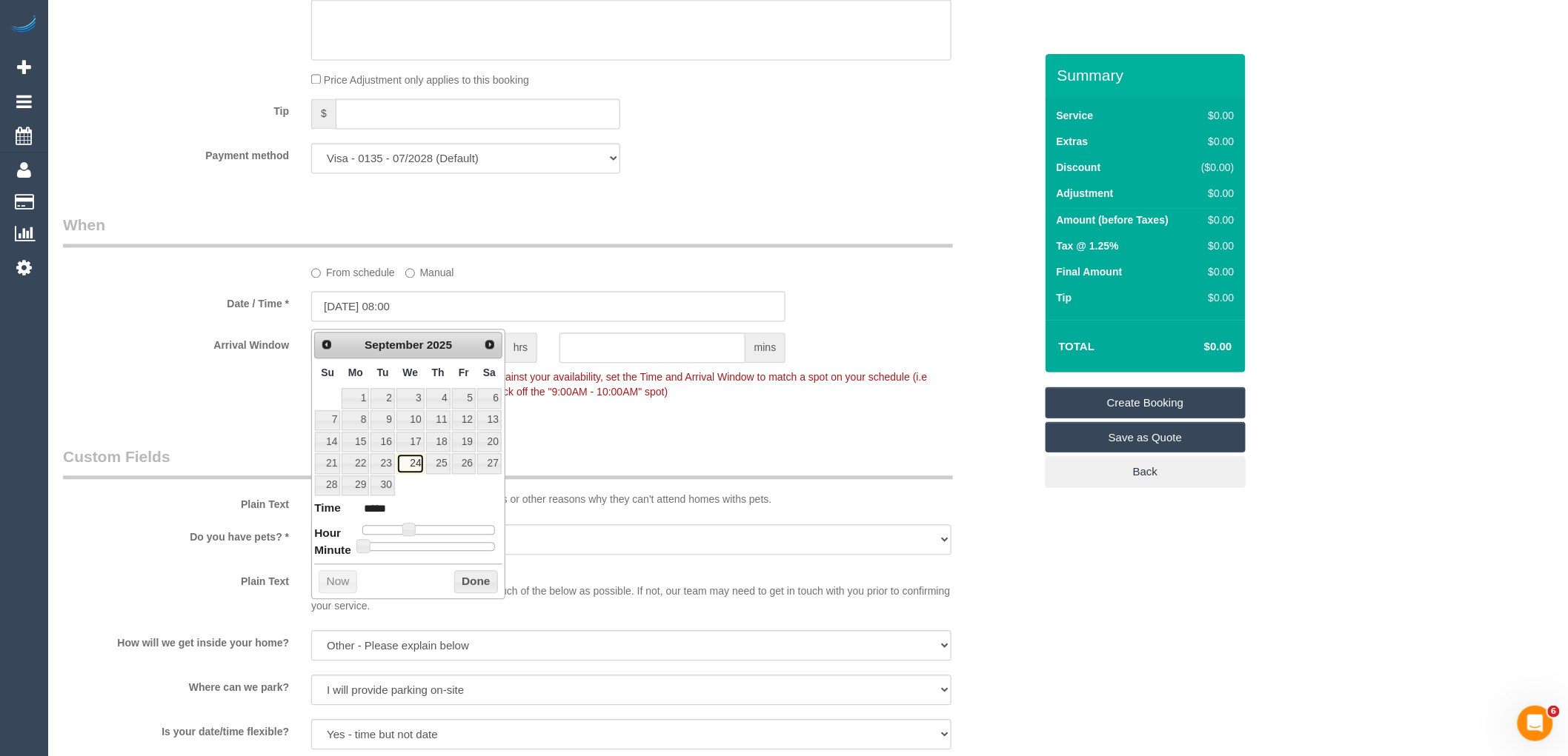
click at [411, 461] on link "24" at bounding box center [410, 462] width 28 height 20
type input "24/09/2025 09:00"
type input "*****"
type input "24/09/2025 10:00"
type input "*****"
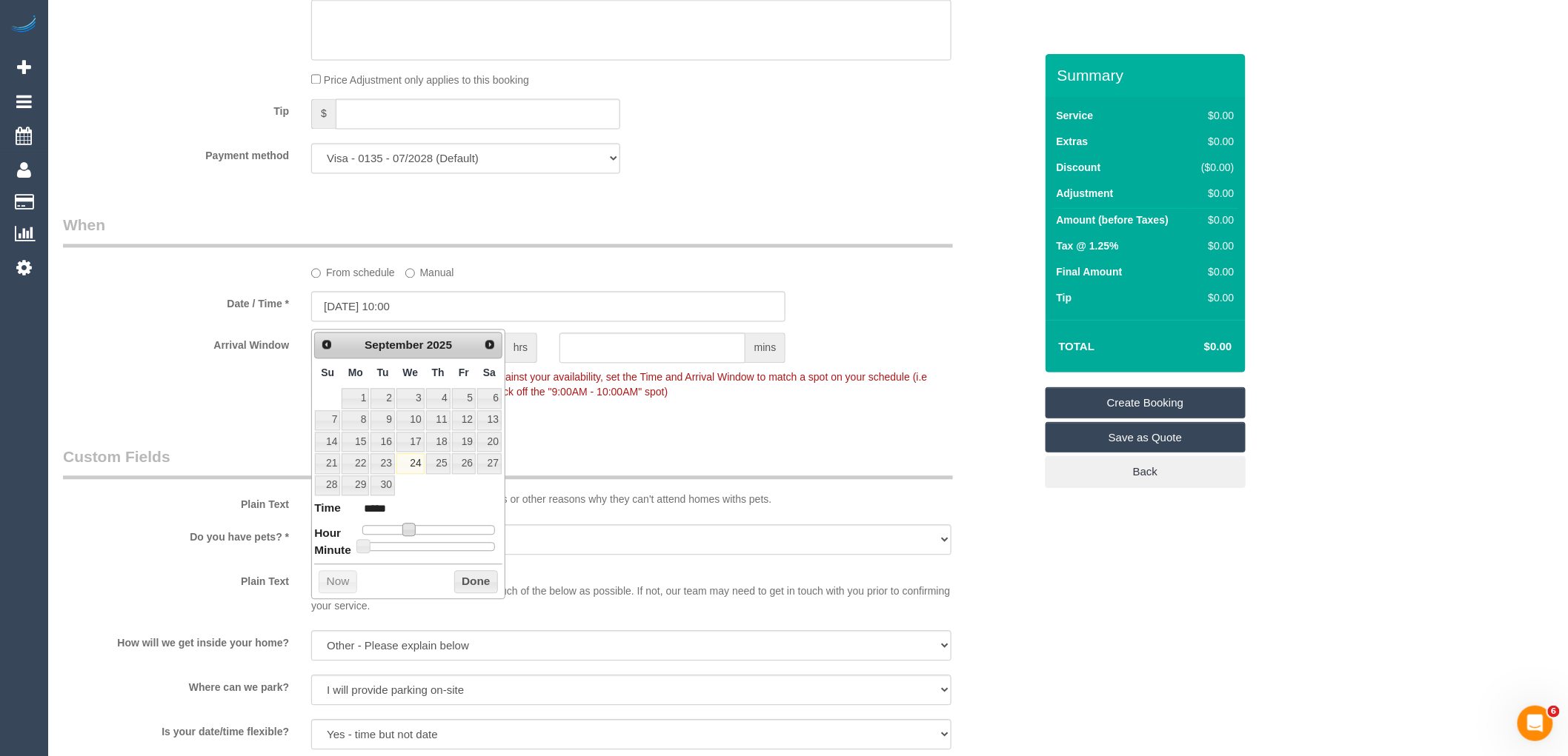
type input "24/09/2025 11:00"
type input "*****"
type input "24/09/2025 12:00"
type input "*****"
type input "24/09/2025 13:00"
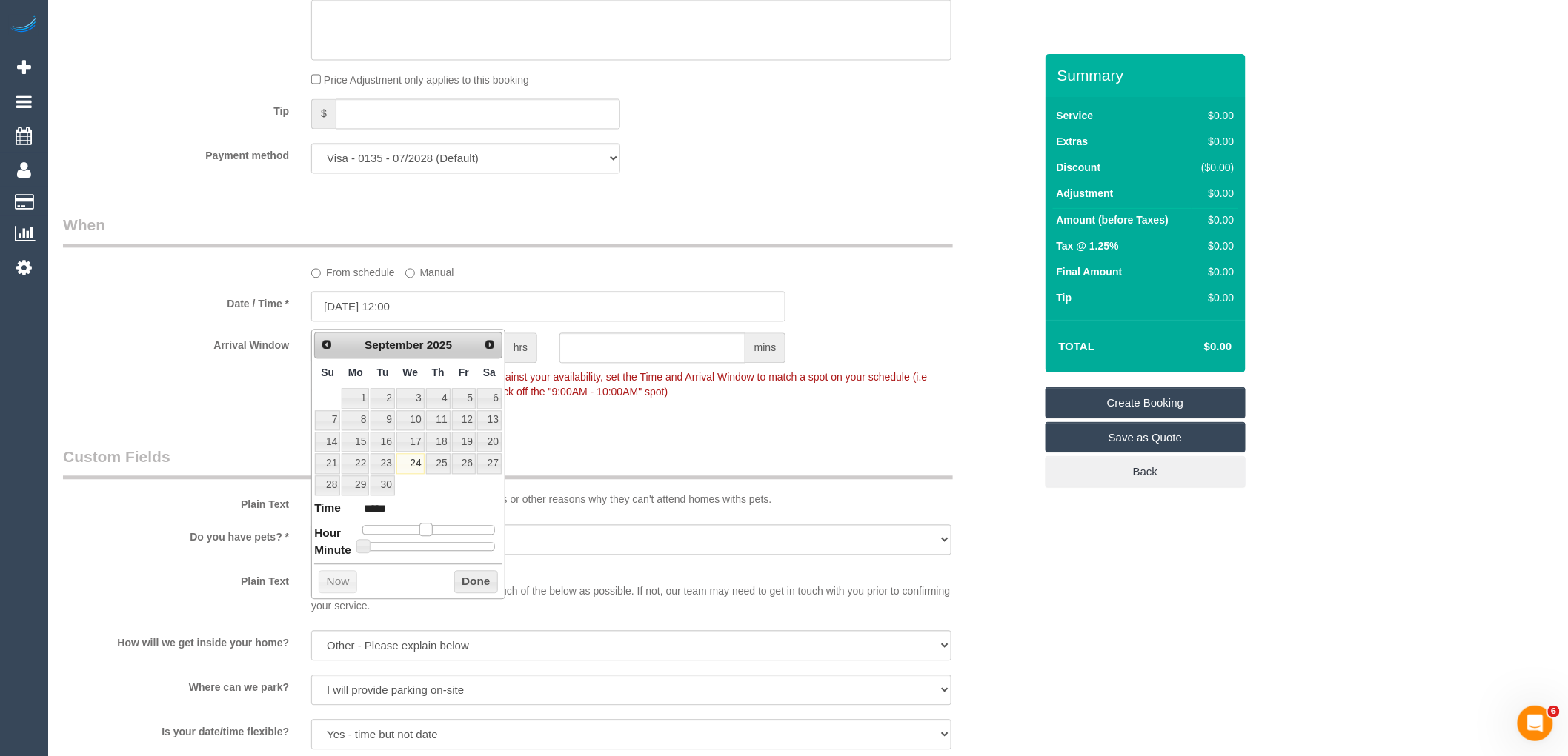
type input "*****"
drag, startPoint x: 406, startPoint y: 524, endPoint x: 438, endPoint y: 533, distance: 33.2
click at [438, 533] on span at bounding box center [438, 530] width 13 height 13
click at [489, 582] on button "Done" at bounding box center [476, 581] width 44 height 24
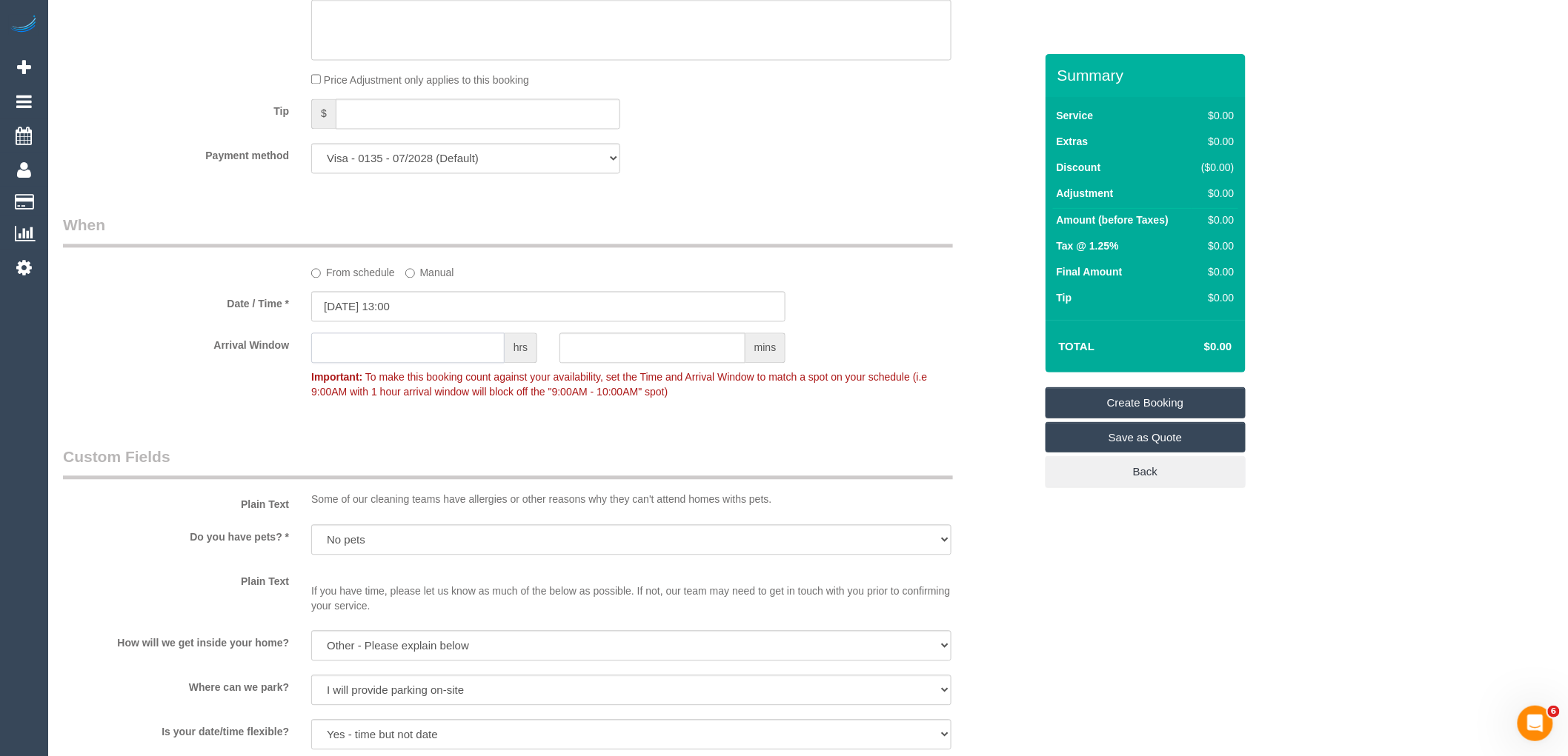
click at [444, 363] on input "text" at bounding box center [408, 348] width 194 height 31
type input "1"
click at [483, 473] on legend "Custom Fields" at bounding box center [508, 462] width 890 height 34
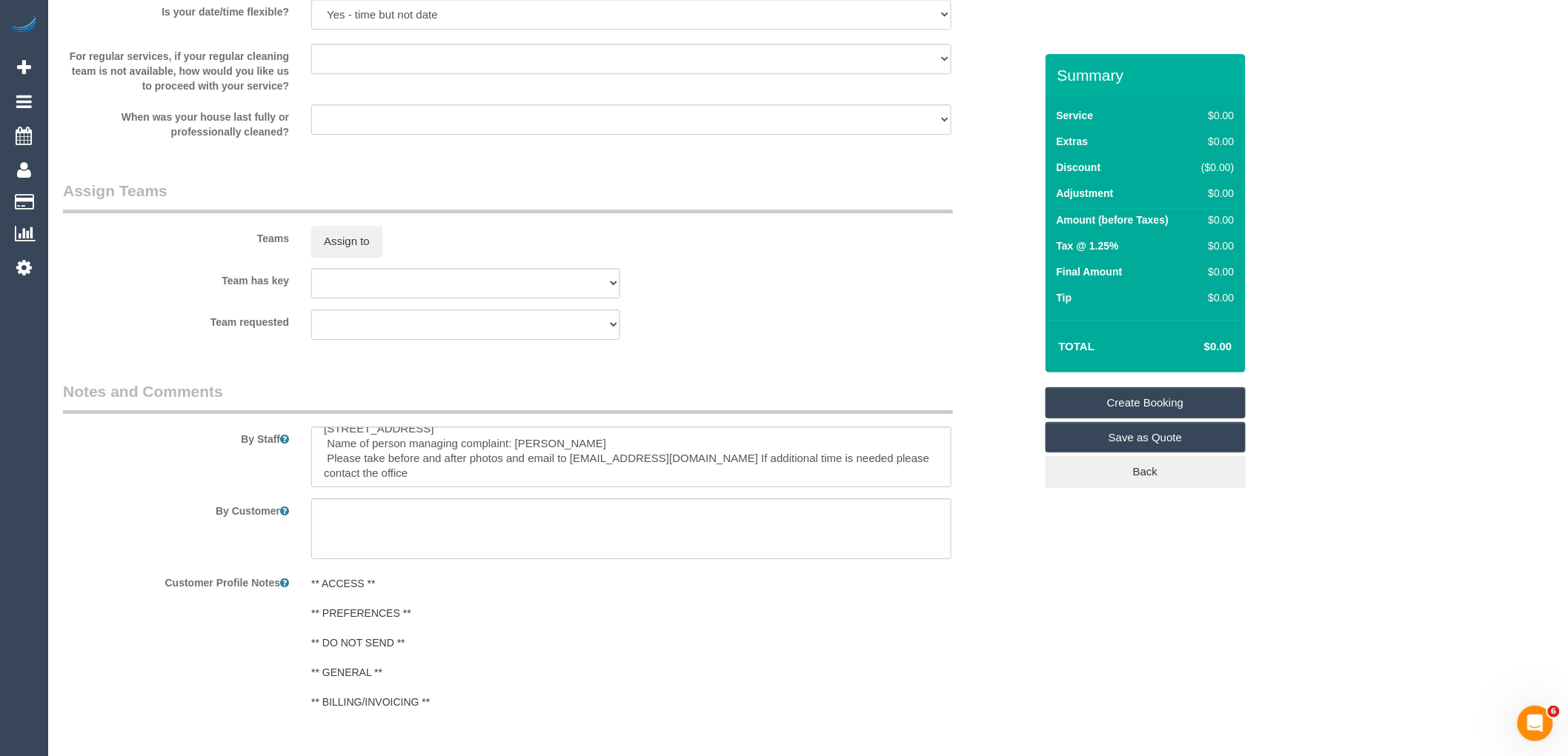
scroll to position [1961, 0]
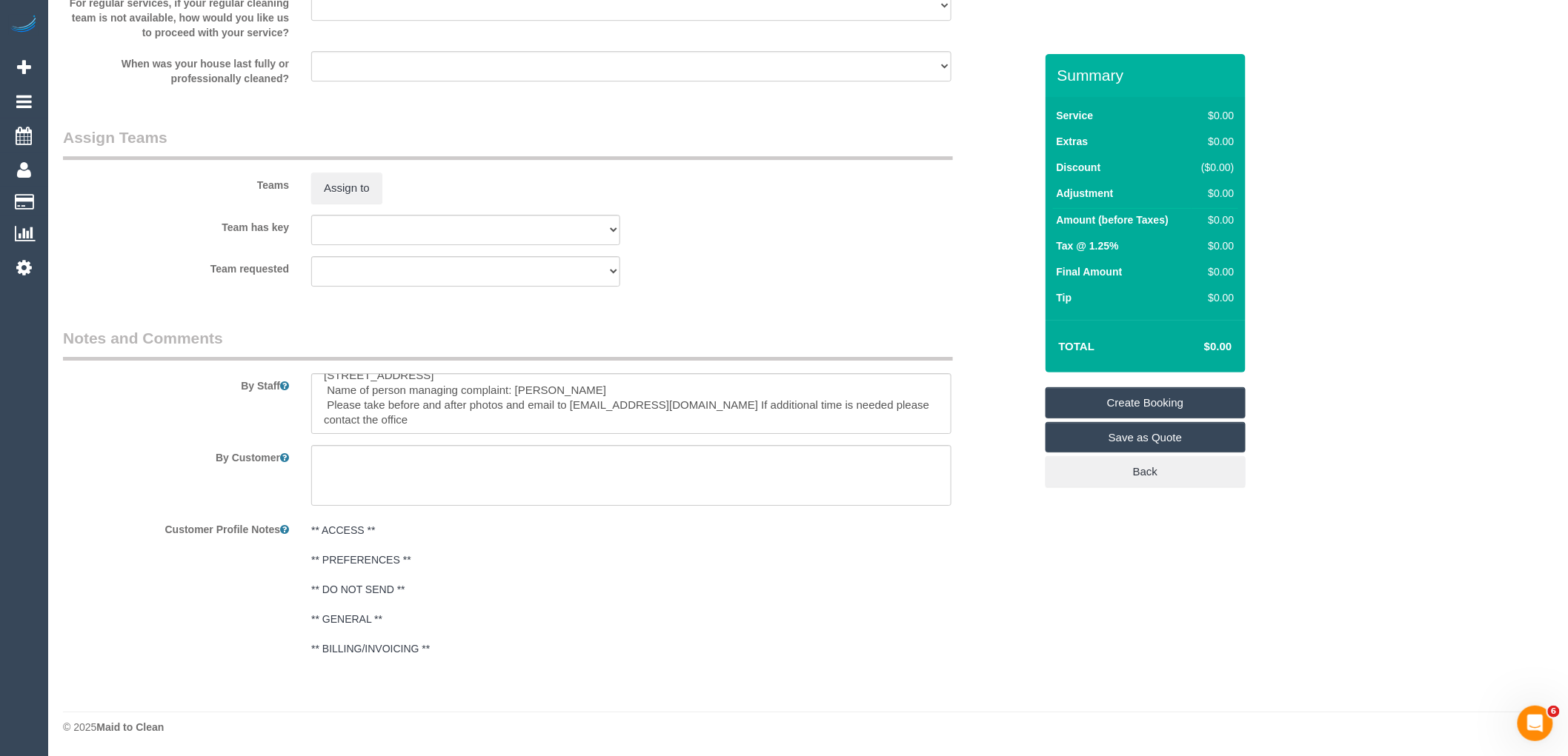
click at [1120, 394] on link "Create Booking" at bounding box center [1145, 403] width 200 height 31
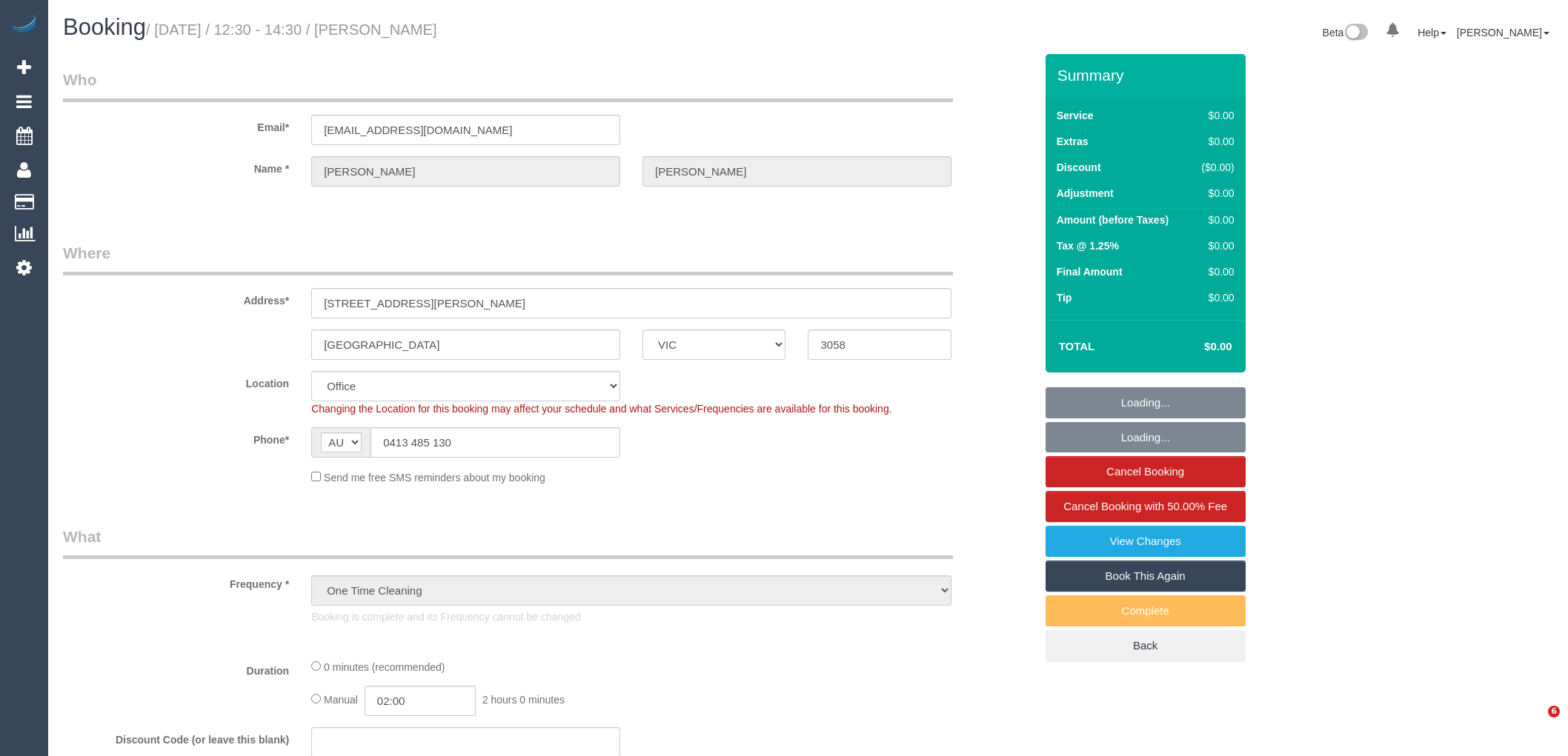
select select "VIC"
select select "number:28"
select select "number:17"
select select "number:18"
select select "number:24"
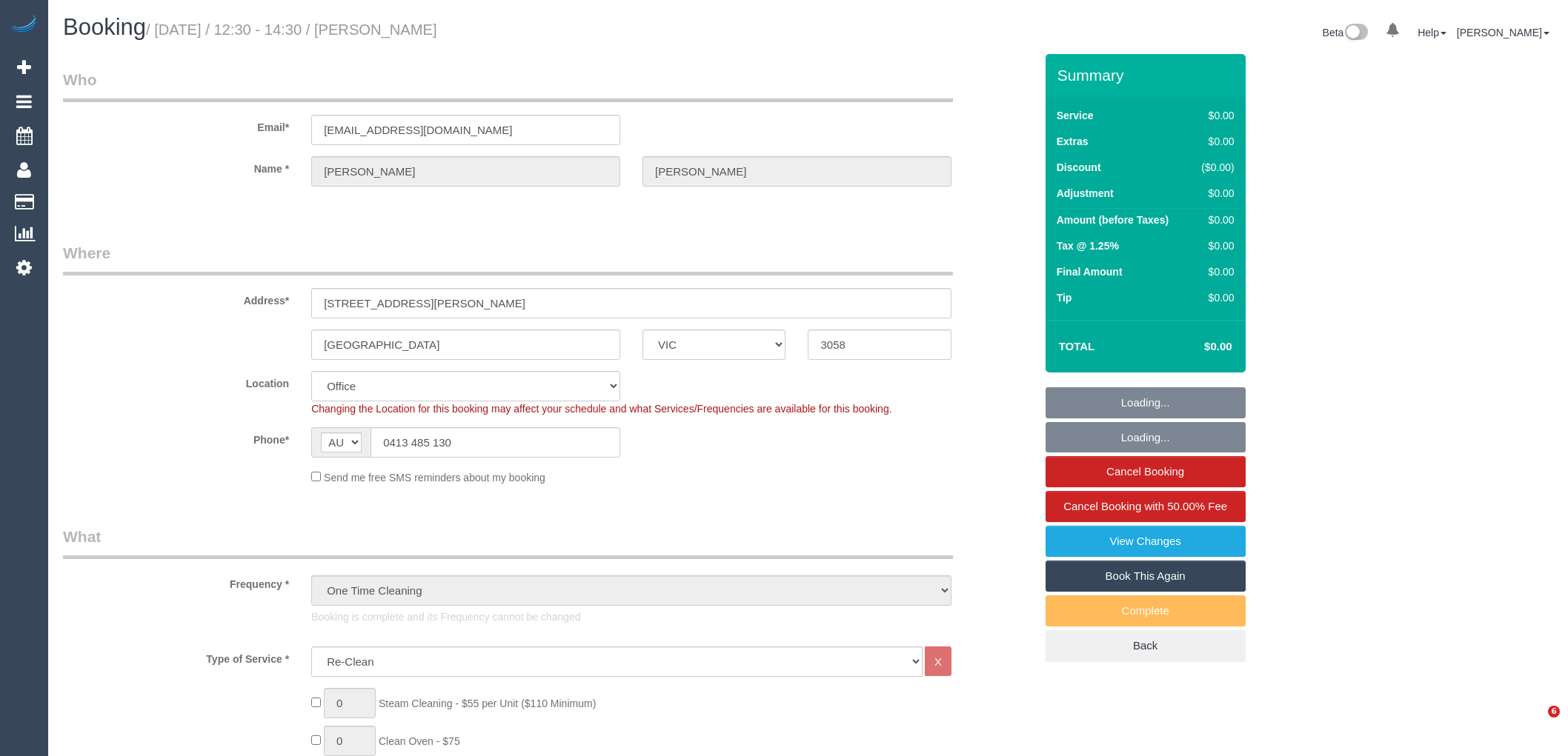
select select "object:2063"
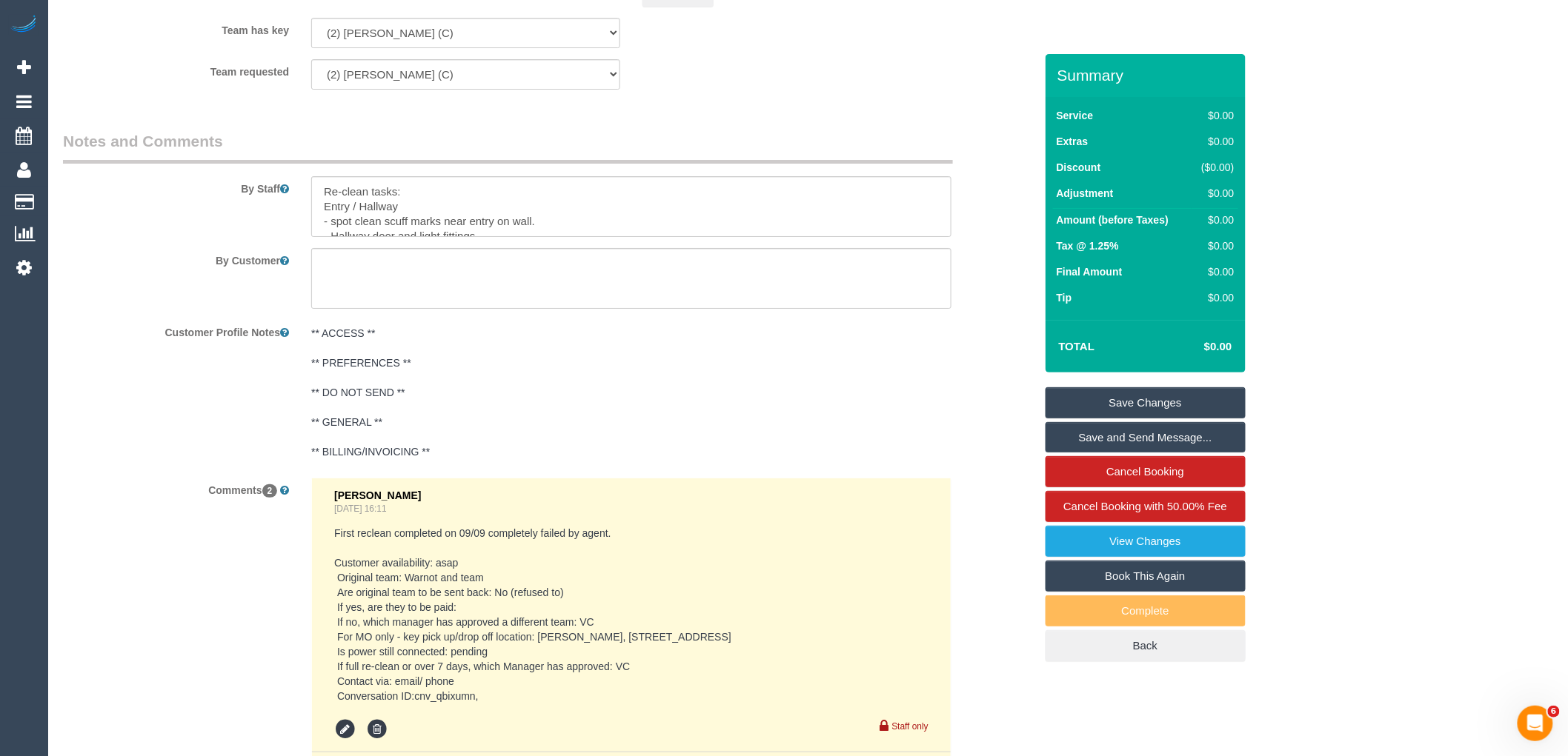
scroll to position [2386, 0]
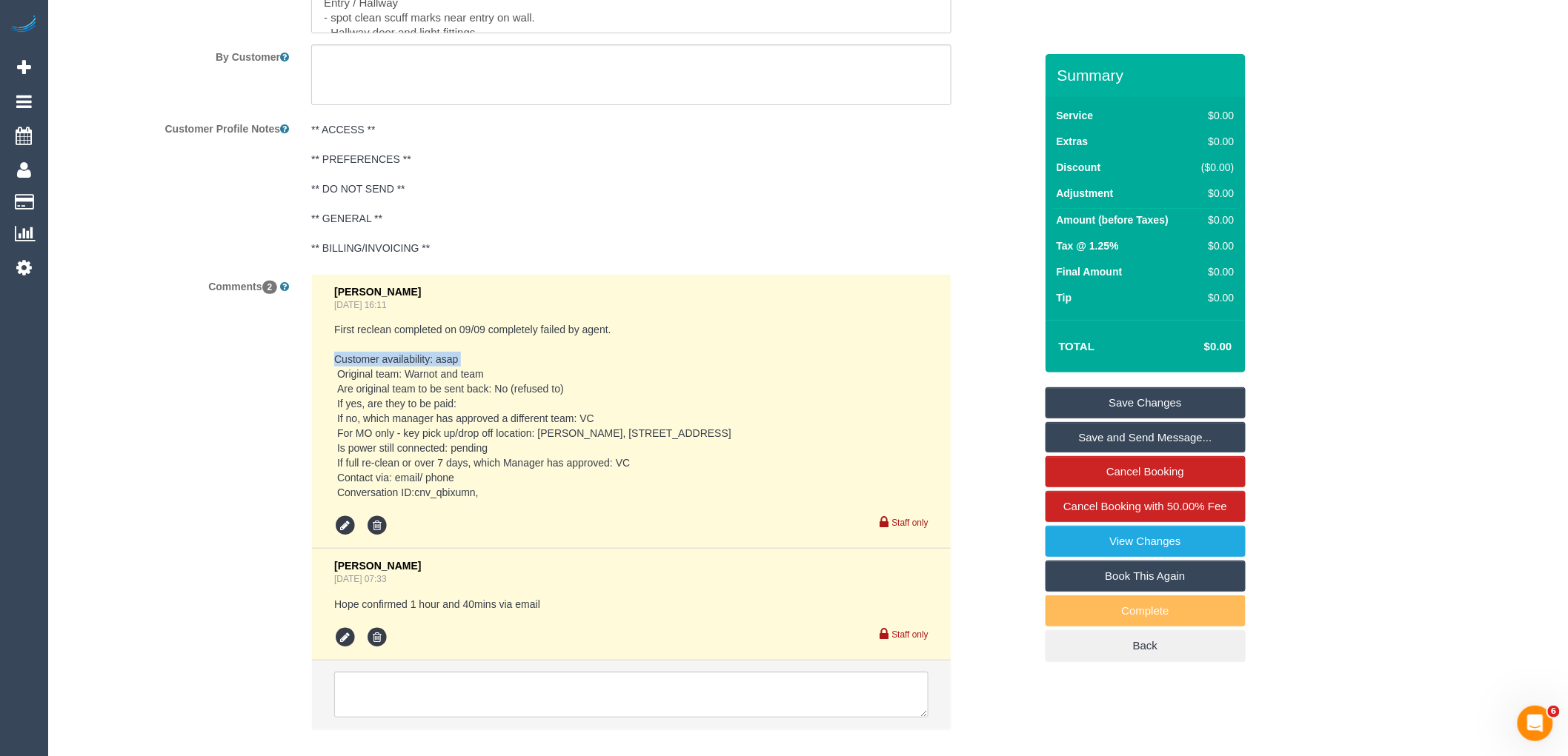
click at [331, 366] on li "[PERSON_NAME] [DATE] 16:11 First reclean completed on 09/09 completely failed b…" at bounding box center [630, 412] width 638 height 274
click at [528, 467] on pre "First reclean completed on 09/09 completely failed by agent. Customer availabil…" at bounding box center [630, 411] width 594 height 177
drag, startPoint x: 486, startPoint y: 500, endPoint x: 330, endPoint y: 366, distance: 205.7
click at [330, 366] on li "[PERSON_NAME] [DATE] 16:11 First reclean completed on 09/09 completely failed b…" at bounding box center [630, 412] width 638 height 274
copy pre "Customer availability: asap Original team: Warnot and team Are original team to…"
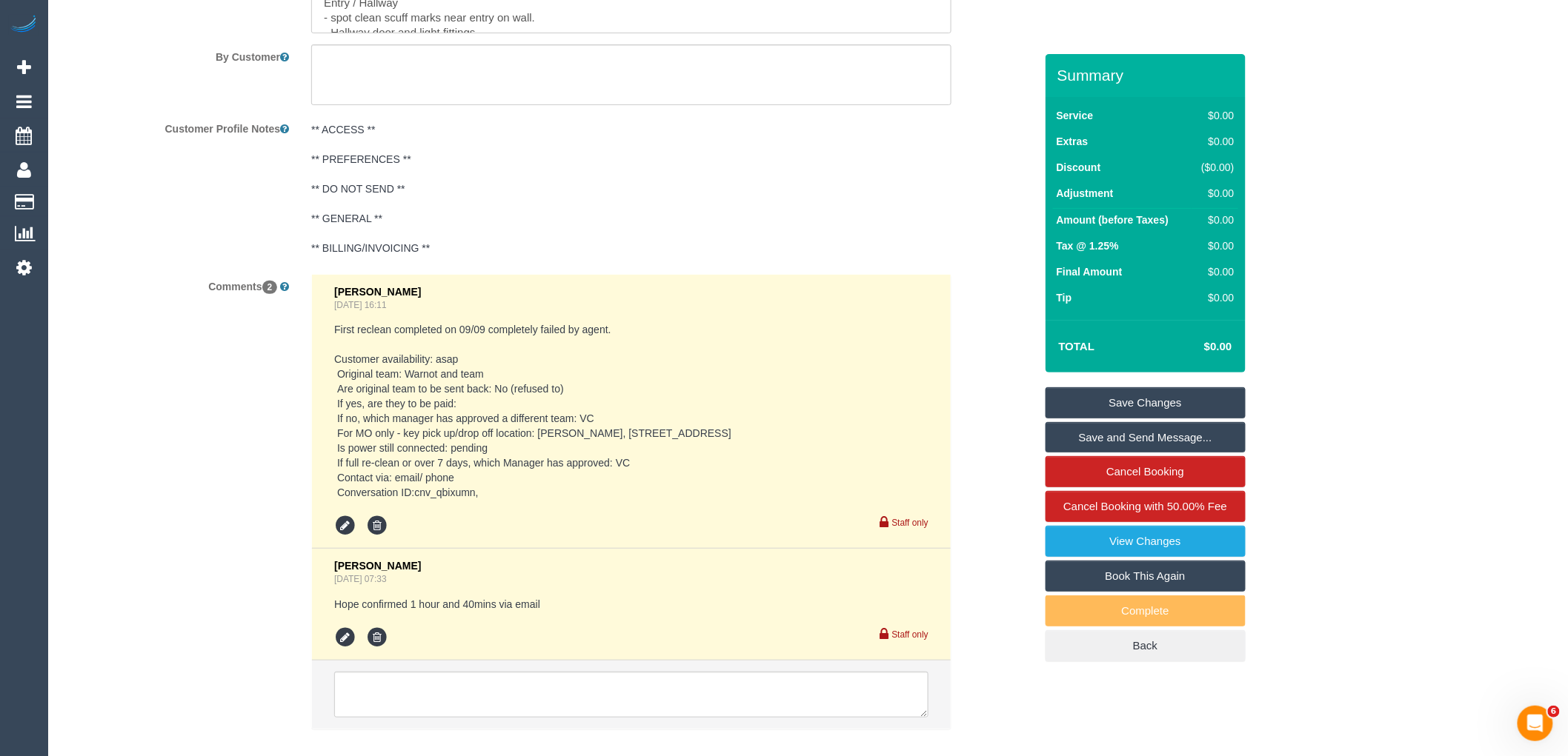
click at [627, 340] on pre "First reclean completed on 09/09 completely failed by agent. Customer availabil…" at bounding box center [630, 411] width 594 height 177
drag, startPoint x: 515, startPoint y: 499, endPoint x: 295, endPoint y: 333, distance: 275.6
click at [295, 333] on div "Comments 2 [PERSON_NAME] [DATE] 16:11 First reclean completed on 09/09 complete…" at bounding box center [548, 509] width 993 height 470
copy pre "First reclean completed on 09/09 completely failed by agent. Customer availabil…"
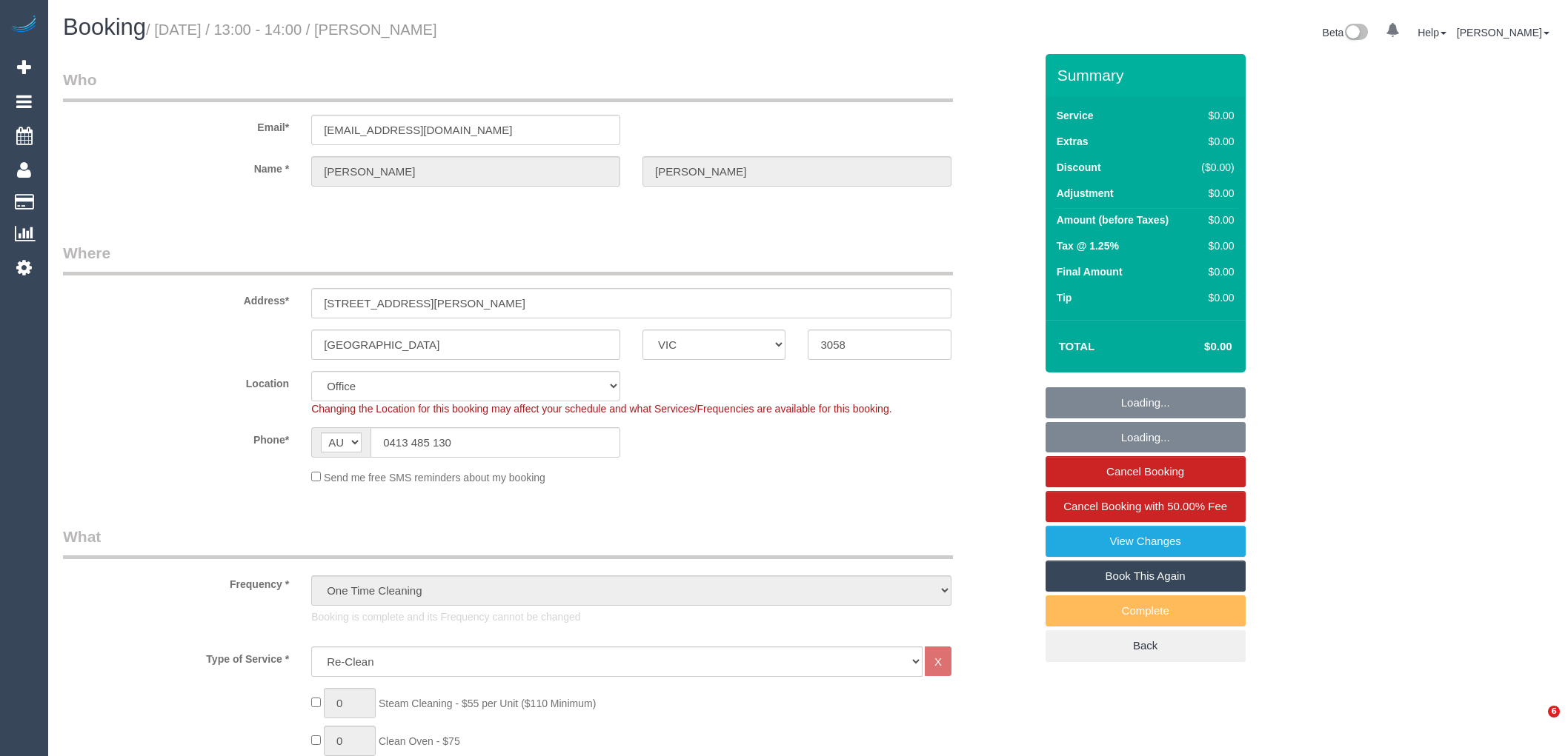
select select "VIC"
select select "number:28"
select select "number:17"
select select "number:18"
select select "number:24"
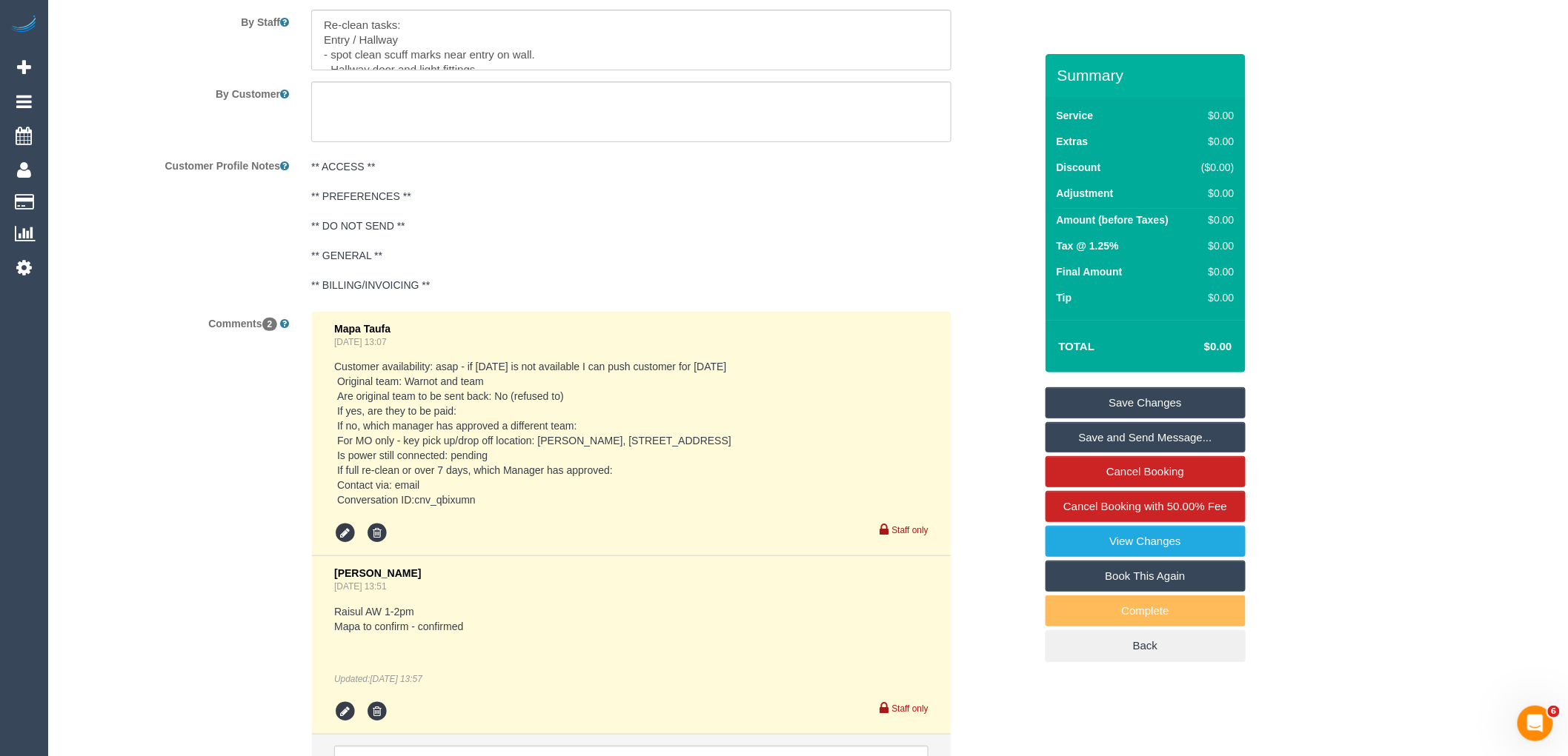
scroll to position [2509, 0]
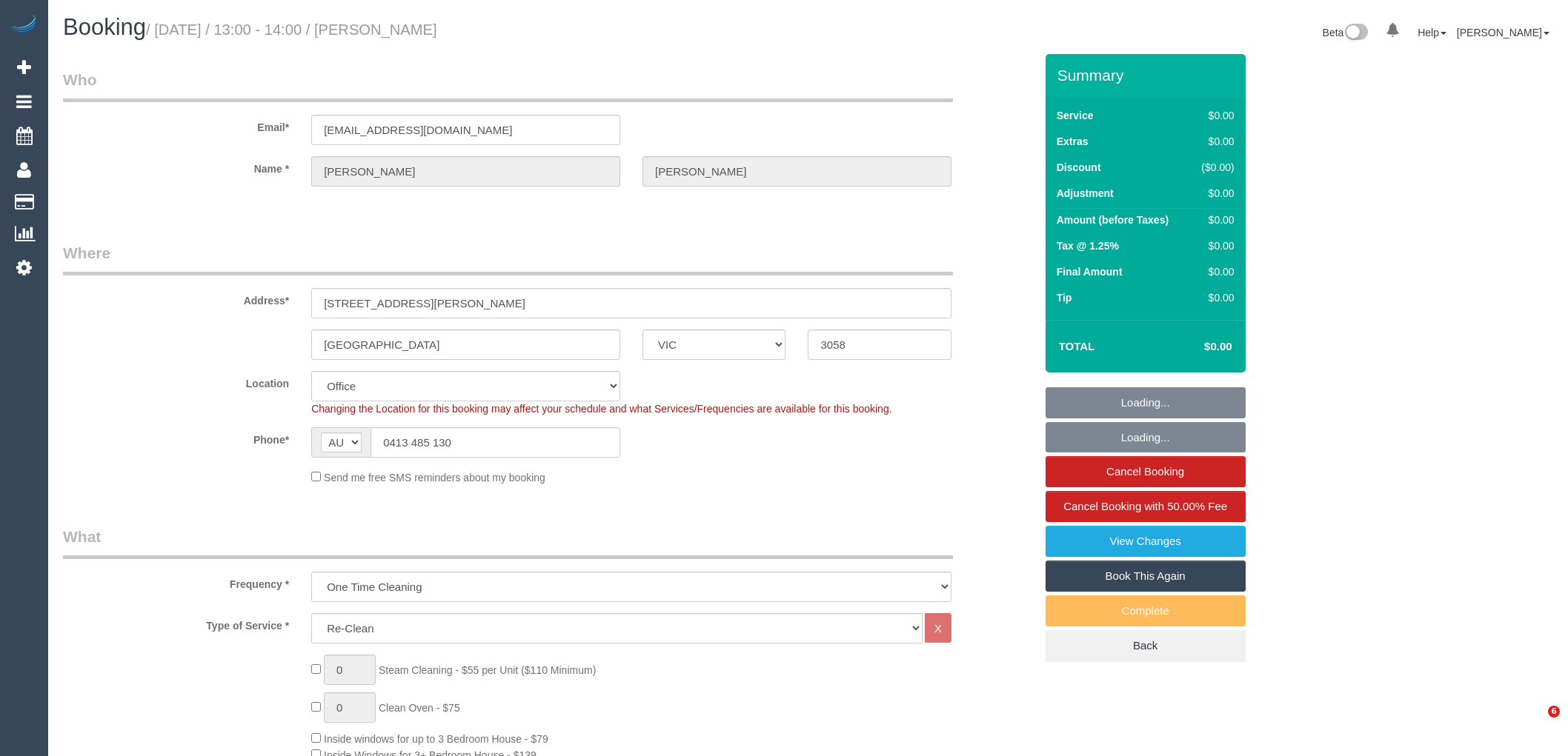
select select "VIC"
select select "number:28"
select select "number:17"
select select "number:18"
select select "number:24"
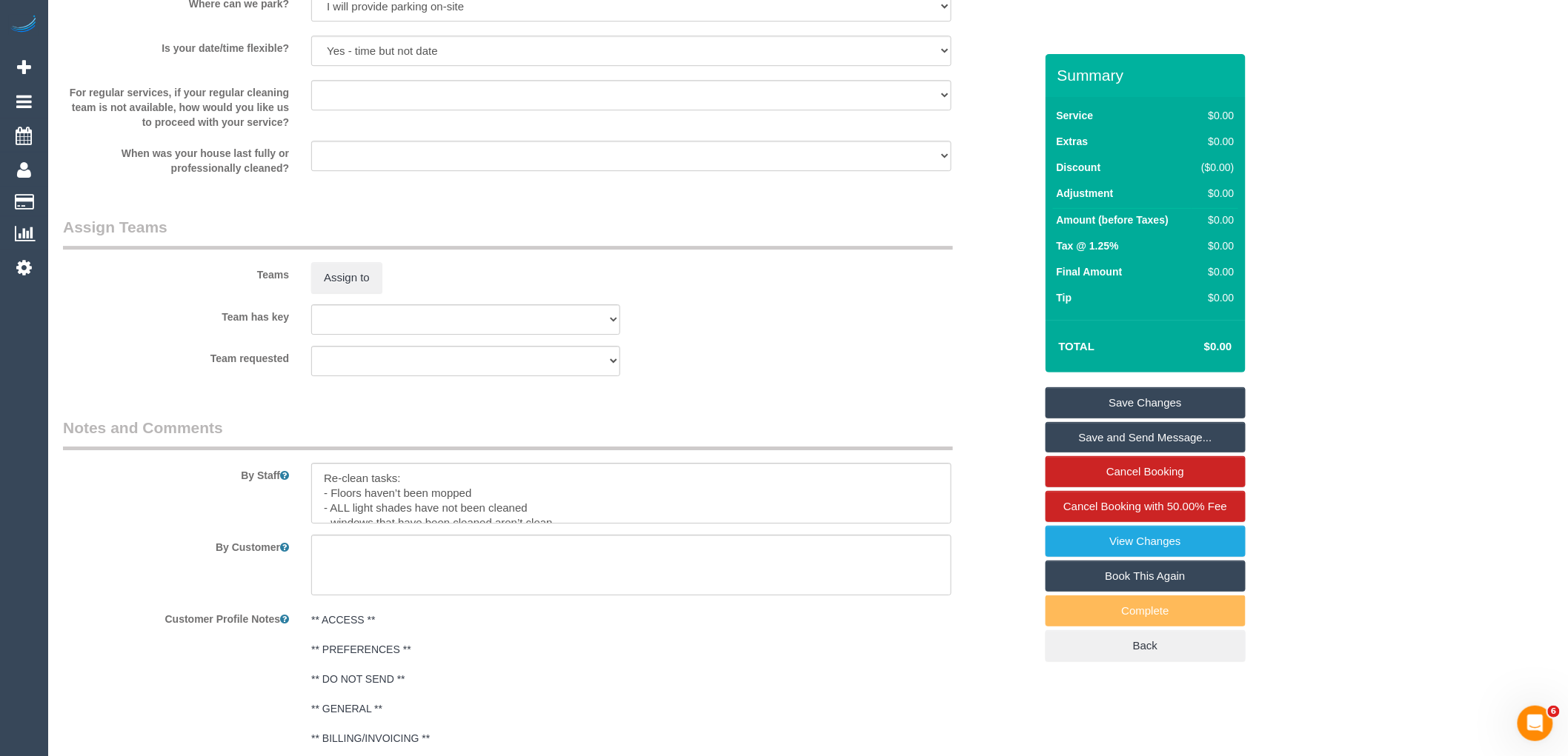
scroll to position [2028, 0]
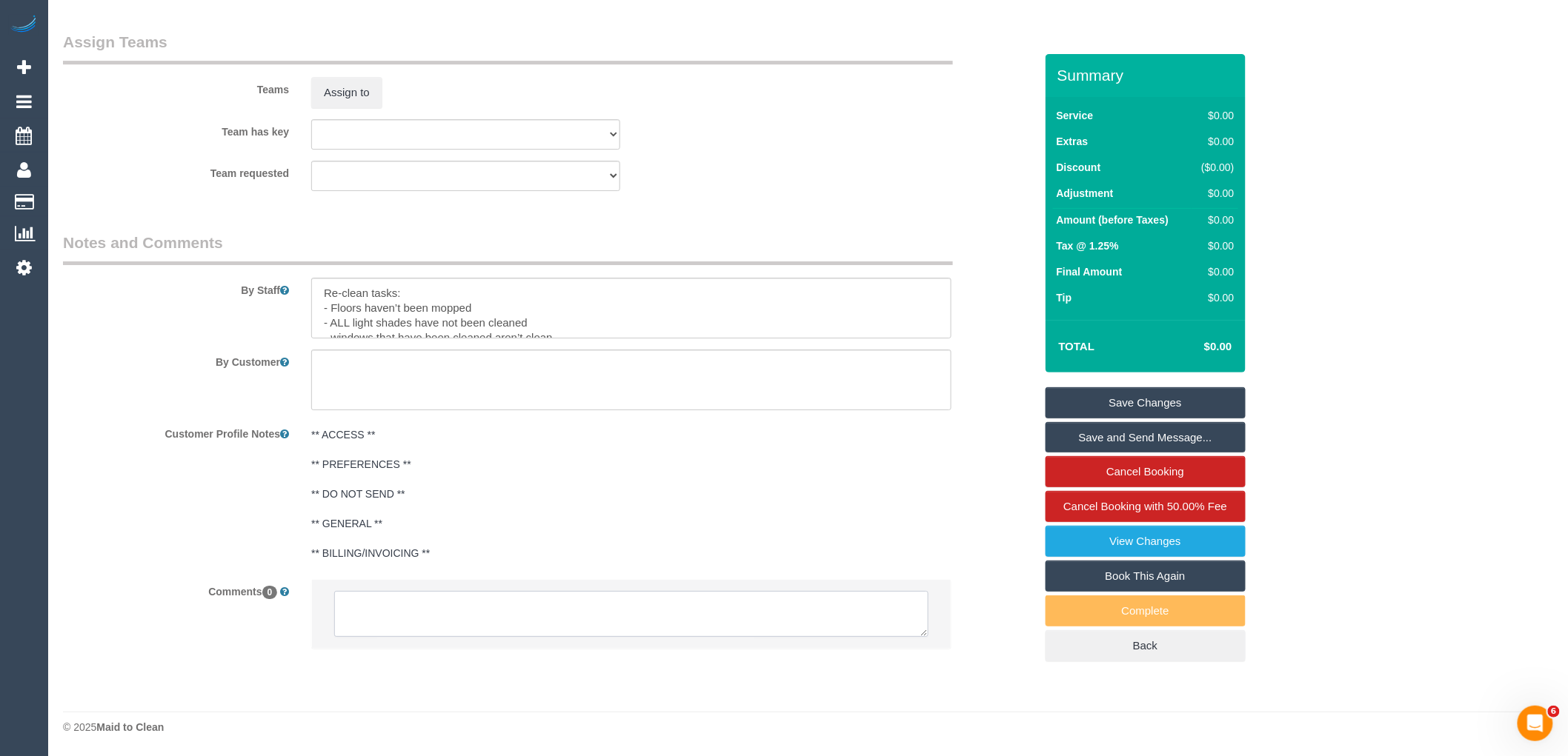
click at [476, 630] on textarea at bounding box center [630, 614] width 594 height 46
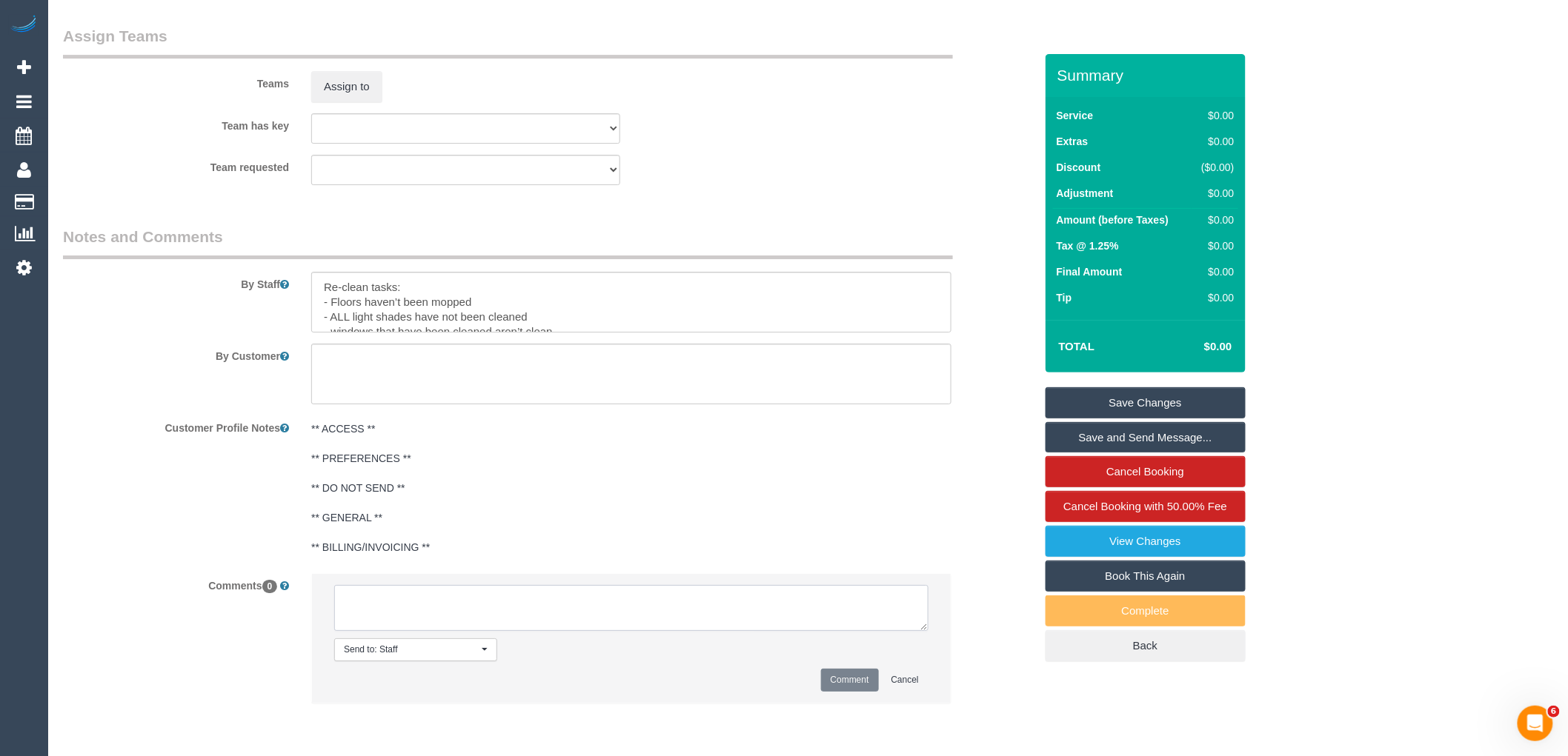
paste textarea "First reclean completed on 09/09 completely failed by agent. Customer availabil…"
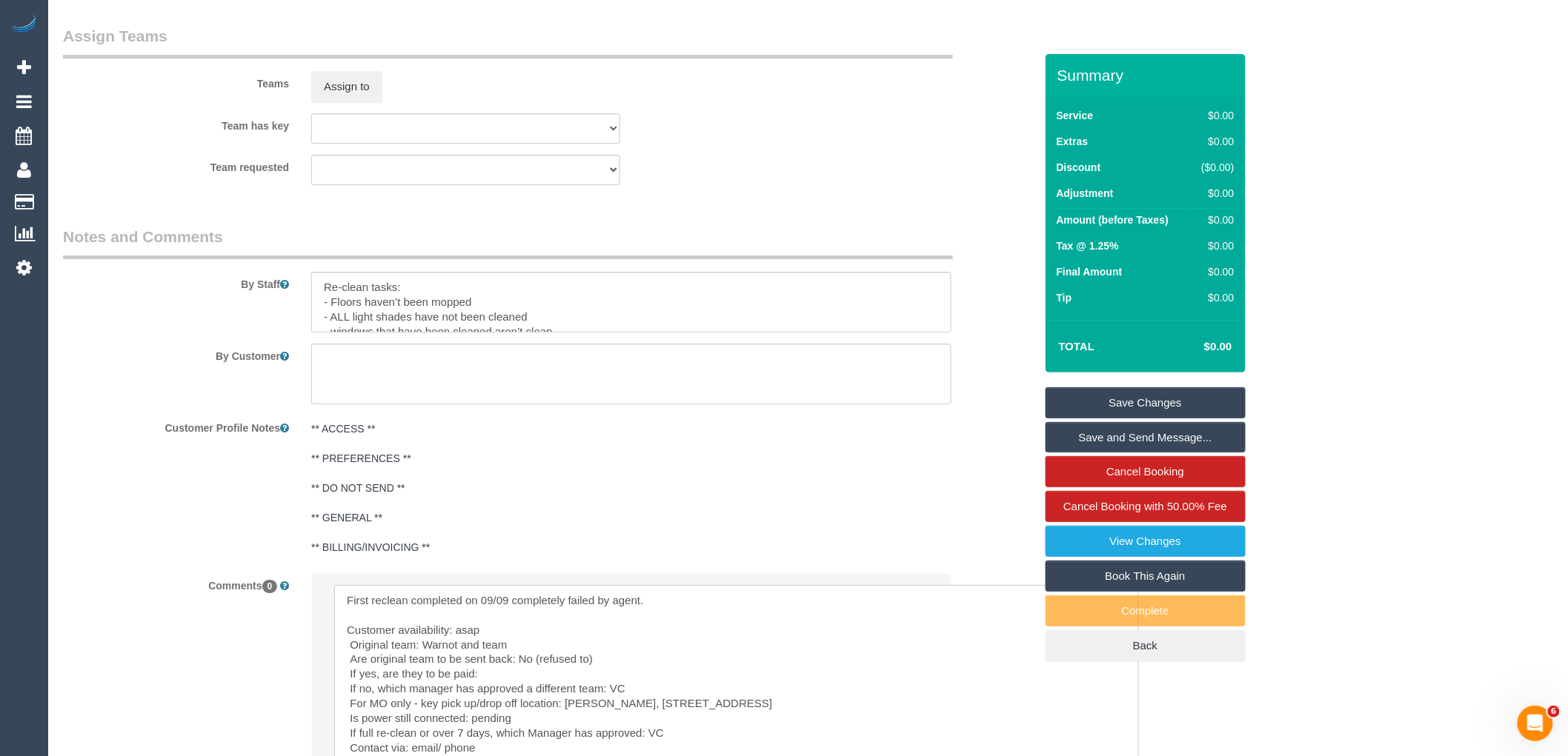
drag, startPoint x: 922, startPoint y: 631, endPoint x: 1137, endPoint y: 788, distance: 266.2
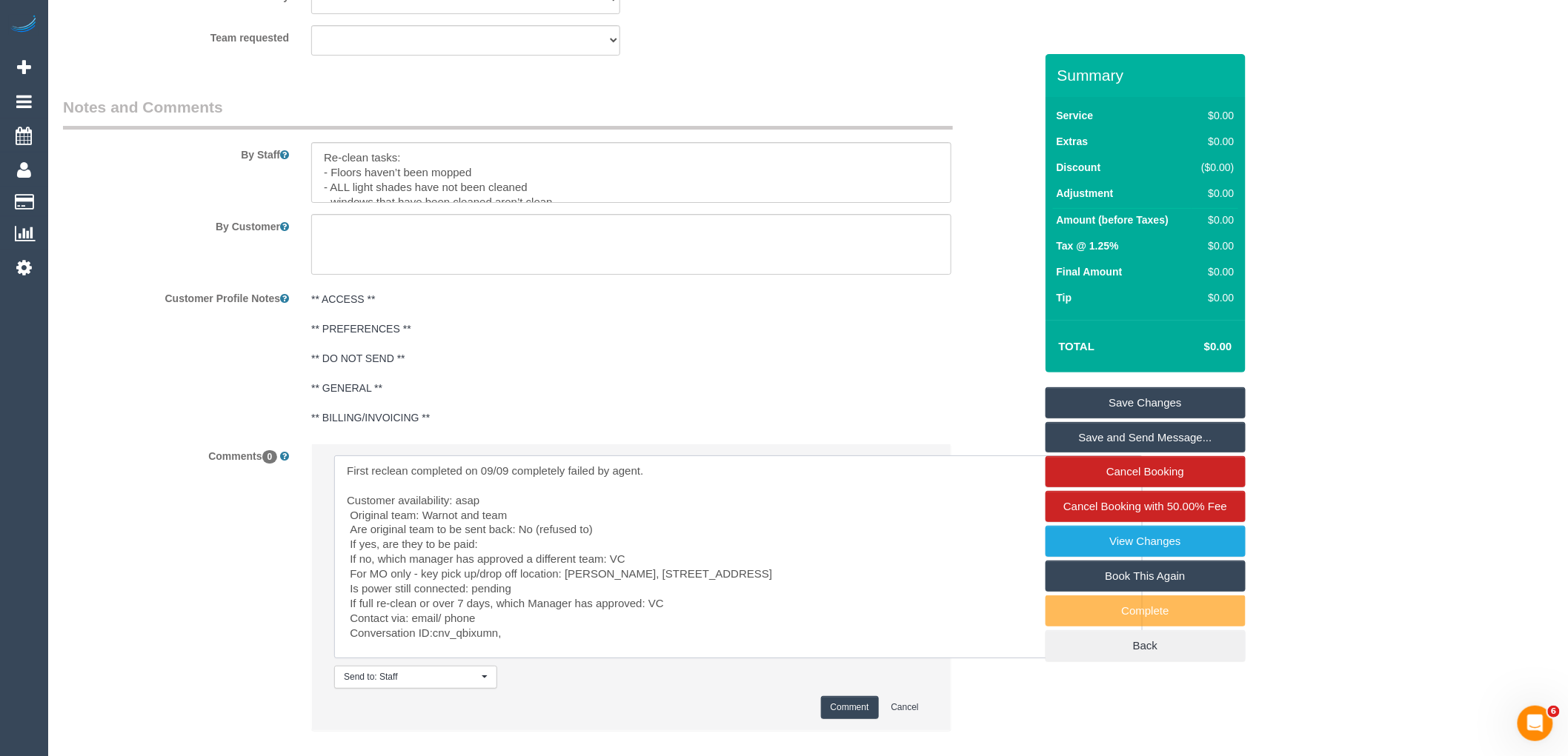
scroll to position [2193, 0]
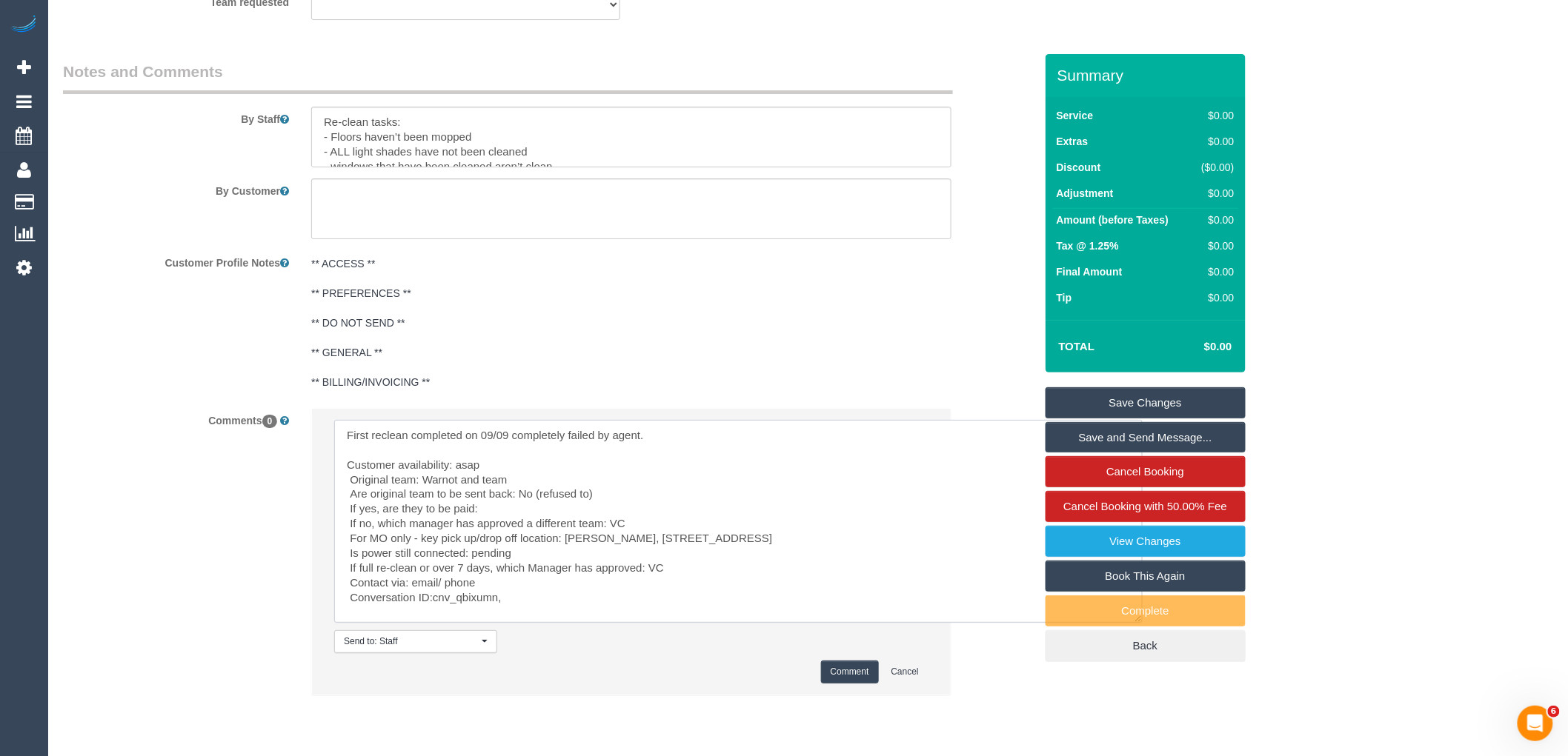
click at [413, 440] on textarea at bounding box center [738, 522] width 808 height 203
click at [612, 440] on textarea at bounding box center [738, 522] width 808 height 203
click at [516, 485] on textarea at bounding box center [738, 522] width 808 height 203
click at [647, 508] on textarea at bounding box center [738, 522] width 808 height 203
click at [646, 517] on textarea at bounding box center [738, 522] width 808 height 203
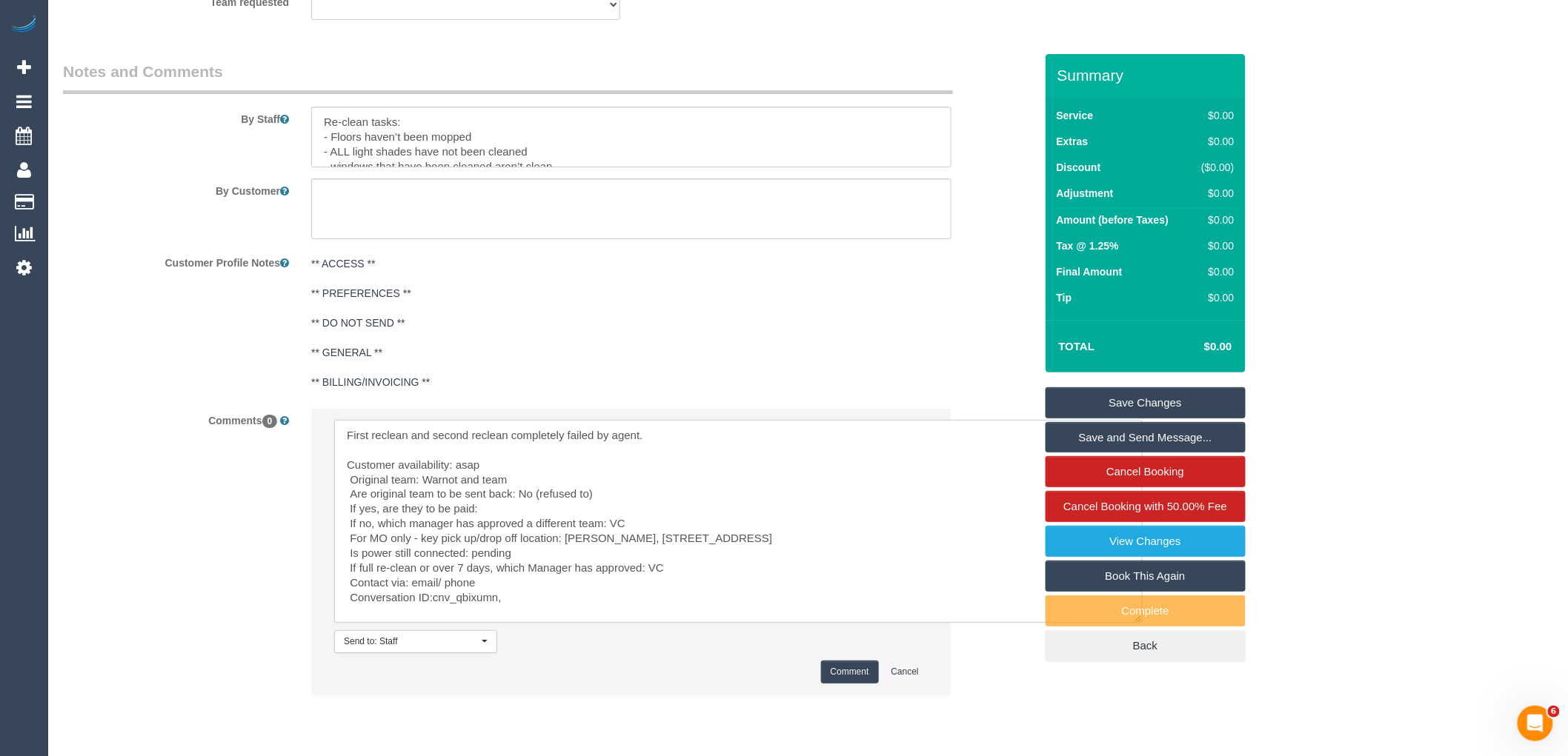
click at [656, 528] on textarea at bounding box center [738, 522] width 808 height 203
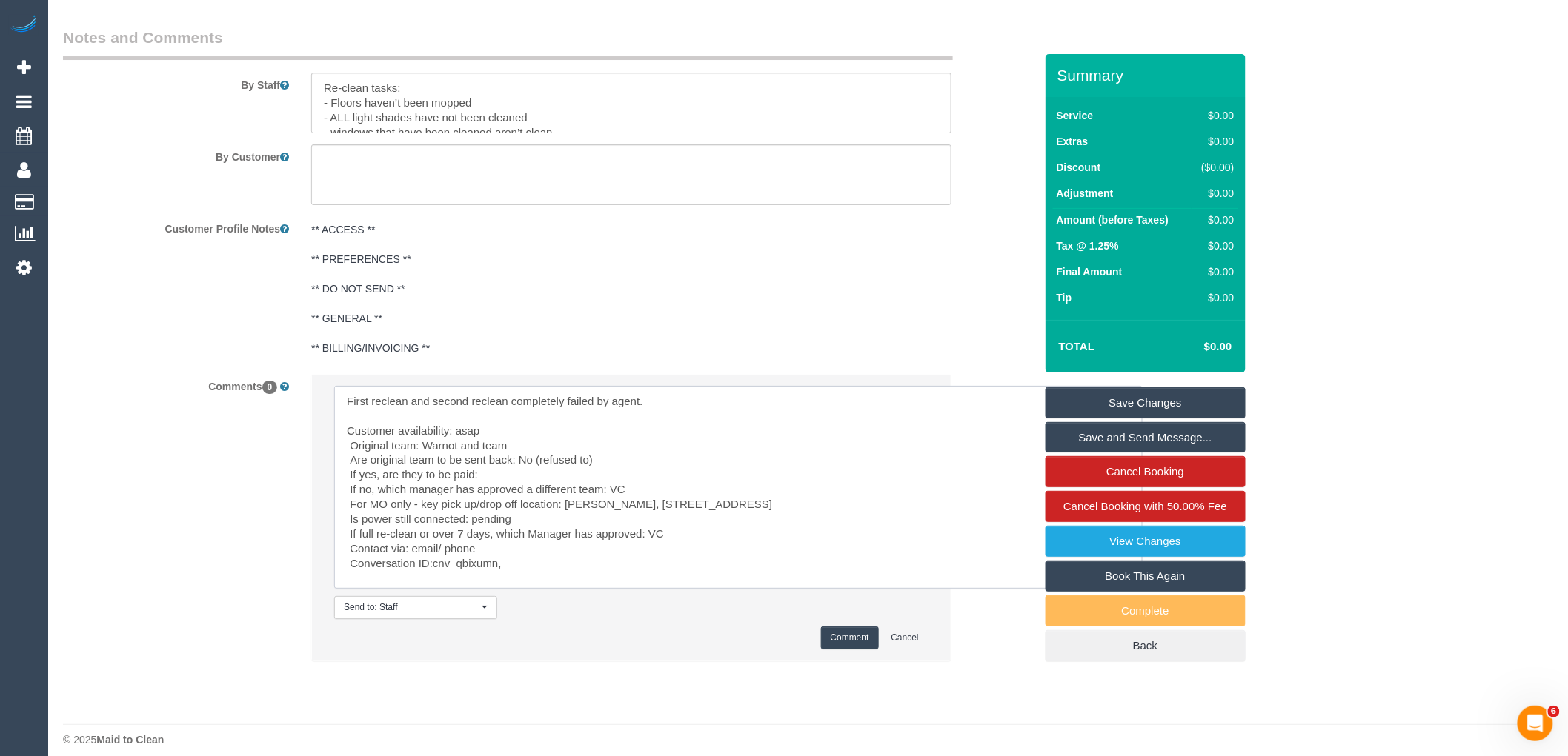
scroll to position [2247, 0]
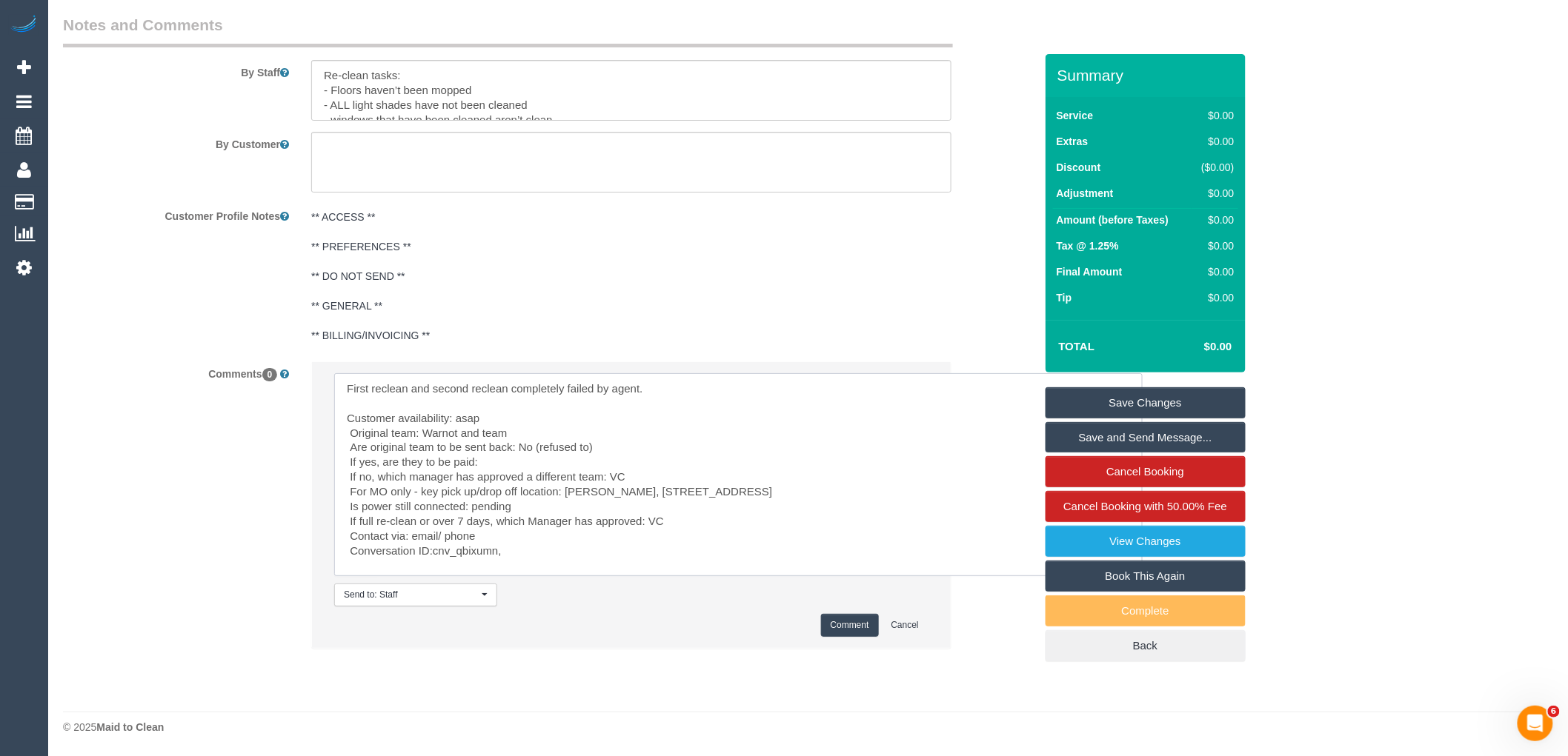
drag, startPoint x: 489, startPoint y: 532, endPoint x: 441, endPoint y: 533, distance: 48.0
click at [441, 533] on textarea at bounding box center [738, 475] width 808 height 203
drag, startPoint x: 529, startPoint y: 554, endPoint x: 436, endPoint y: 551, distance: 93.0
click at [436, 551] on textarea at bounding box center [738, 475] width 808 height 203
paste textarea "cnv_qbixumn"
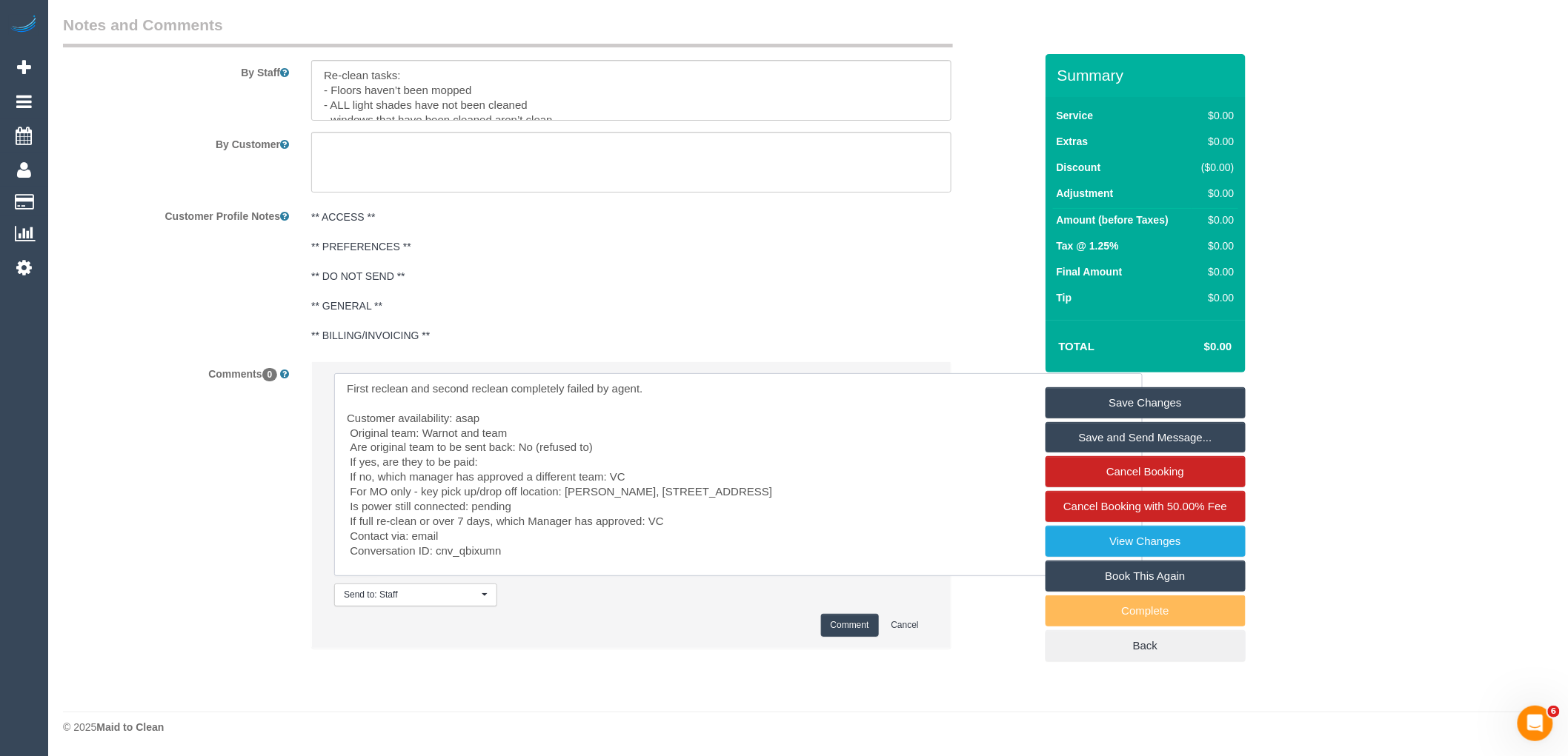
type textarea "First reclean and second reclean completely failed by agent. Customer availabil…"
click at [853, 632] on button "Comment" at bounding box center [849, 626] width 58 height 23
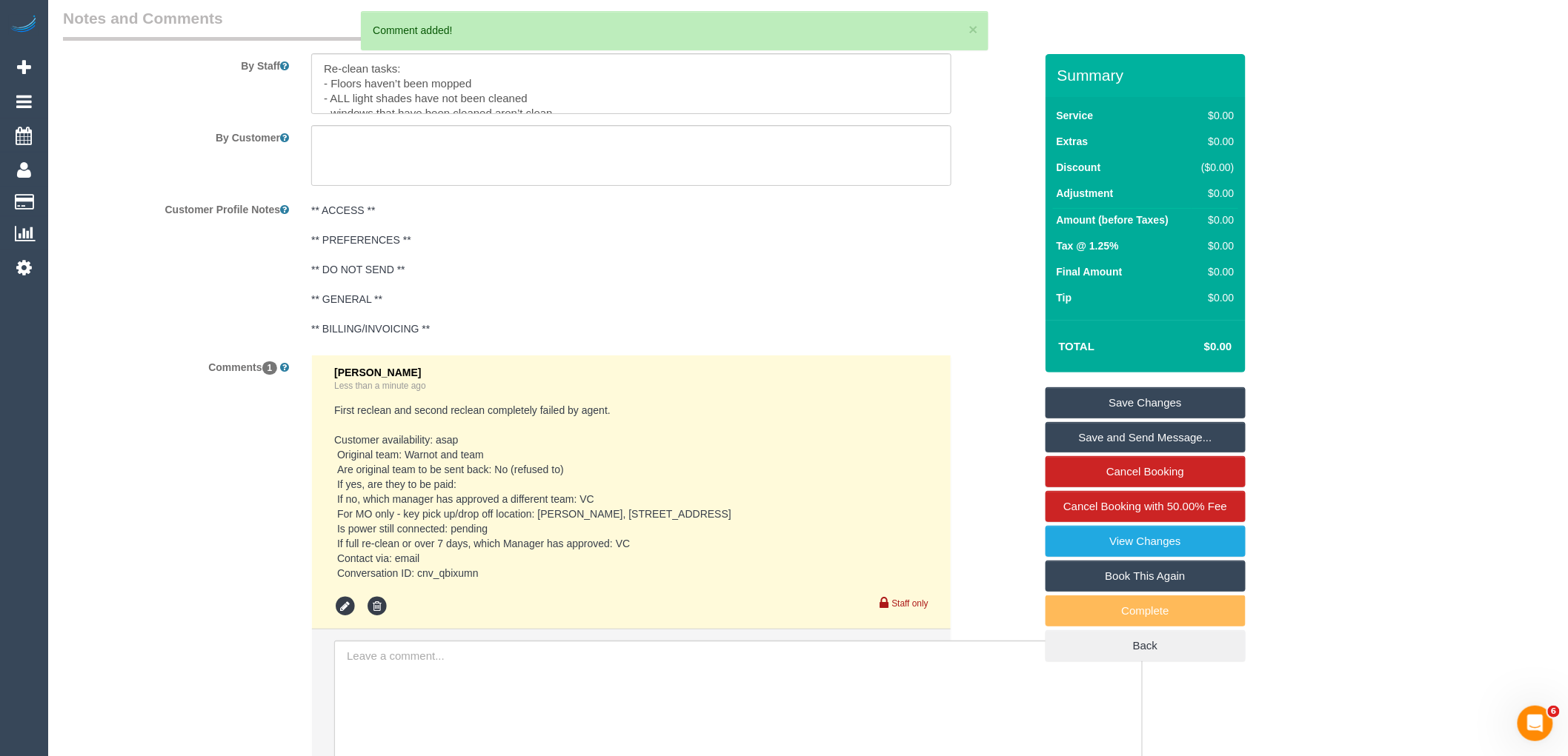
click at [1150, 401] on link "Save Changes" at bounding box center [1145, 403] width 200 height 31
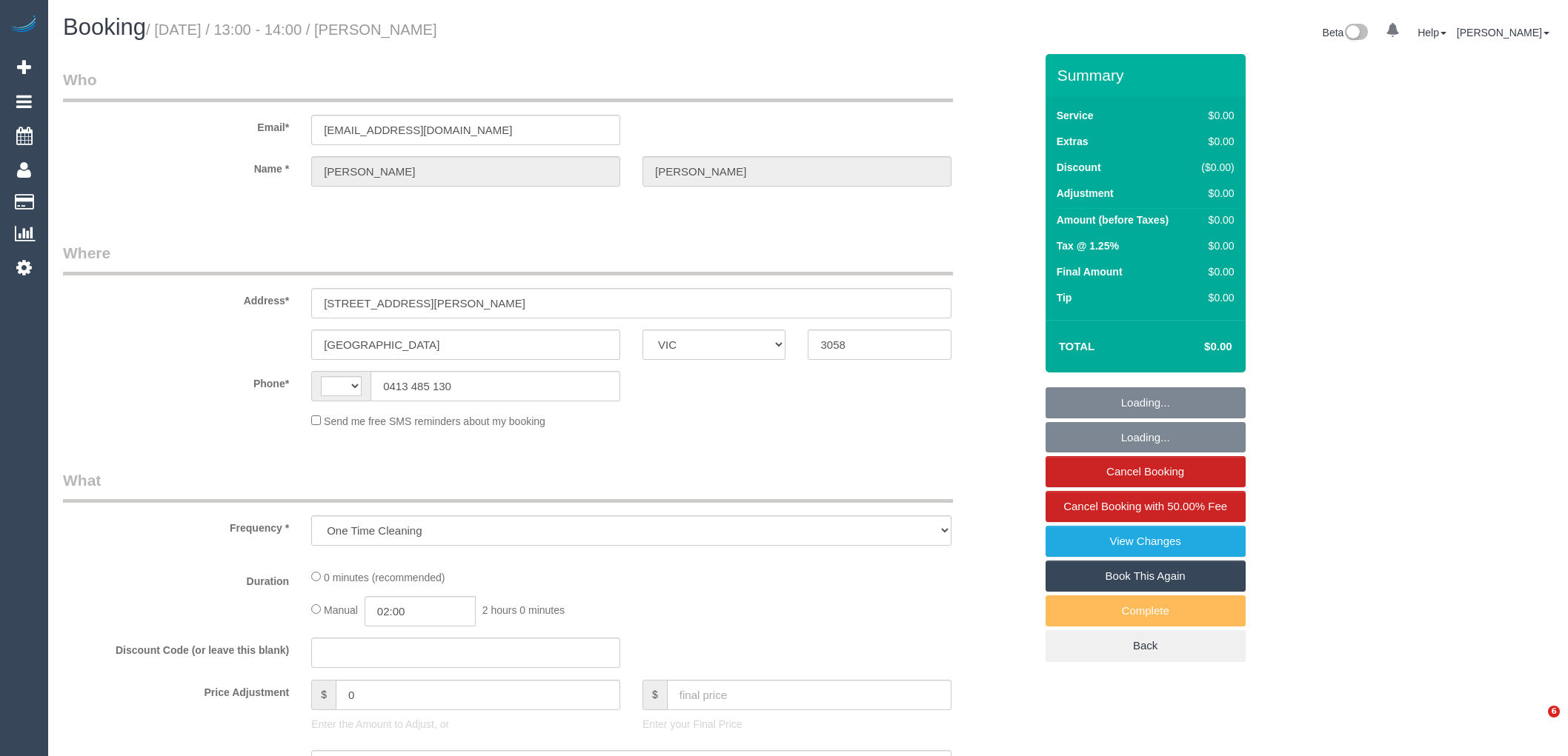
select select "VIC"
select select "string:stripe-pm_1Ry1ER2GScqysDRVt0ZAC5Tt"
select select "number:28"
select select "number:17"
select select "number:18"
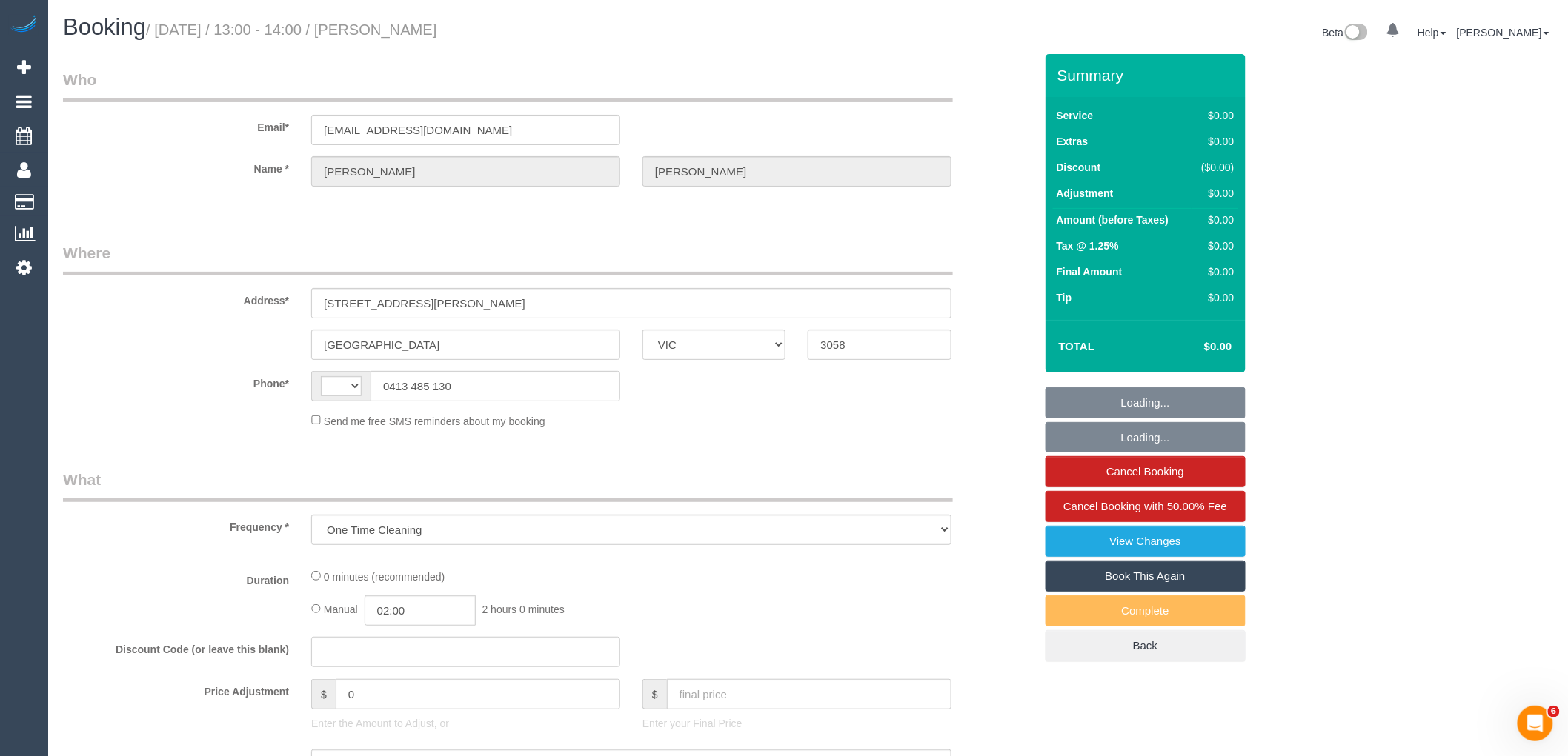
select select "number:24"
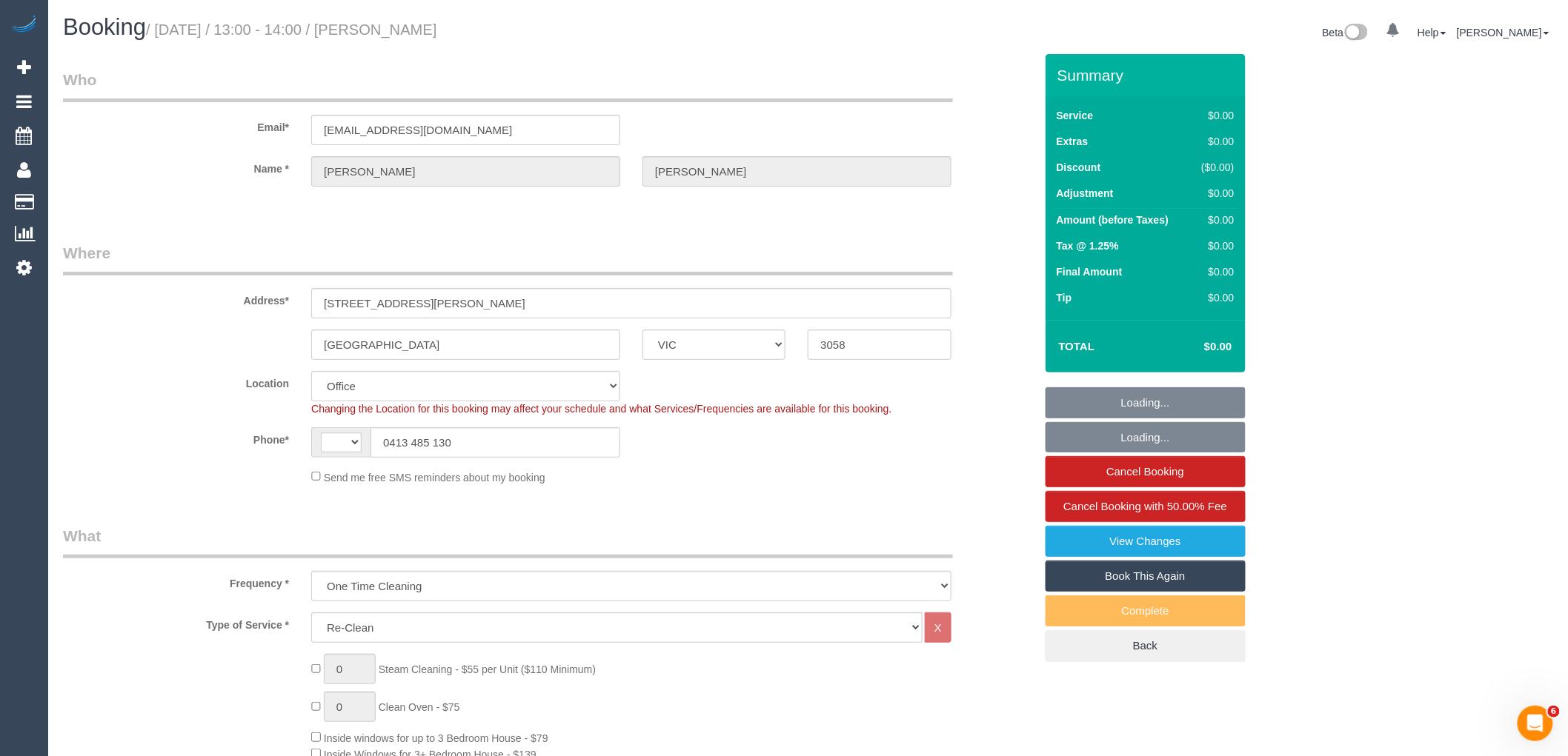
select select "object:757"
select select "string:AU"
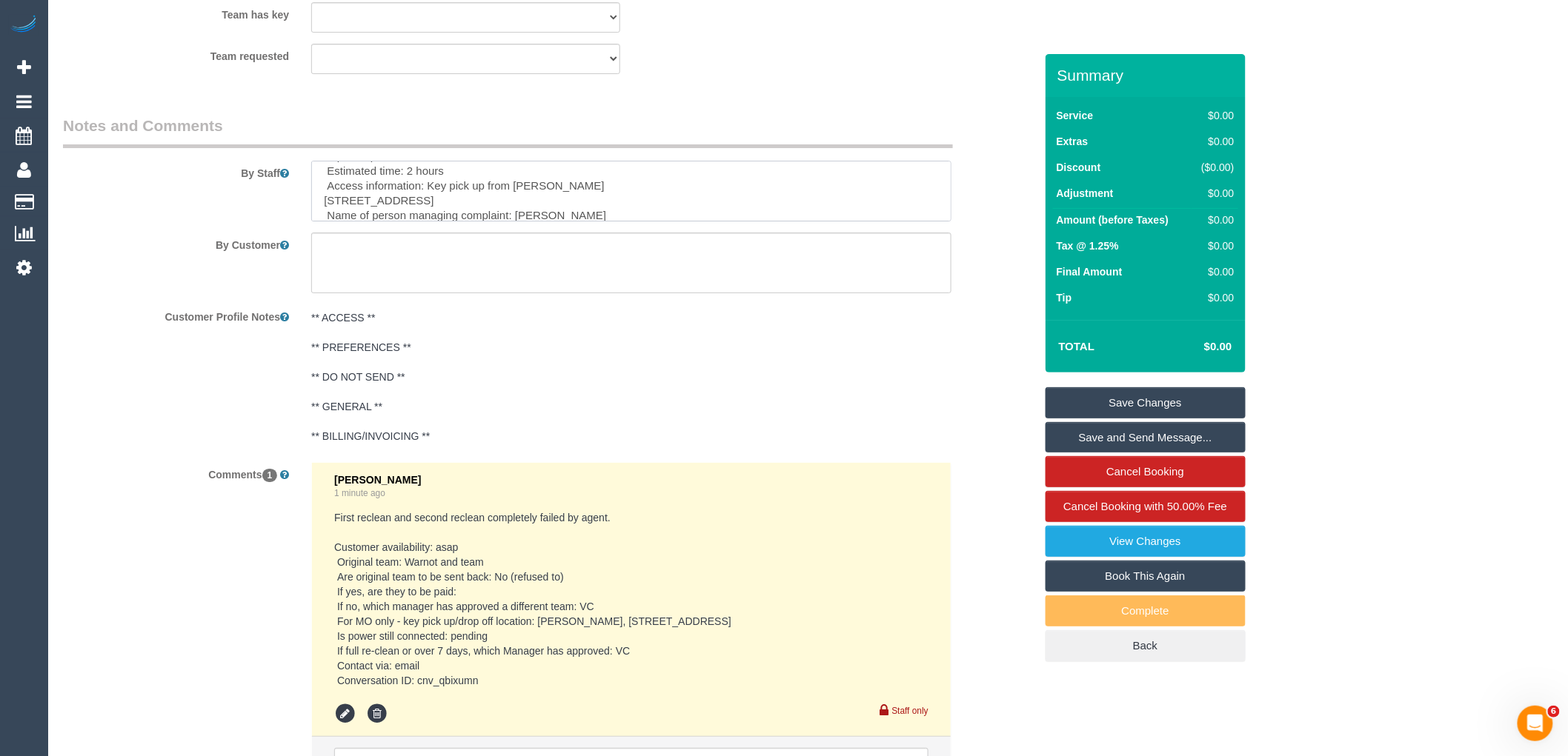
scroll to position [99, 0]
click at [494, 200] on textarea at bounding box center [630, 191] width 640 height 60
click at [513, 183] on textarea at bounding box center [630, 191] width 640 height 60
drag, startPoint x: 479, startPoint y: 208, endPoint x: 317, endPoint y: 196, distance: 162.4
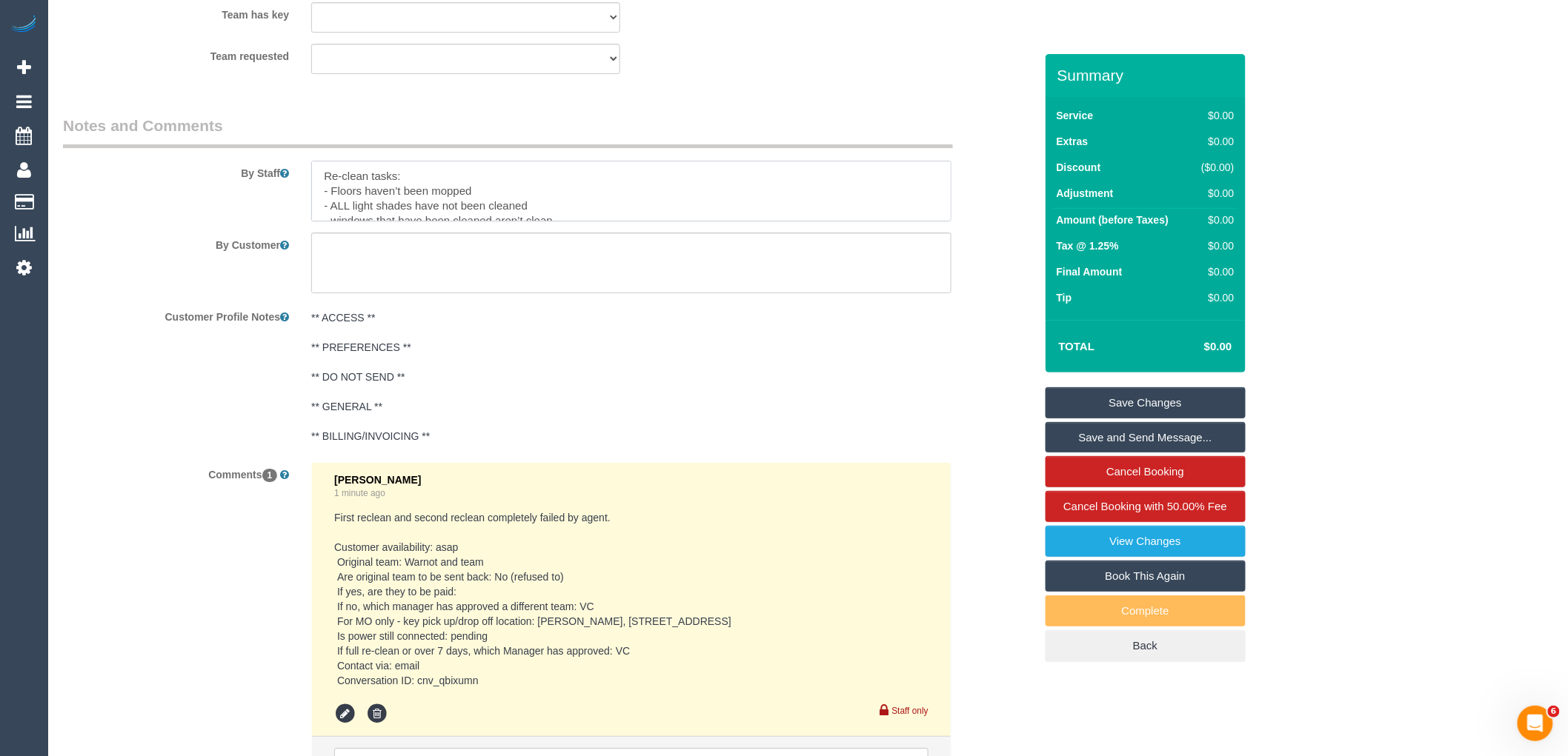
click at [317, 196] on textarea at bounding box center [630, 191] width 640 height 60
click at [511, 345] on pre "** ACCESS ** ** PREFERENCES ** ** DO NOT SEND ** ** GENERAL ** ** BILLING/INVOI…" at bounding box center [630, 376] width 640 height 133
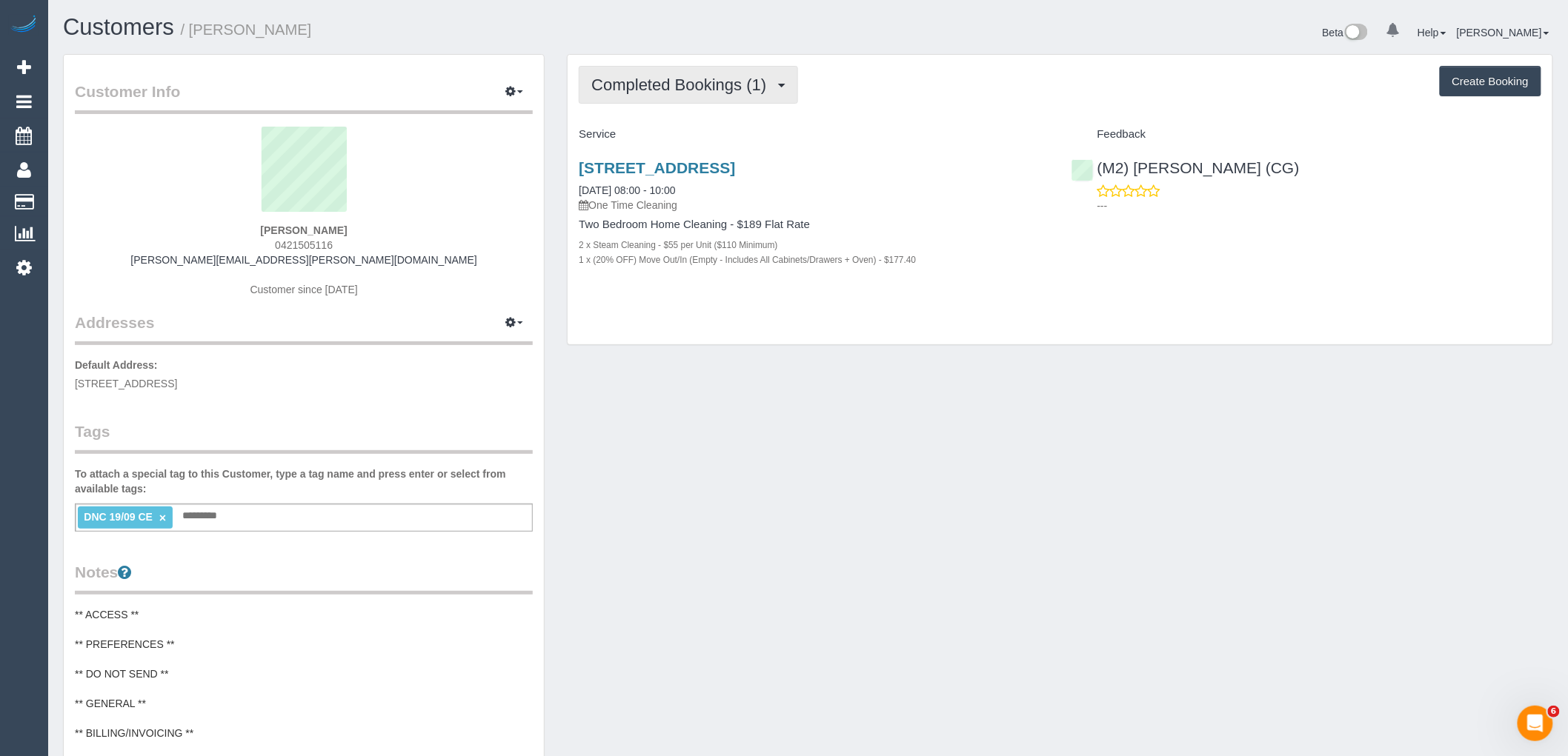
click at [712, 82] on span "Completed Bookings (1)" at bounding box center [682, 84] width 182 height 18
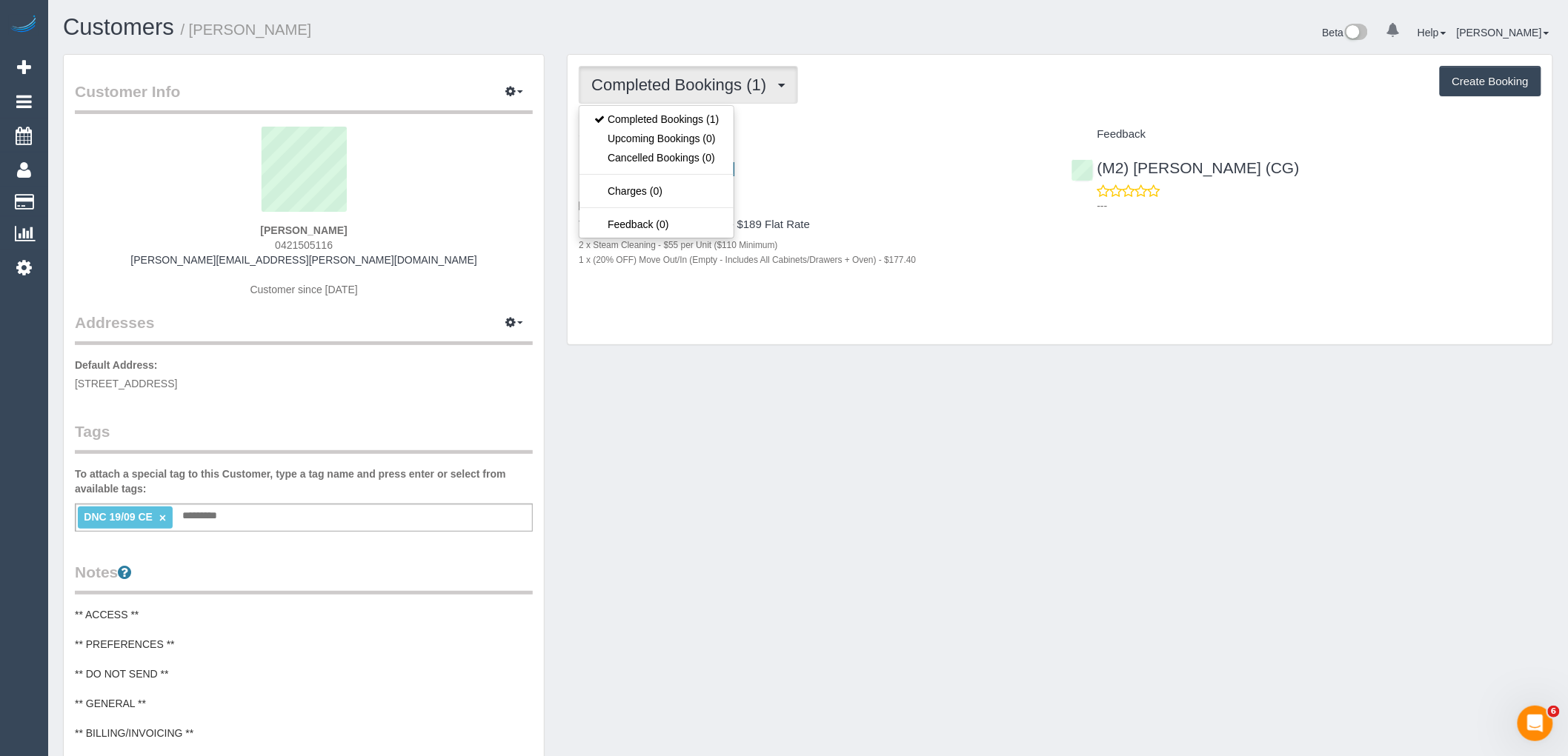
click at [853, 80] on div "Completed Bookings (1) Completed Bookings (1) Upcoming Bookings (0) Cancelled B…" at bounding box center [1059, 84] width 962 height 37
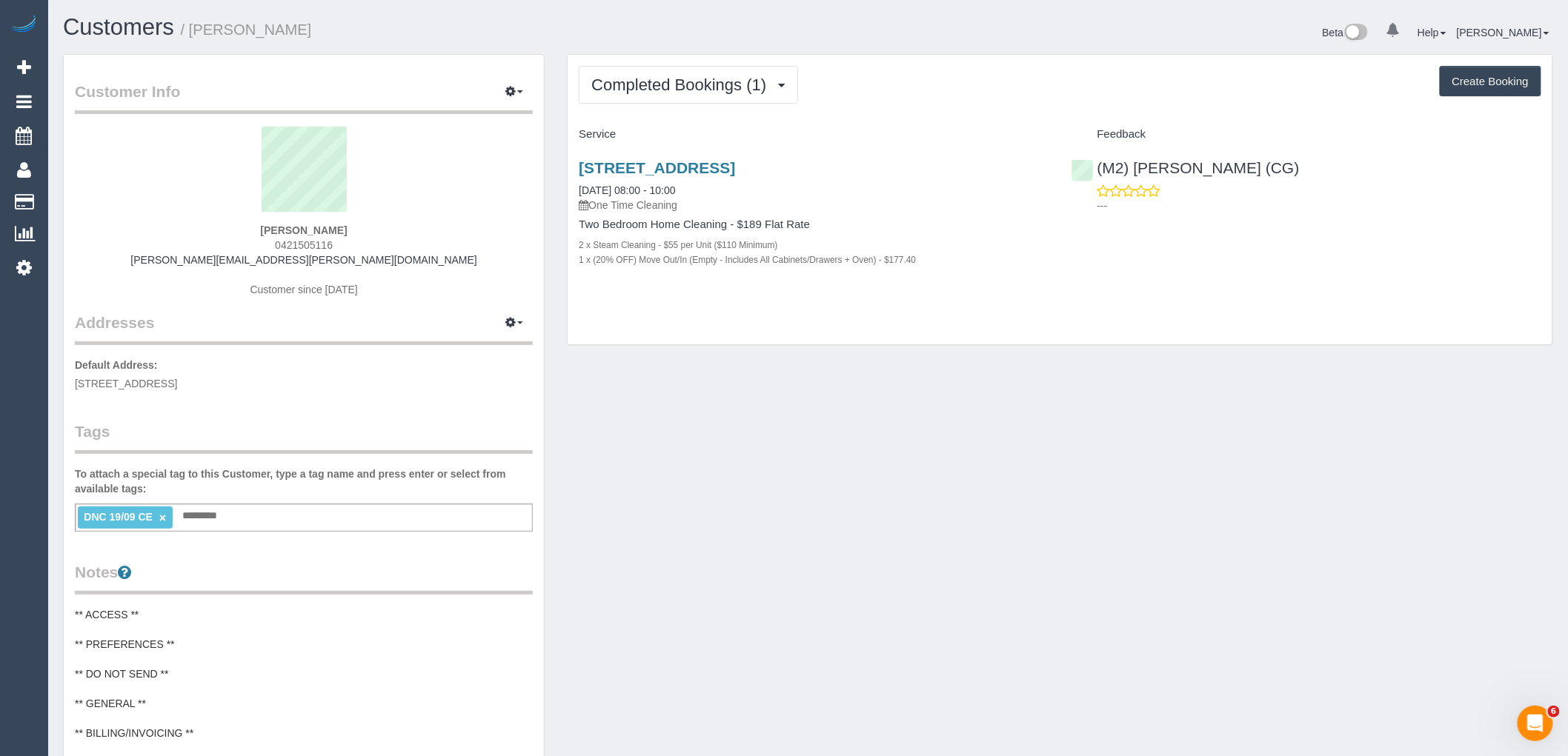
click at [352, 232] on div "[PERSON_NAME] 0421505116 [PERSON_NAME][EMAIL_ADDRESS][PERSON_NAME][DOMAIN_NAME]…" at bounding box center [303, 219] width 458 height 185
drag, startPoint x: 350, startPoint y: 240, endPoint x: 239, endPoint y: 261, distance: 113.0
click at [238, 243] on div "[PERSON_NAME] 0421505116 [PERSON_NAME][EMAIL_ADDRESS][PERSON_NAME][DOMAIN_NAME]…" at bounding box center [303, 219] width 458 height 185
copy span "0421505116"
click at [735, 172] on link "[STREET_ADDRESS]" at bounding box center [656, 168] width 156 height 17
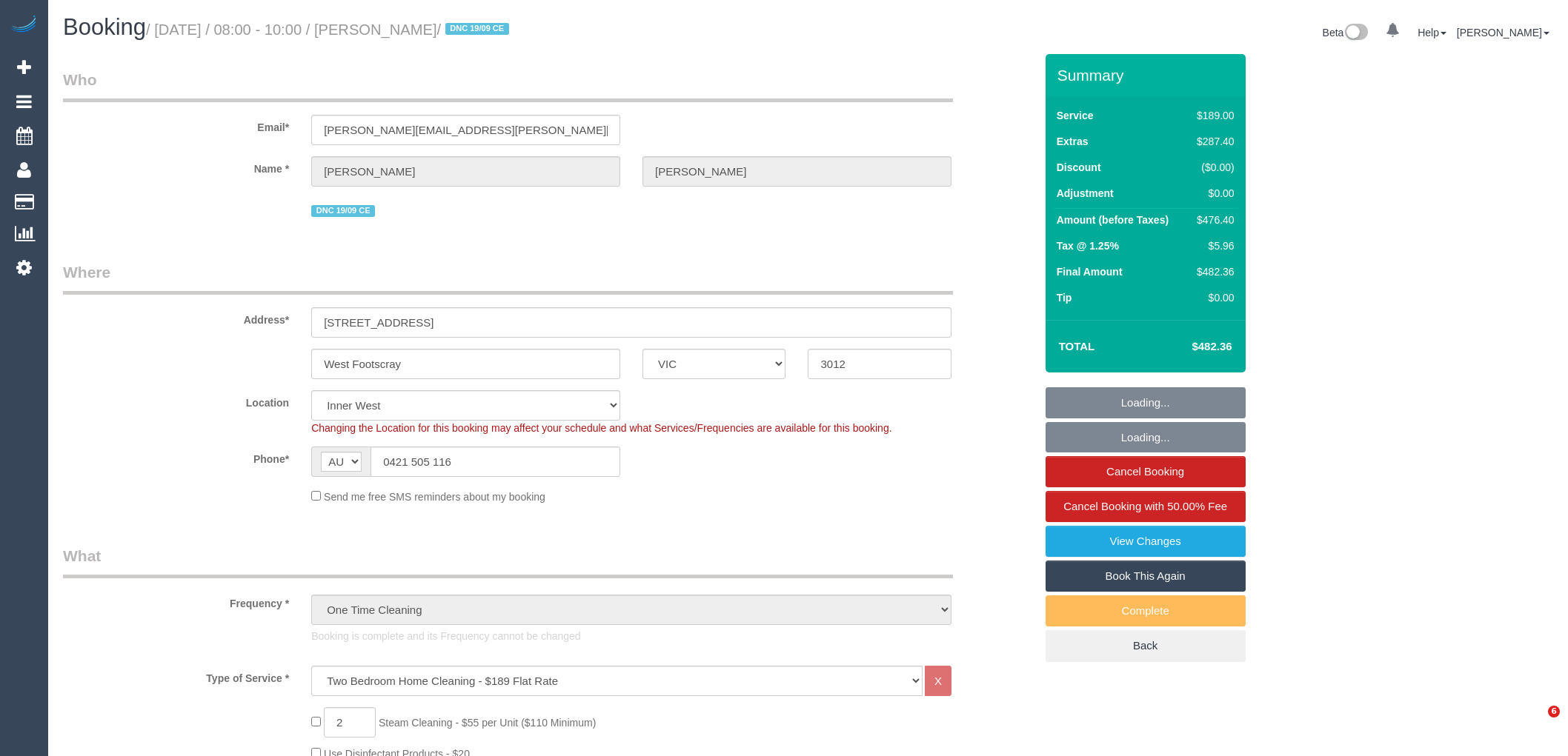
select select "VIC"
select select "spot1"
select select "number:28"
select select "number:14"
select select "number:19"
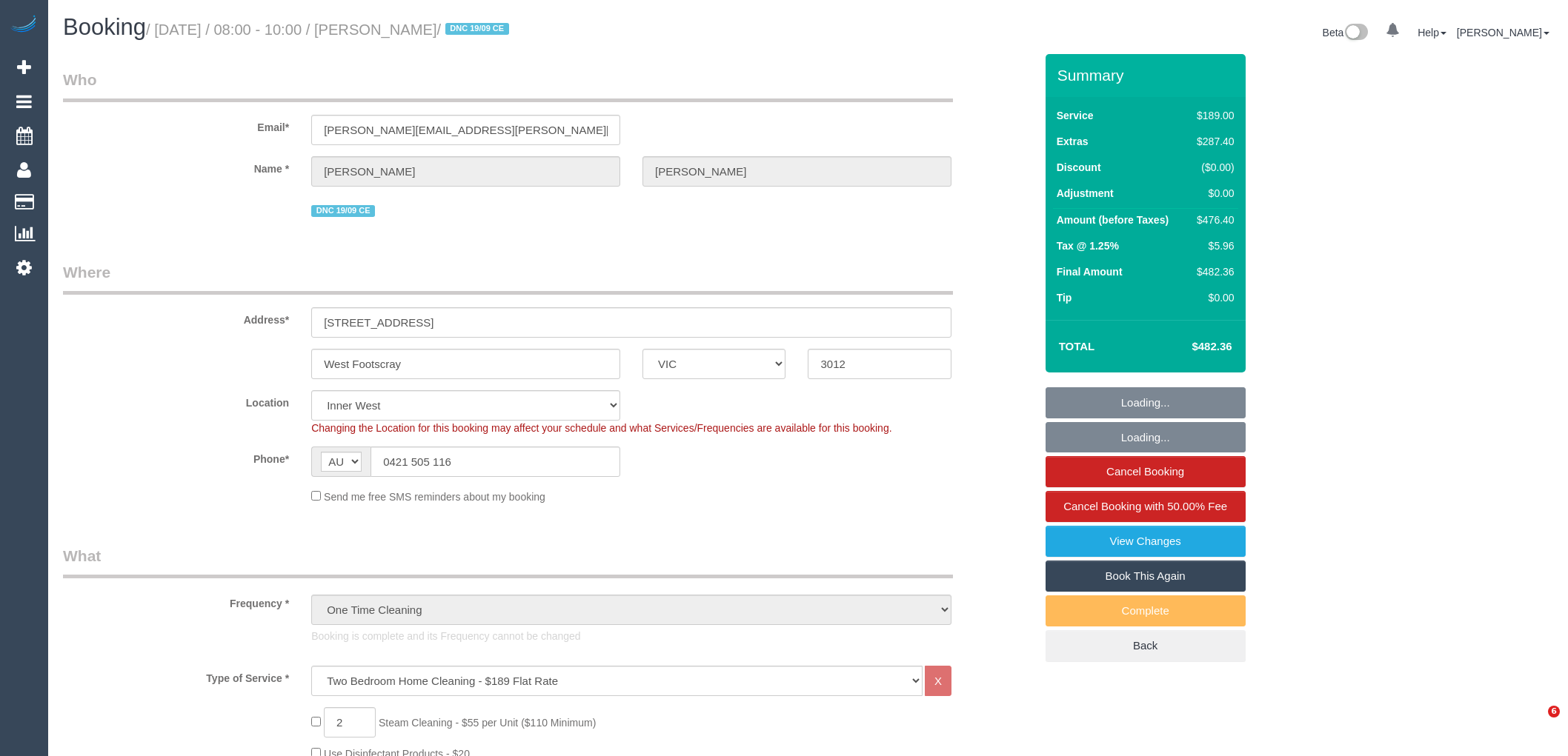
select select "number:24"
select select "number:12"
select select "spot6"
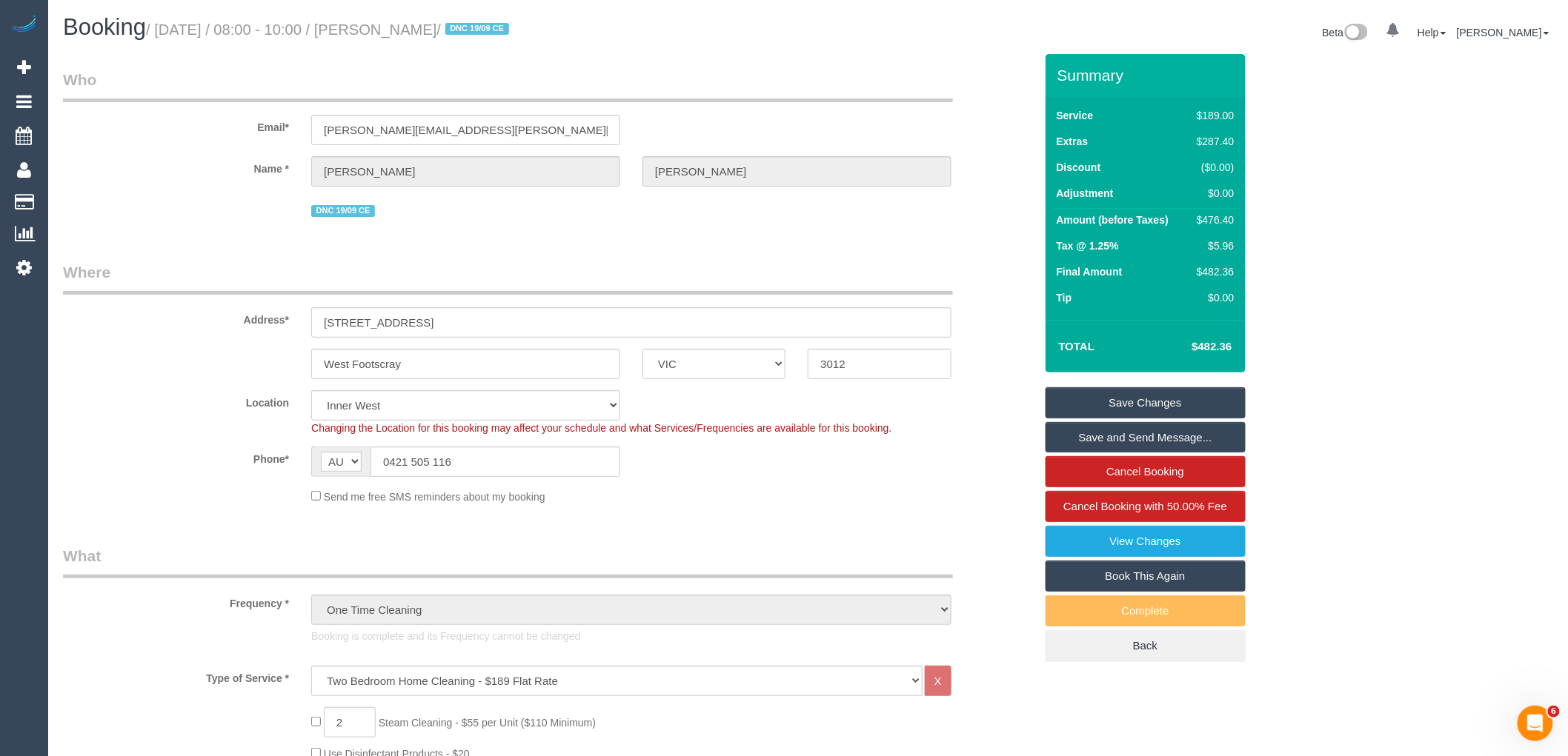
click at [593, 462] on input "0421 505 116" at bounding box center [495, 462] width 249 height 31
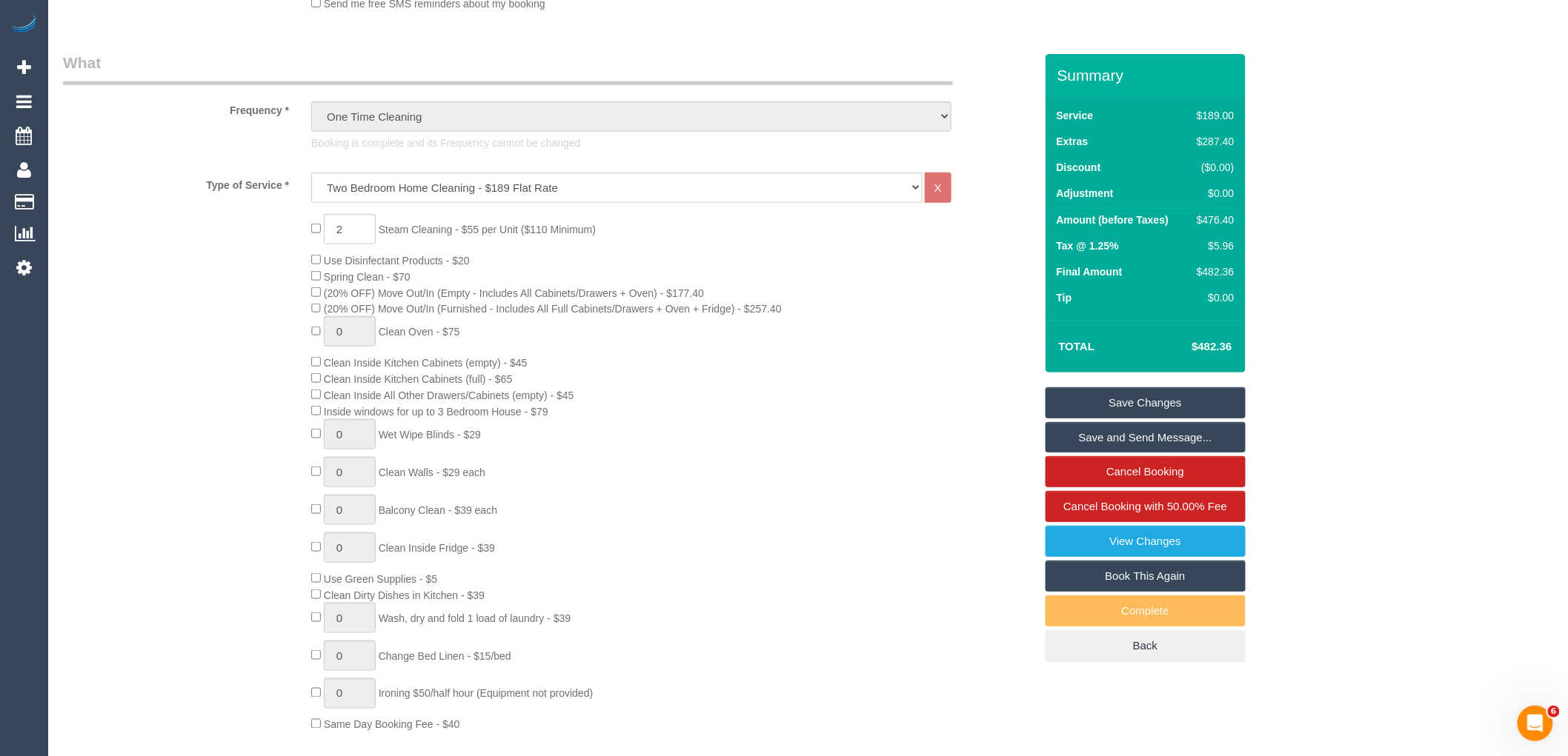
scroll to position [741, 0]
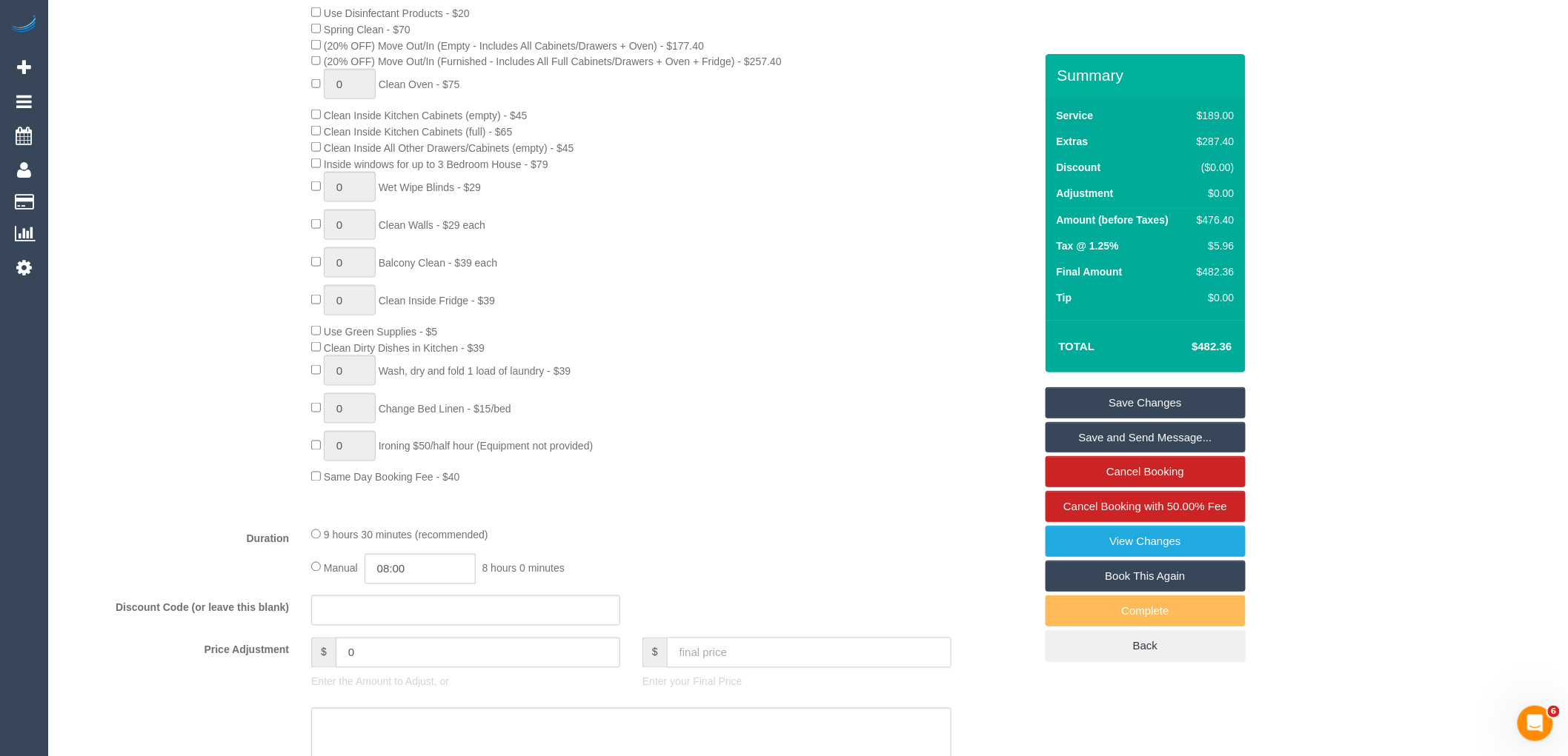
click at [776, 665] on input "text" at bounding box center [809, 653] width 284 height 31
type input "0"
click at [780, 615] on div "Discount Code (or leave this blank)" at bounding box center [548, 611] width 993 height 31
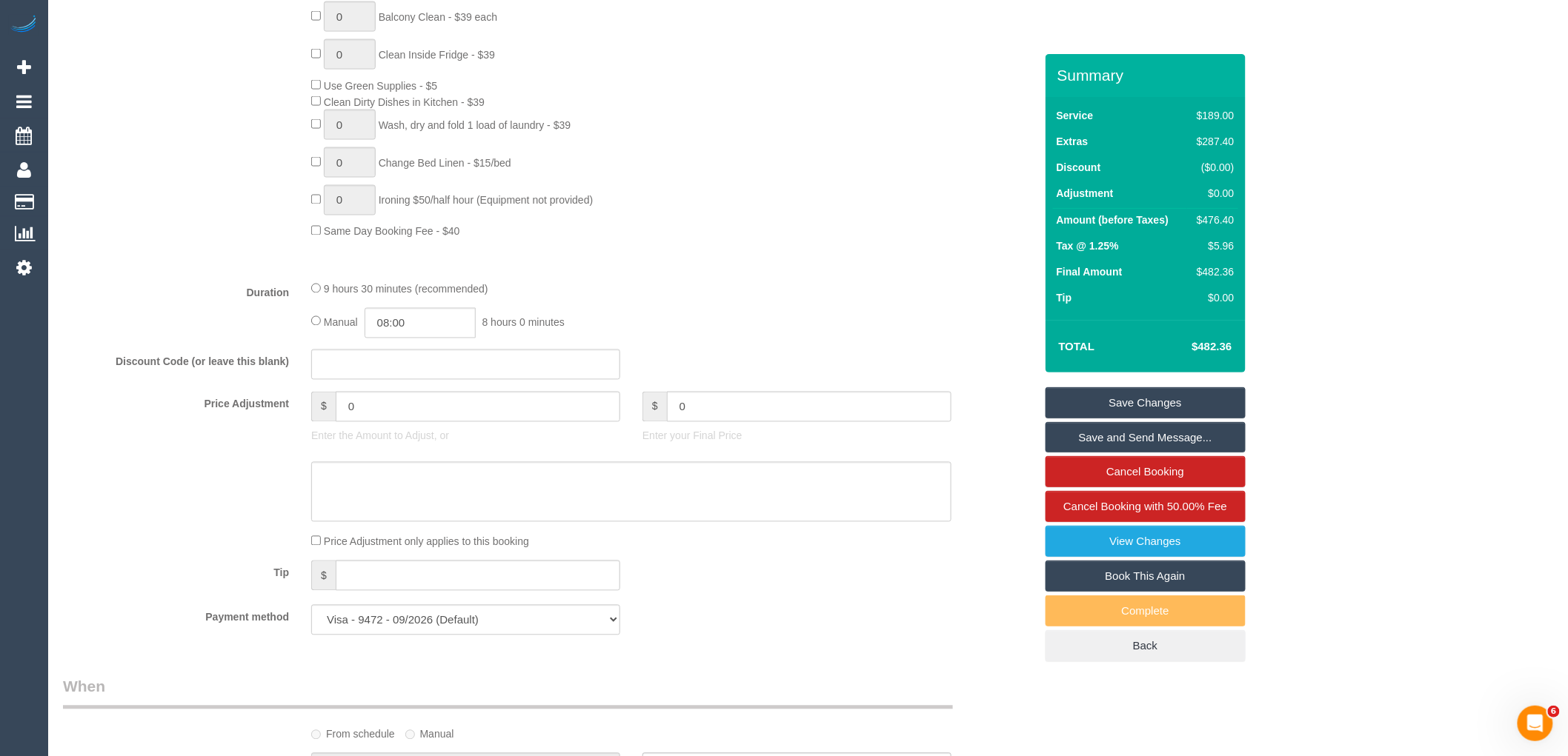
scroll to position [987, 0]
type input "-476.4"
click at [664, 520] on textarea at bounding box center [630, 491] width 640 height 60
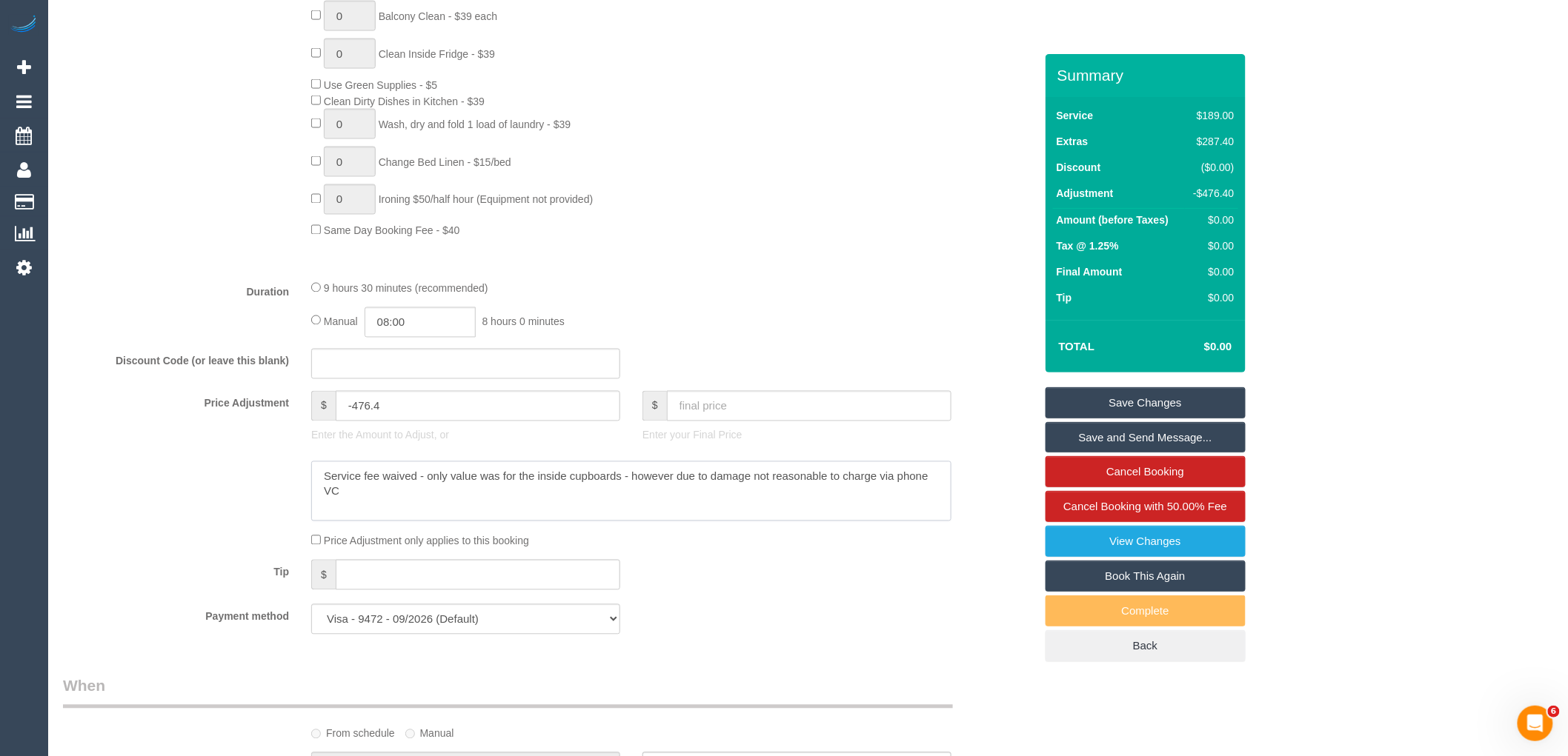
drag, startPoint x: 382, startPoint y: 515, endPoint x: 314, endPoint y: 487, distance: 73.5
click at [314, 487] on textarea at bounding box center [630, 491] width 640 height 60
type textarea "Service fee waived - only value was for the inside cupboards - however due to d…"
click at [1178, 401] on link "Save Changes" at bounding box center [1145, 403] width 200 height 31
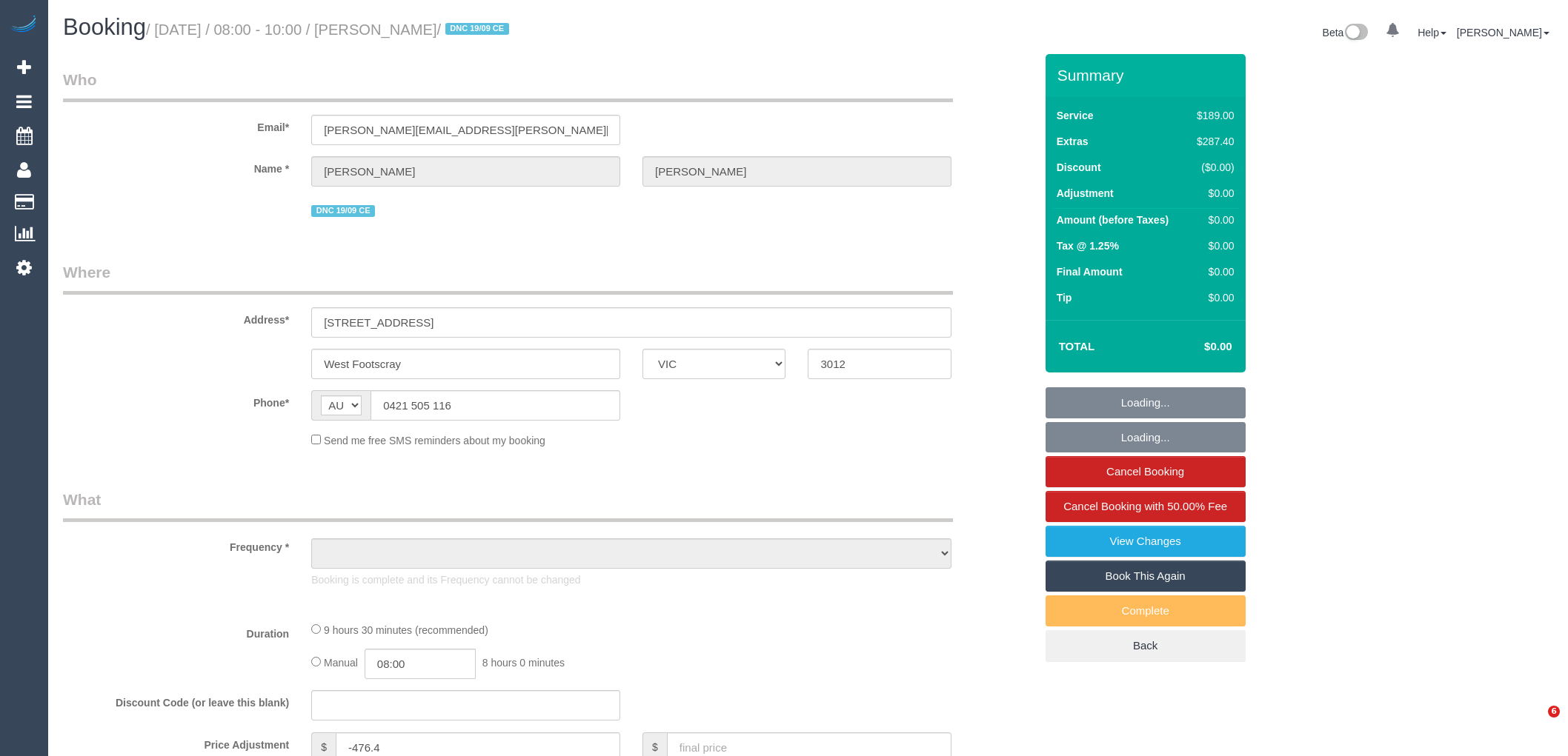
select select "VIC"
select select "string:stripe-pm_1S6LrZ2GScqysDRVR3tpkIrO"
select select "spot1"
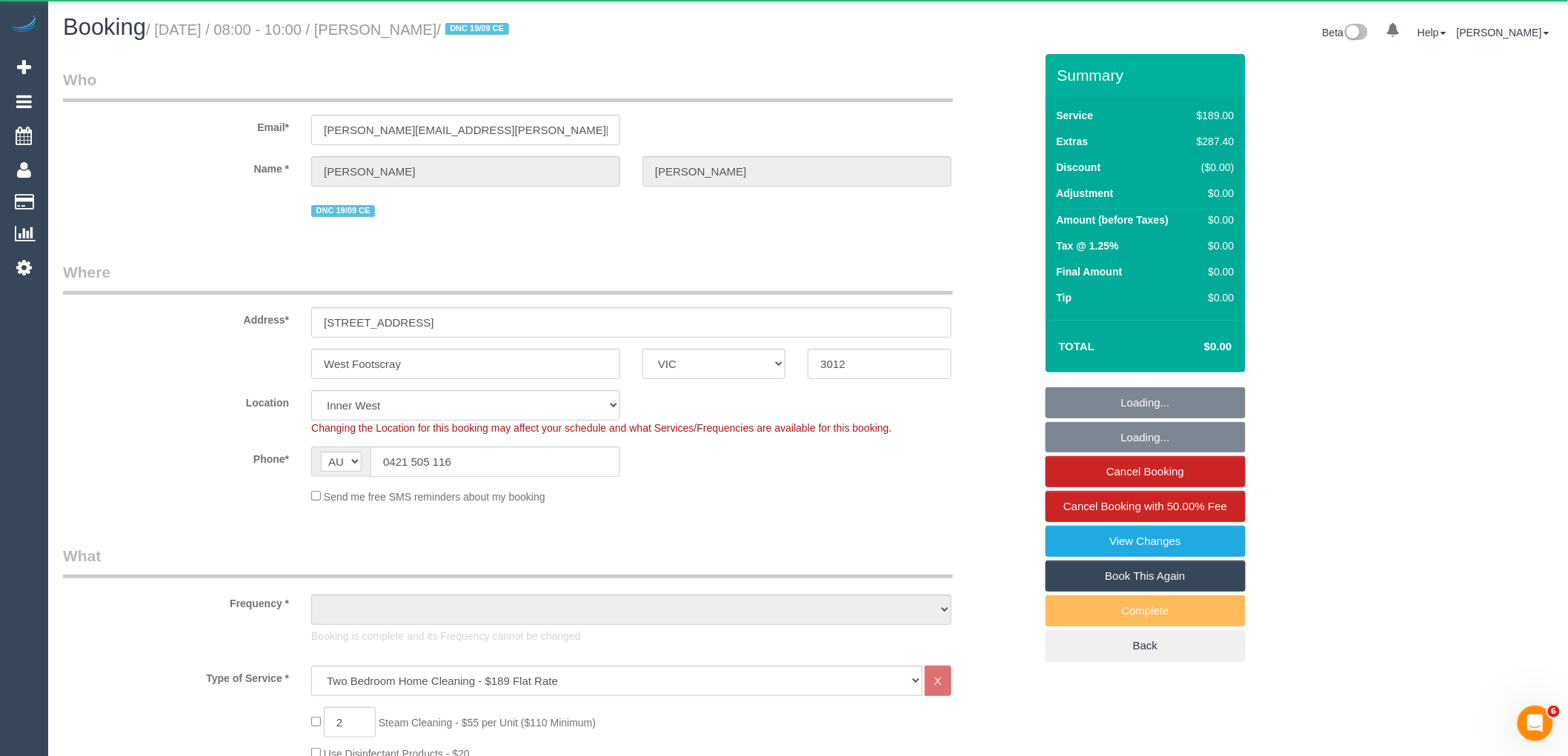
select select "object:842"
select select "number:28"
select select "number:14"
select select "number:19"
select select "number:24"
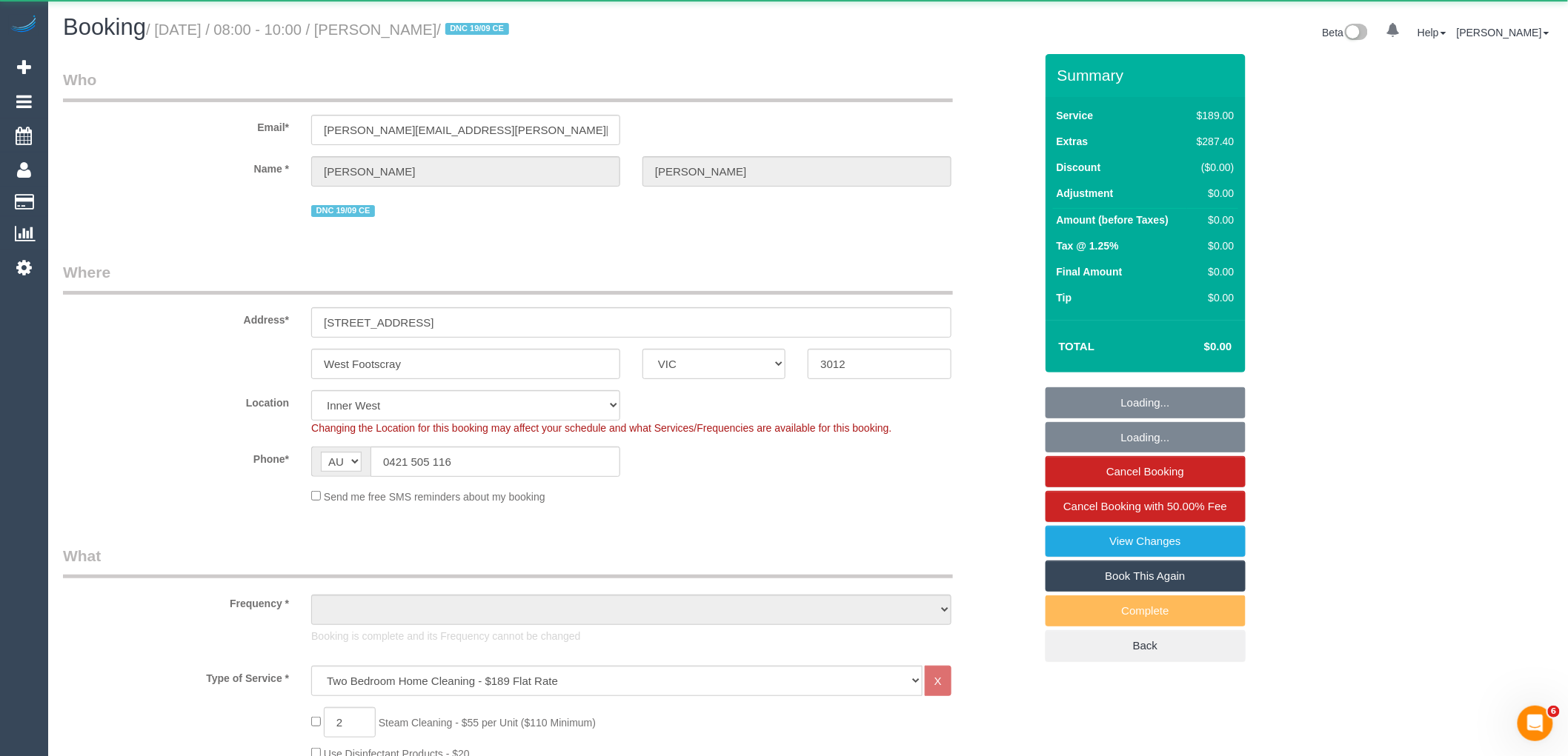
select select "number:12"
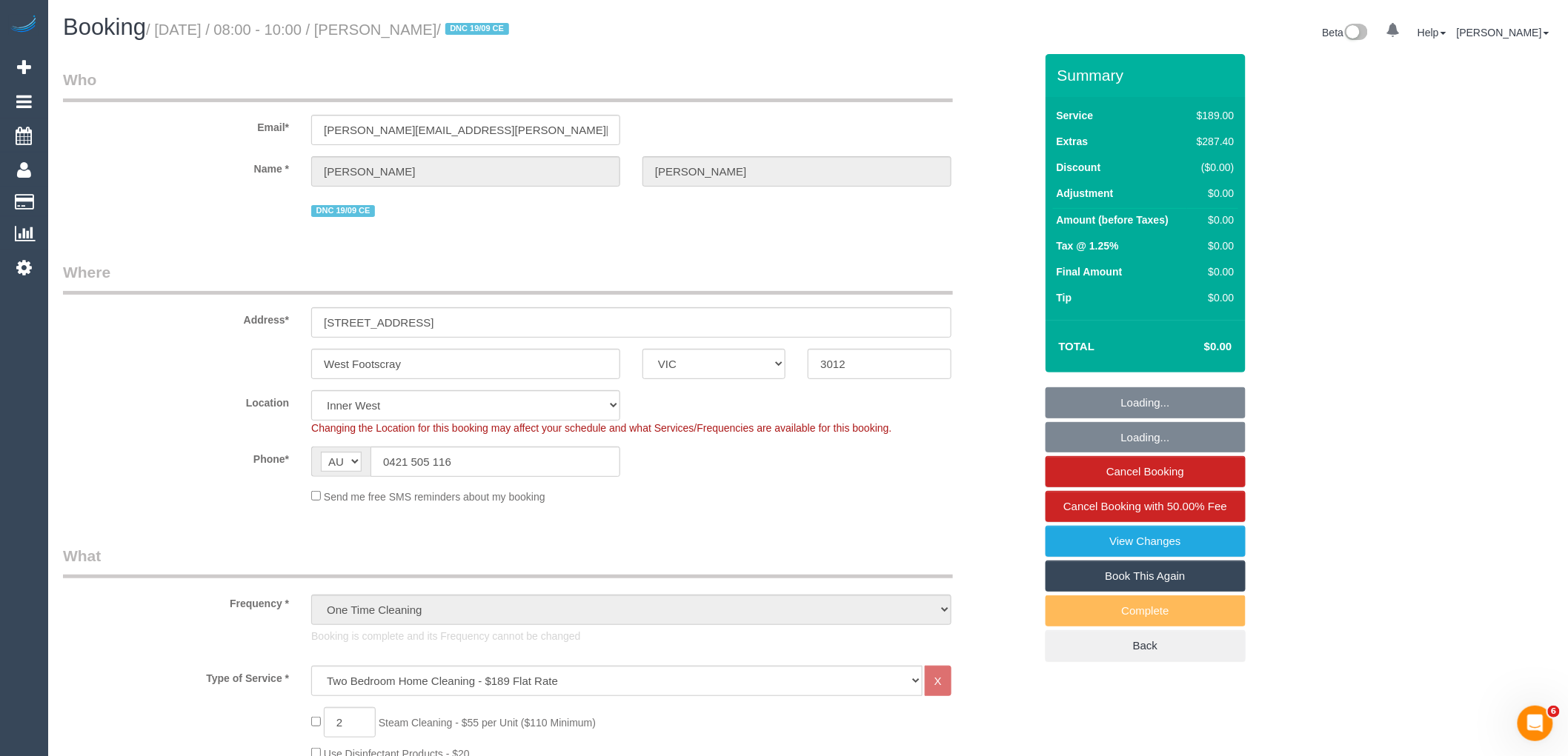
select select "object:847"
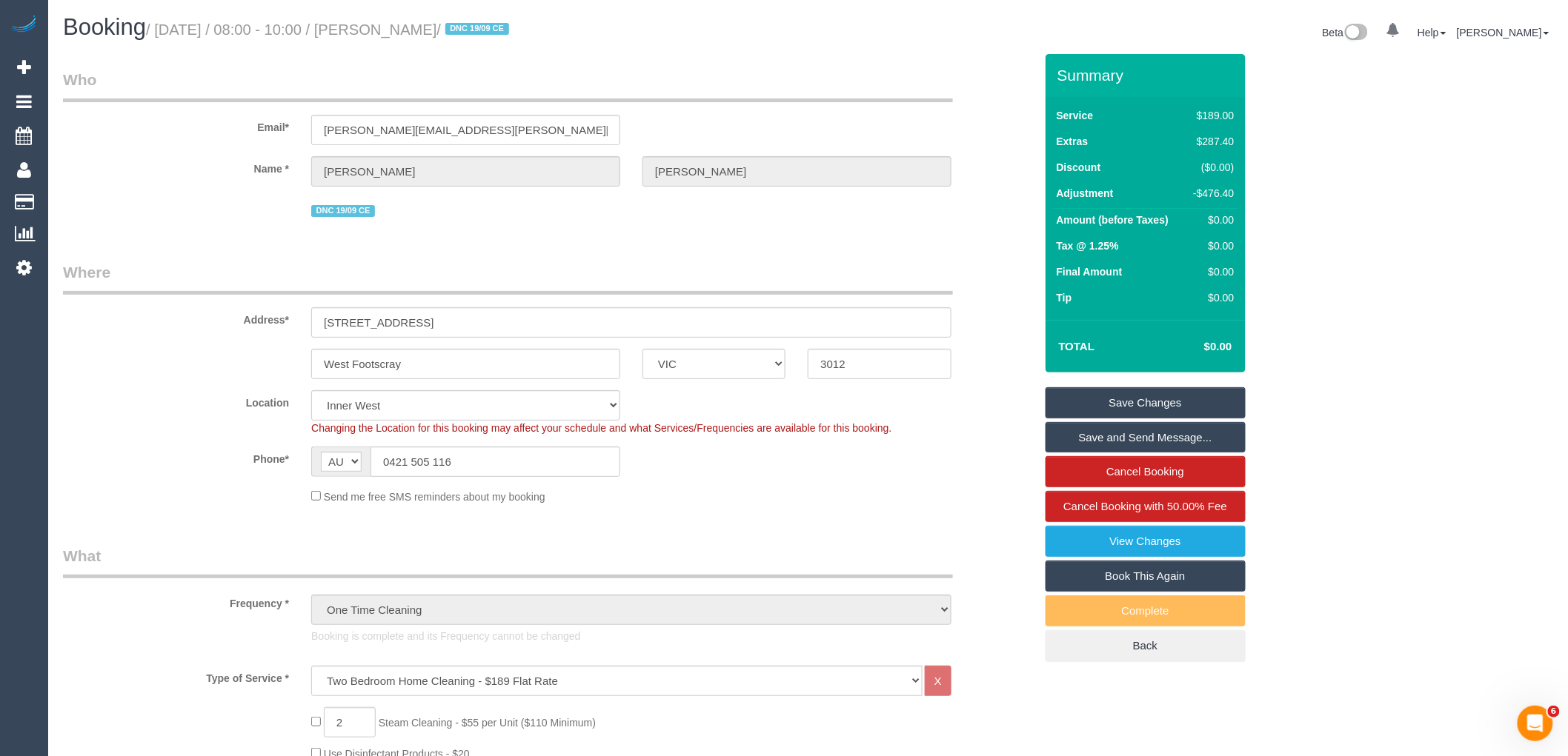
drag, startPoint x: 502, startPoint y: 28, endPoint x: 408, endPoint y: 30, distance: 94.0
click at [408, 30] on small "/ [DATE] / 08:00 - 10:00 / [PERSON_NAME] / DNC 19/09 CE" at bounding box center [329, 29] width 368 height 16
